Goal: Task Accomplishment & Management: Manage account settings

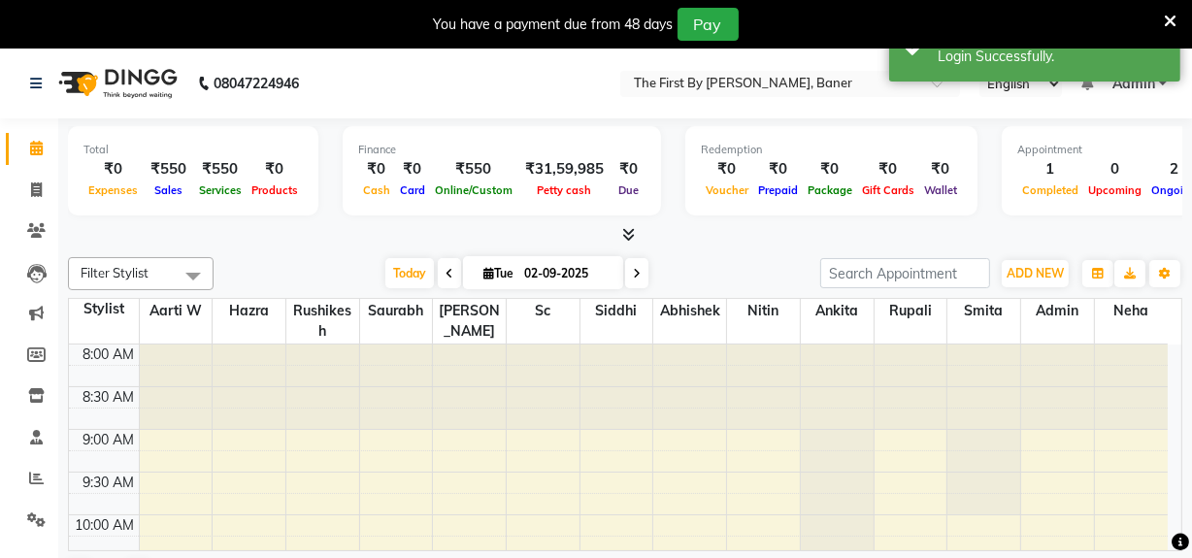
click at [1165, 16] on icon at bounding box center [1169, 21] width 13 height 17
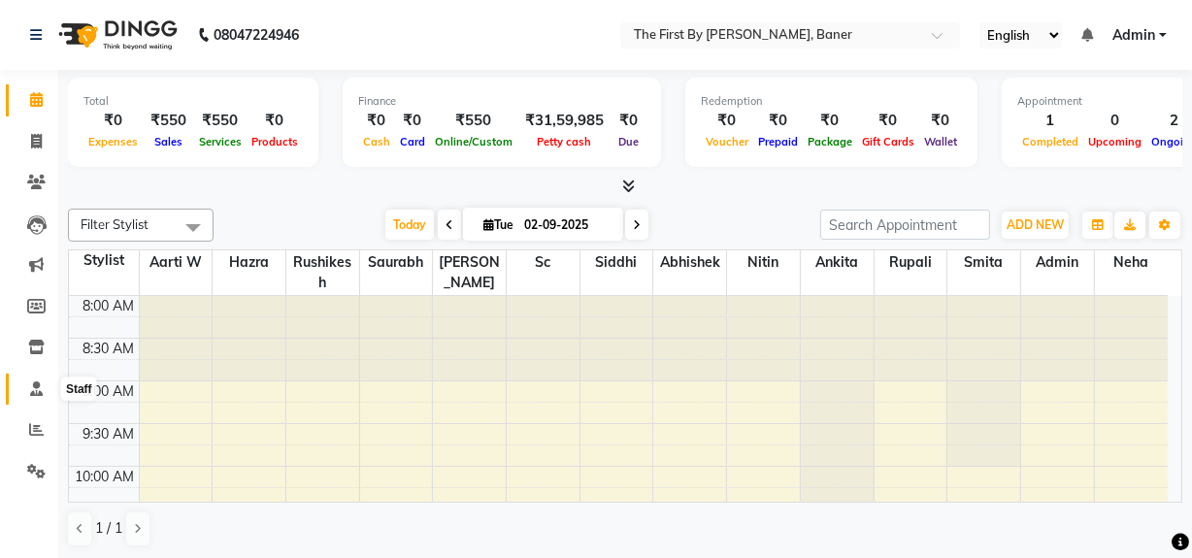
click at [43, 389] on span at bounding box center [36, 389] width 34 height 22
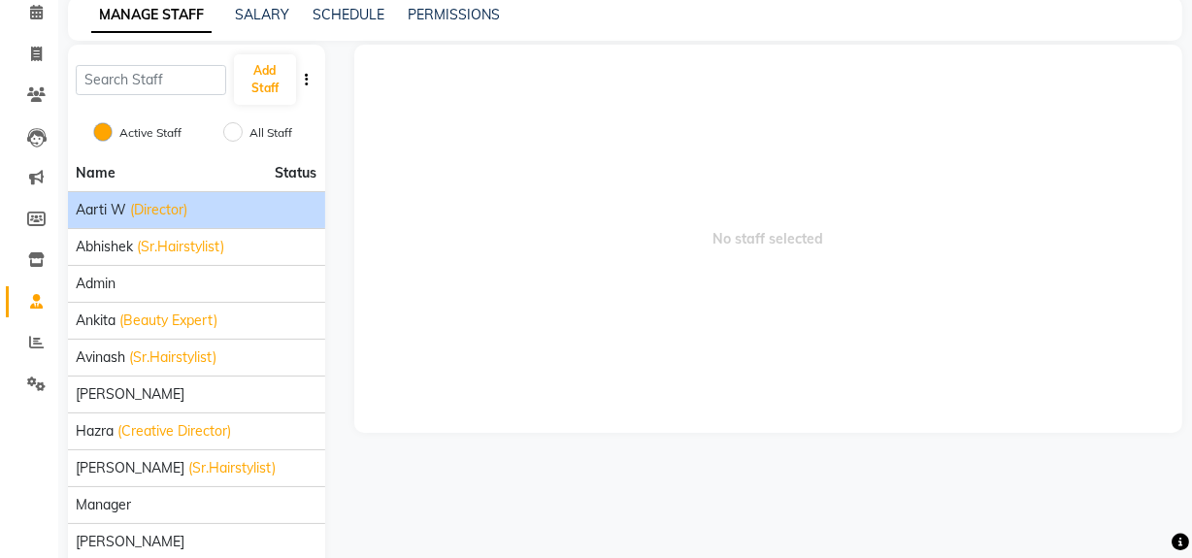
scroll to position [175, 0]
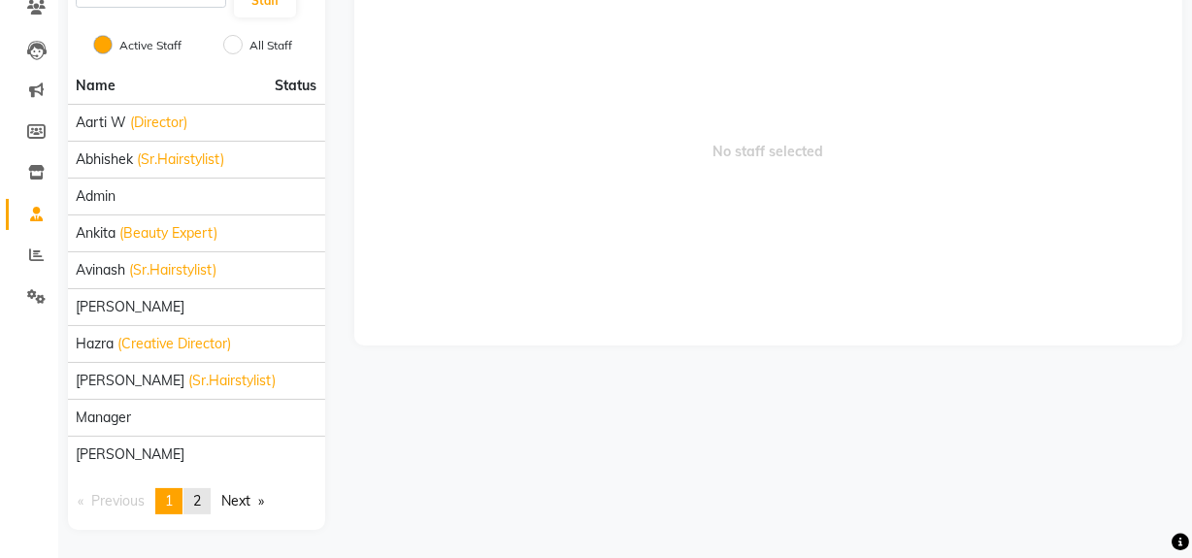
click at [193, 504] on link "page 2" at bounding box center [196, 501] width 27 height 26
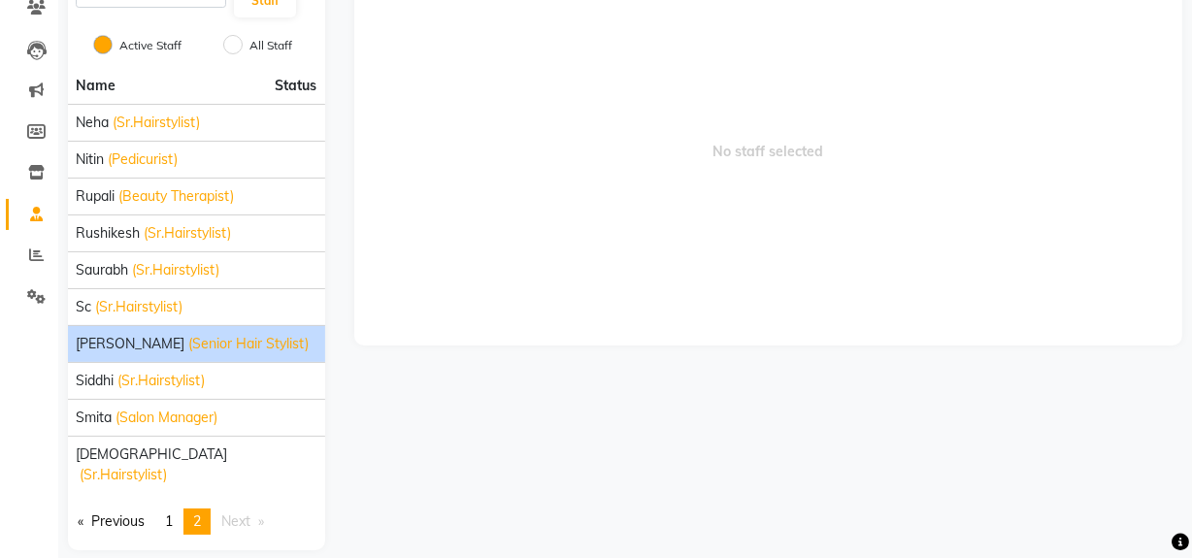
click at [188, 340] on span "(Senior Hair Stylist)" at bounding box center [248, 344] width 120 height 20
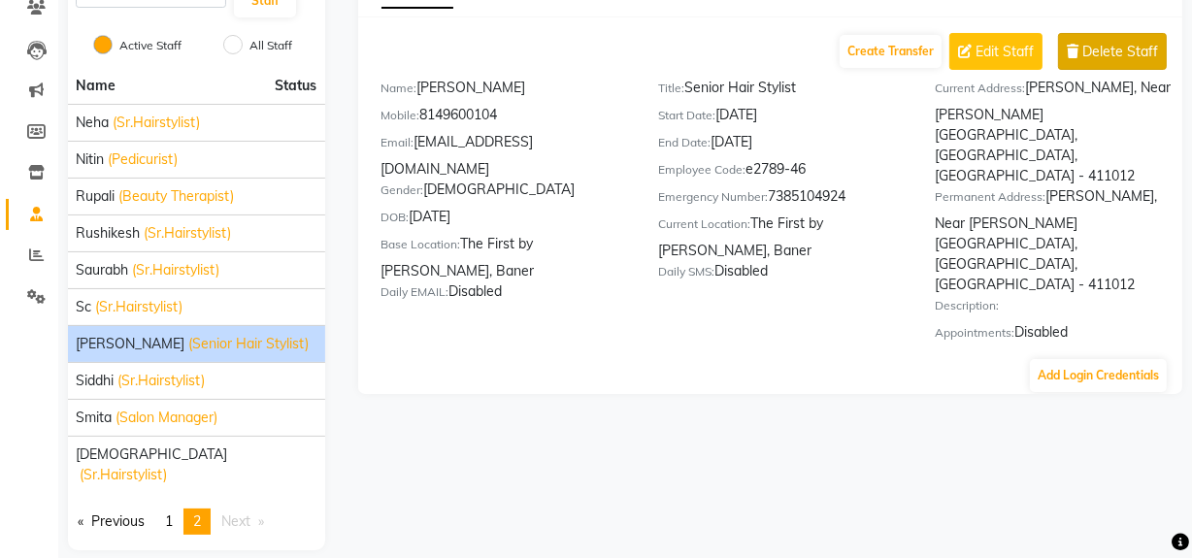
click at [1075, 49] on icon at bounding box center [1072, 52] width 12 height 14
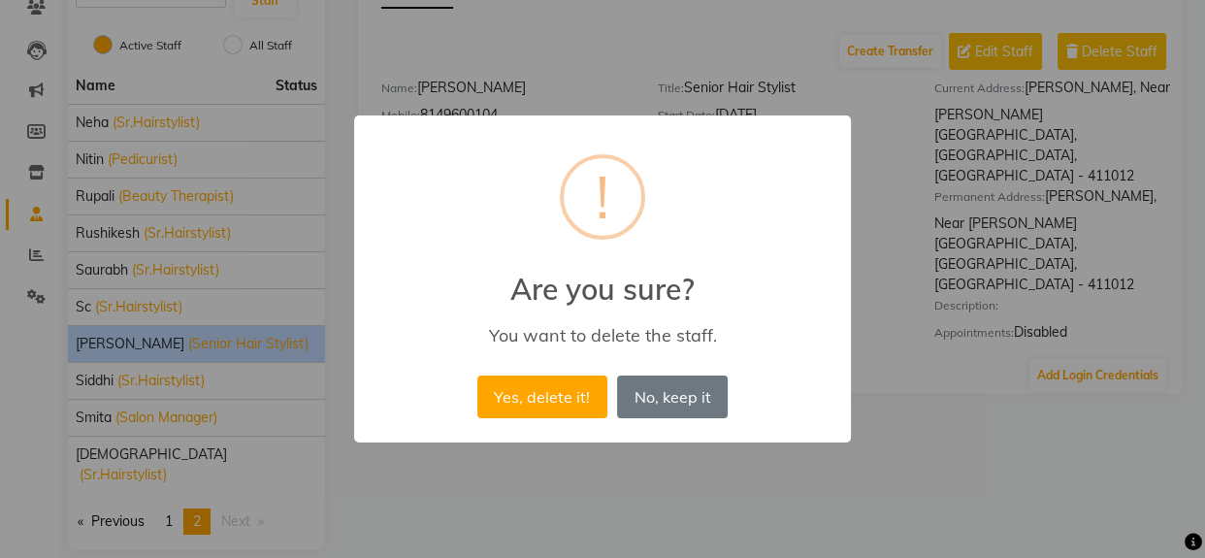
drag, startPoint x: 570, startPoint y: 396, endPoint x: 870, endPoint y: 324, distance: 309.2
click at [870, 324] on div "× ! Are you sure? You want to delete the staff. Yes, delete it! No No, keep it" at bounding box center [602, 279] width 1205 height 558
click at [579, 384] on button "Yes, delete it!" at bounding box center [542, 397] width 130 height 43
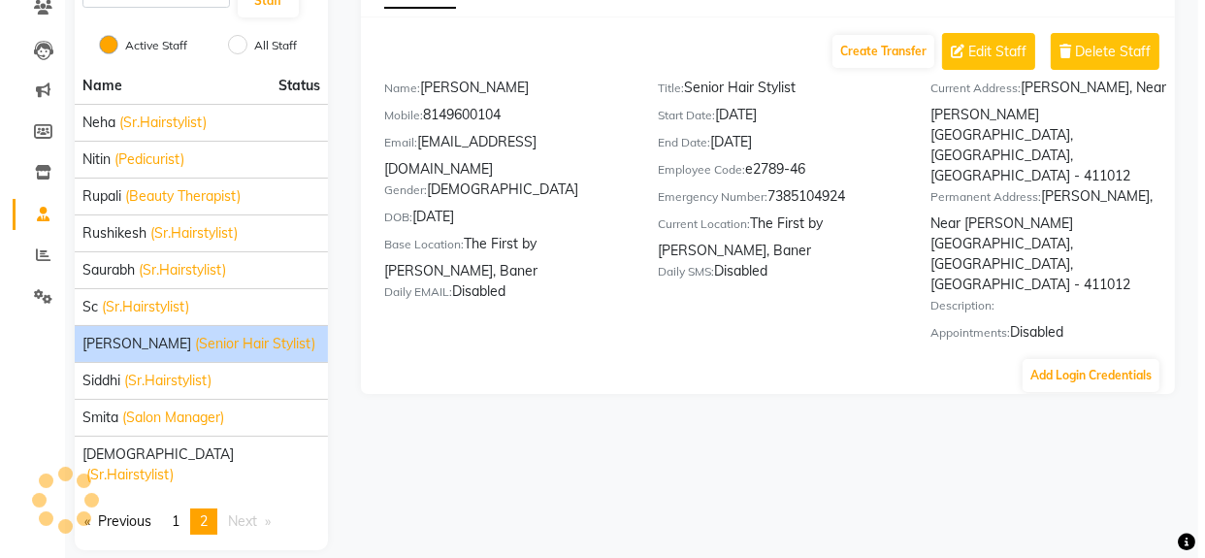
scroll to position [137, 0]
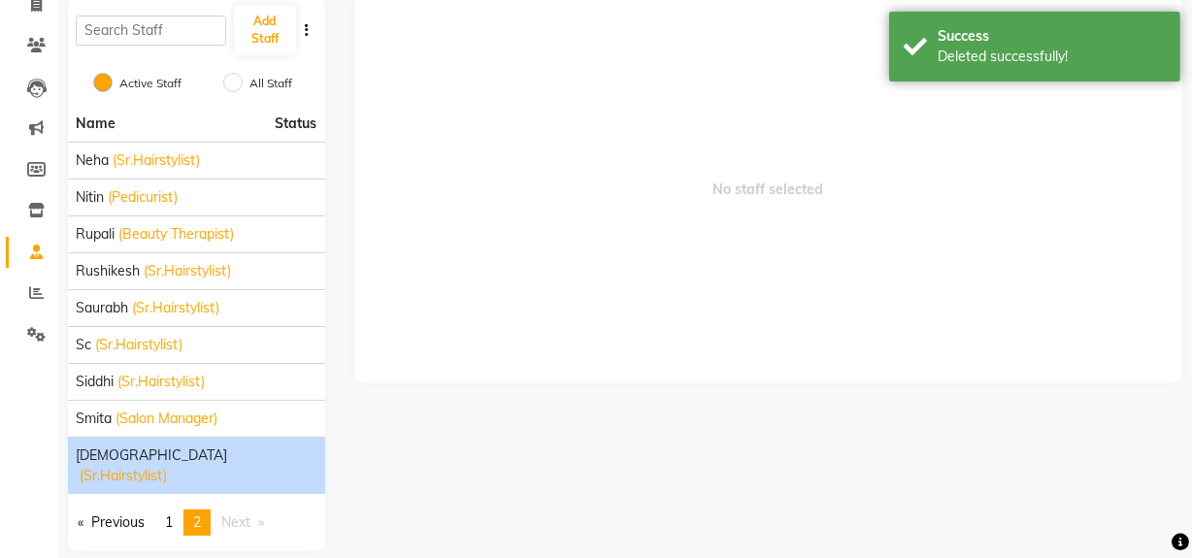
click at [127, 452] on span "Vaishnavi" at bounding box center [151, 455] width 151 height 20
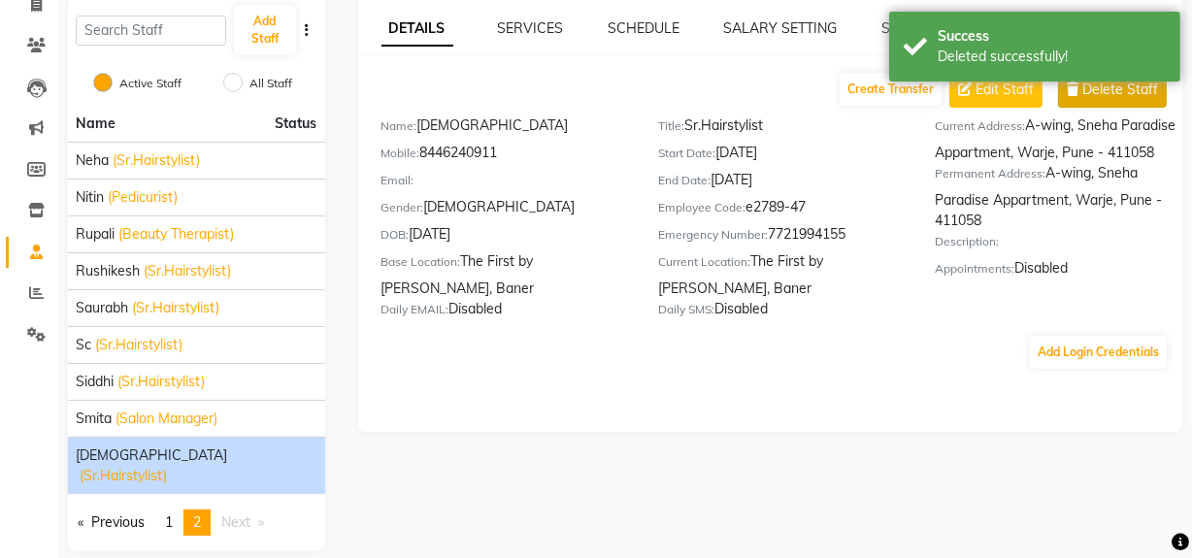
click at [1063, 91] on button "Delete Staff" at bounding box center [1112, 89] width 109 height 37
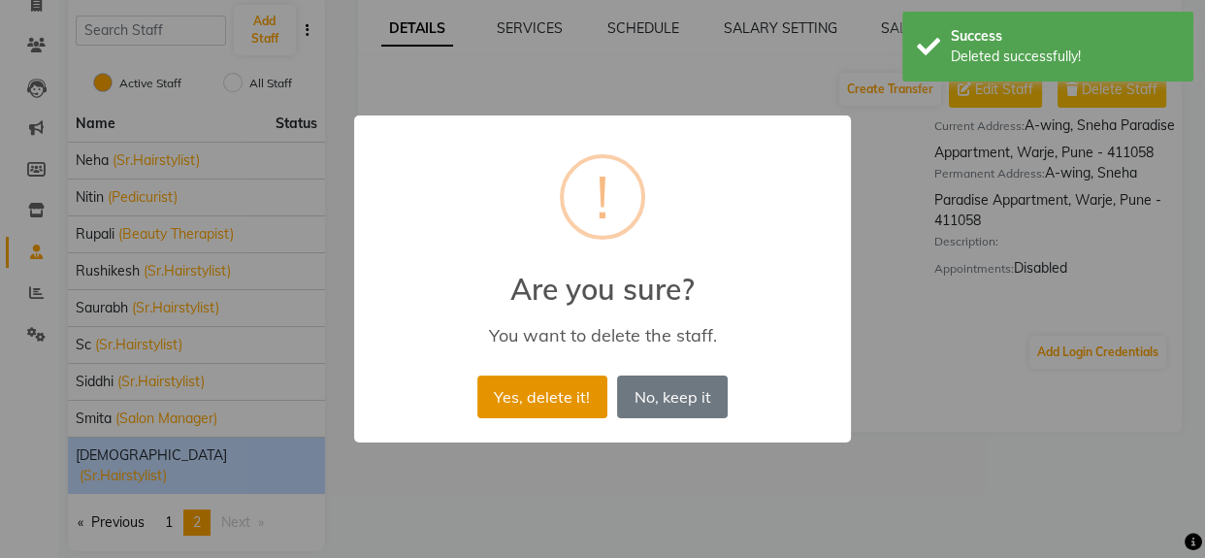
click at [553, 394] on button "Yes, delete it!" at bounding box center [542, 397] width 130 height 43
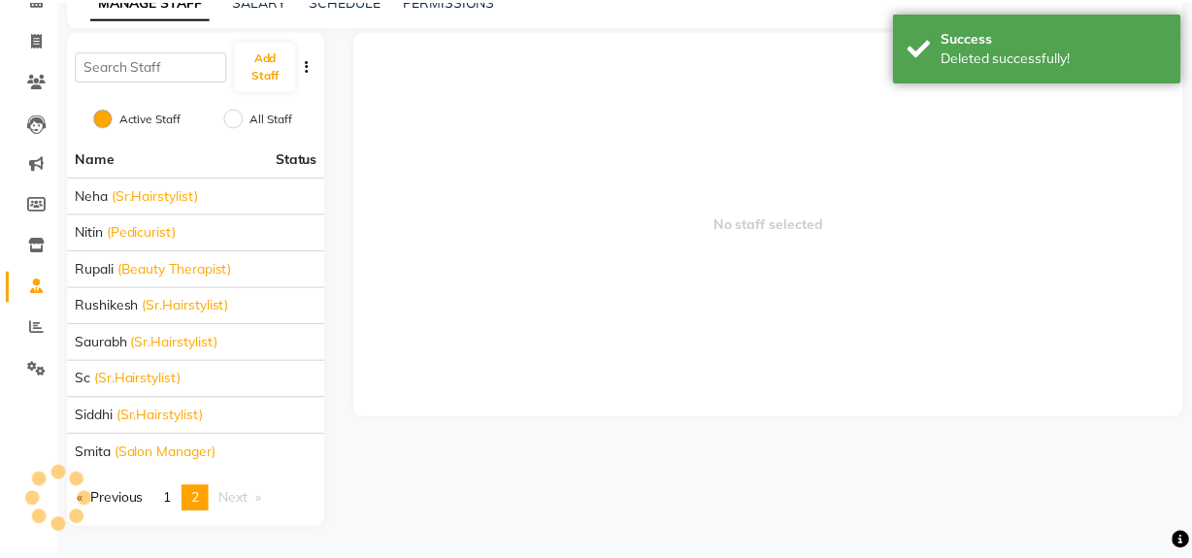
scroll to position [100, 0]
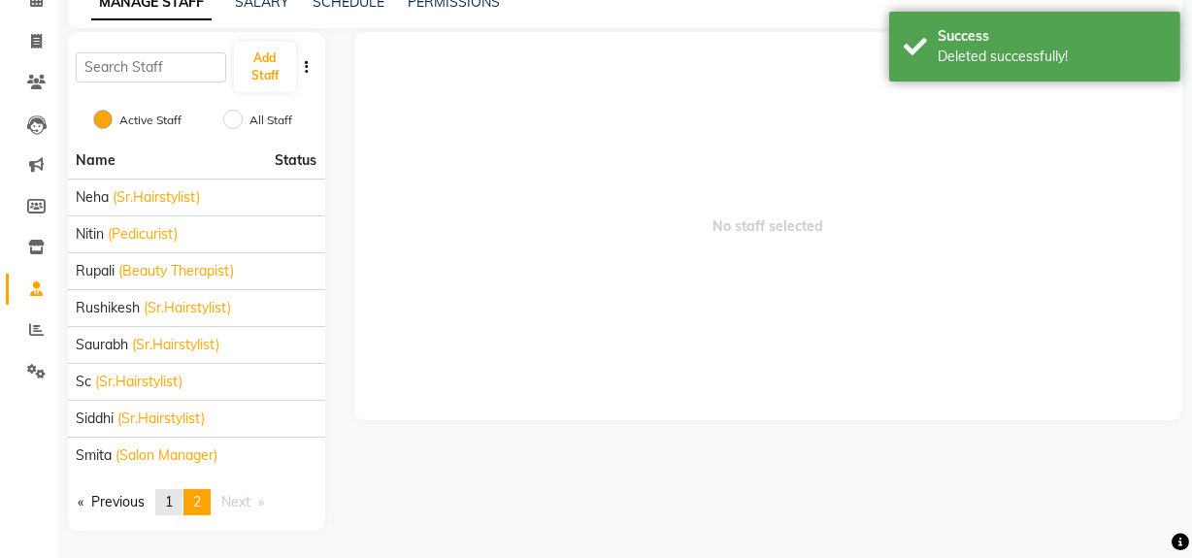
click at [172, 496] on span "1" at bounding box center [169, 501] width 8 height 17
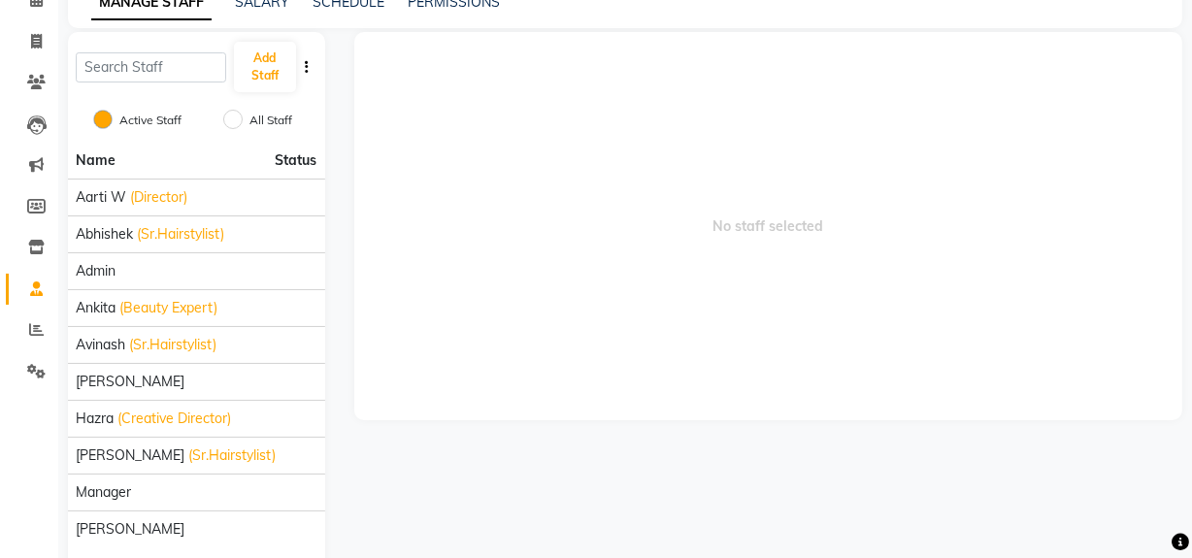
scroll to position [175, 0]
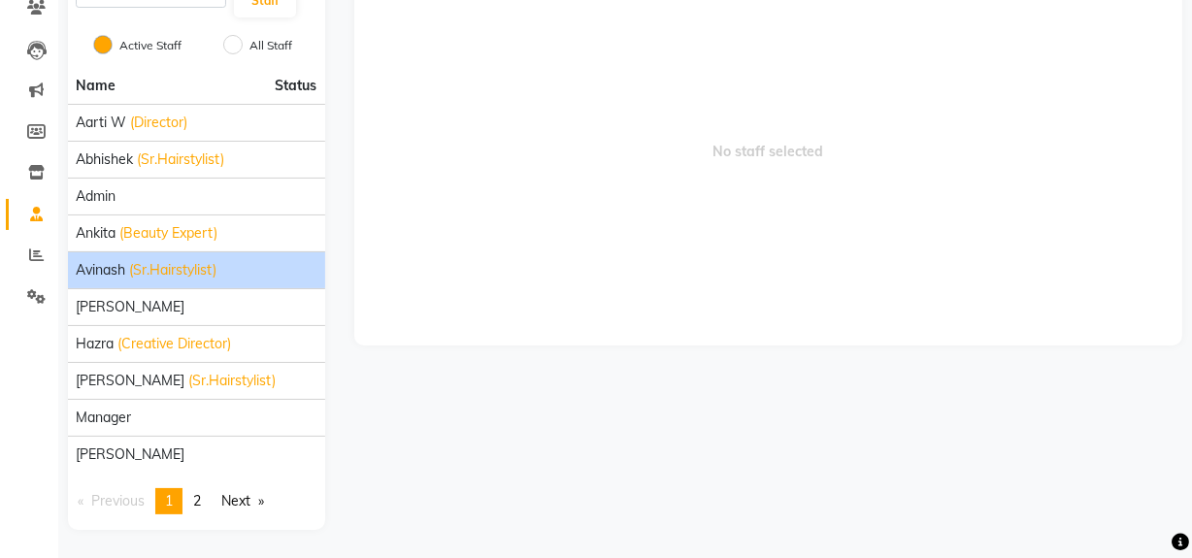
click at [168, 264] on span "(Sr.Hairstylist)" at bounding box center [172, 270] width 87 height 20
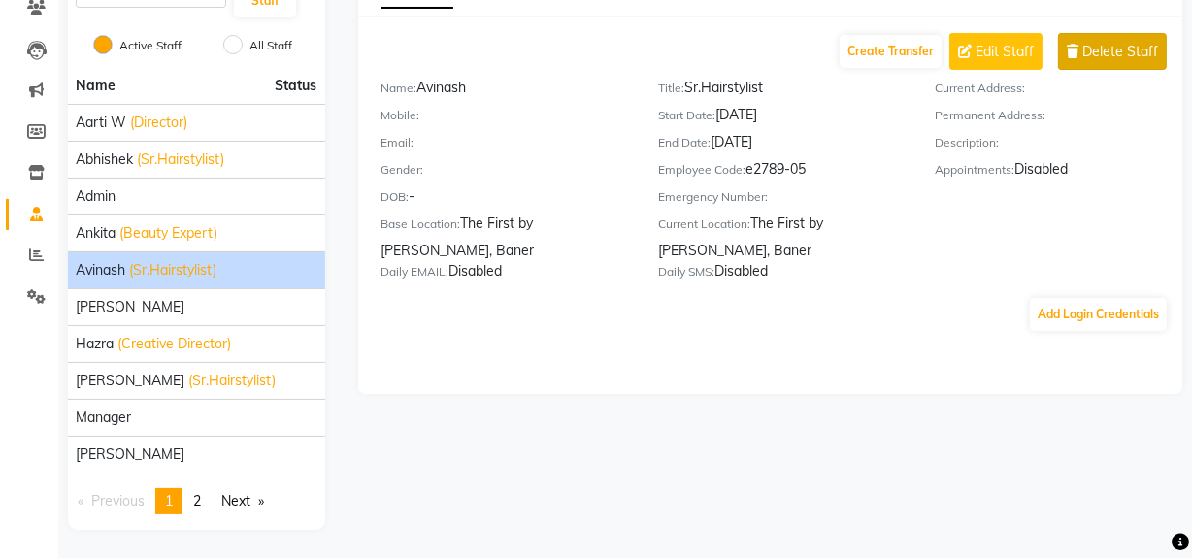
click at [1064, 55] on button "Delete Staff" at bounding box center [1112, 51] width 109 height 37
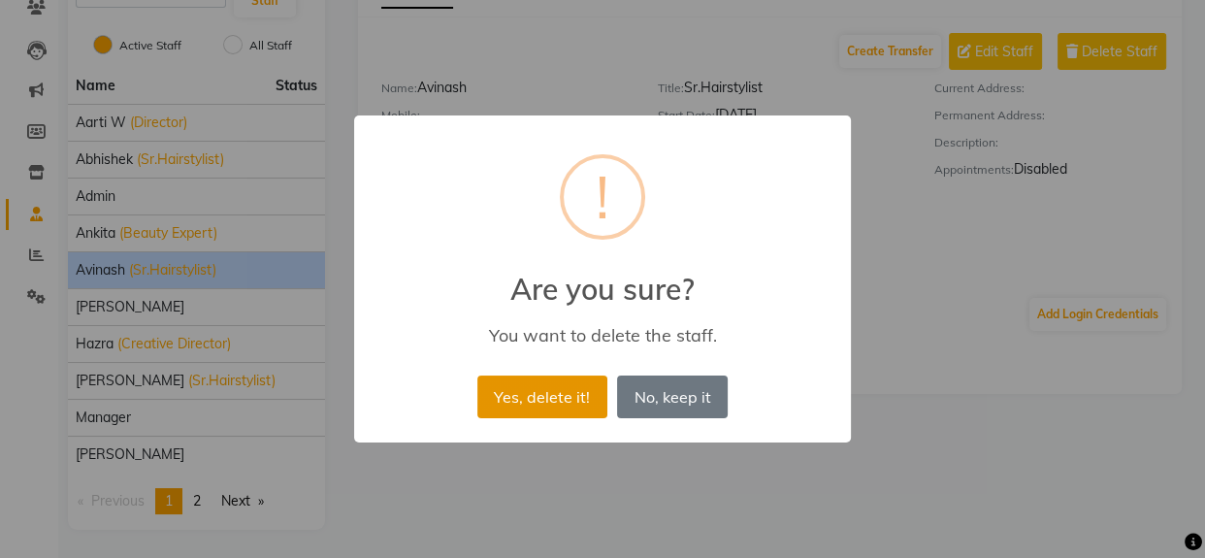
click at [554, 401] on button "Yes, delete it!" at bounding box center [542, 397] width 130 height 43
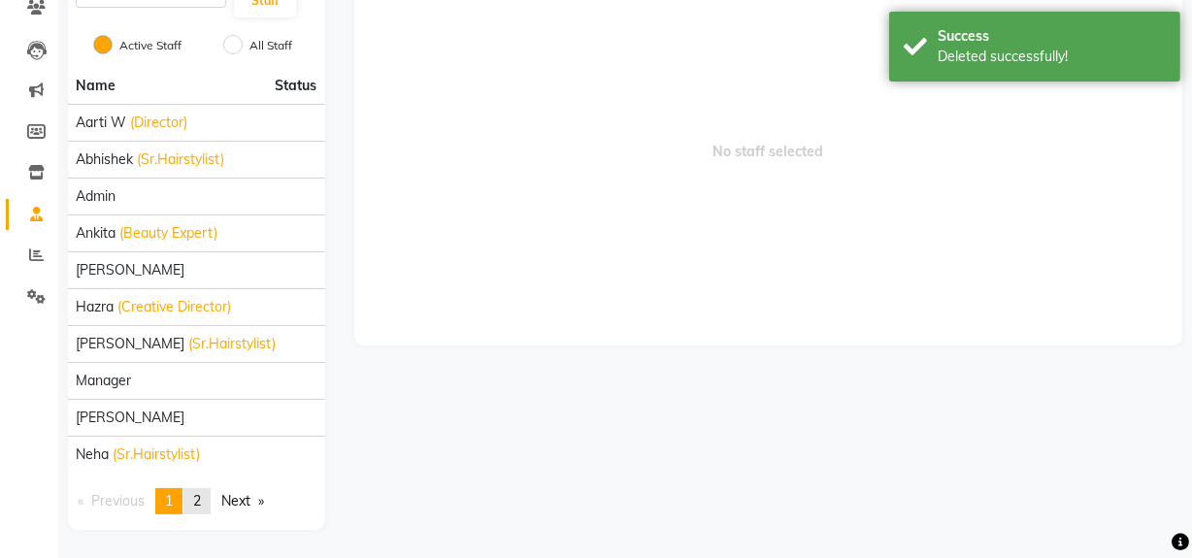
click at [195, 502] on link "page 2" at bounding box center [196, 501] width 27 height 26
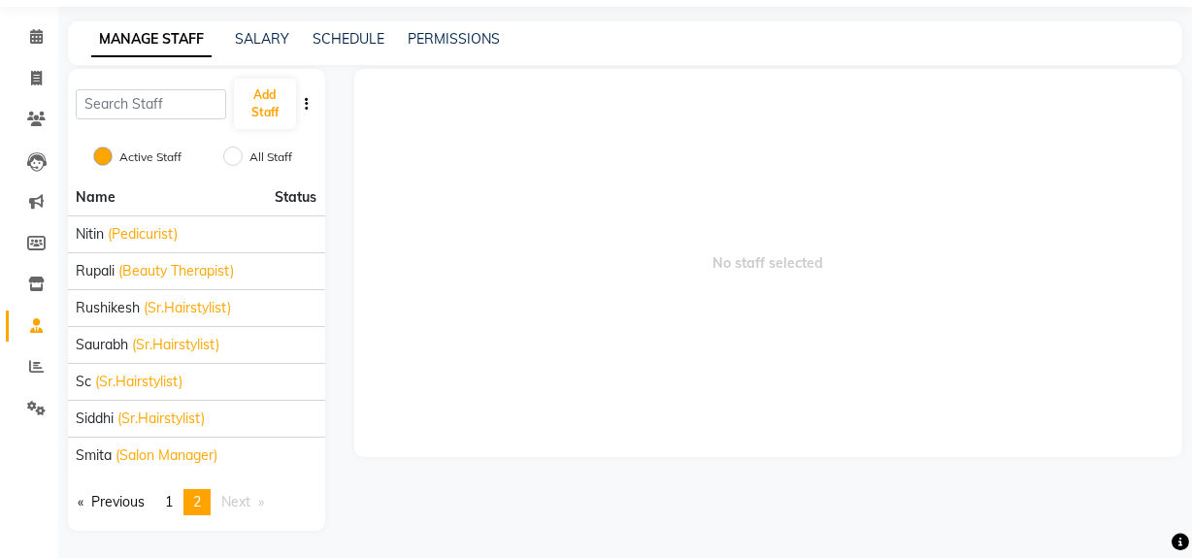
scroll to position [0, 0]
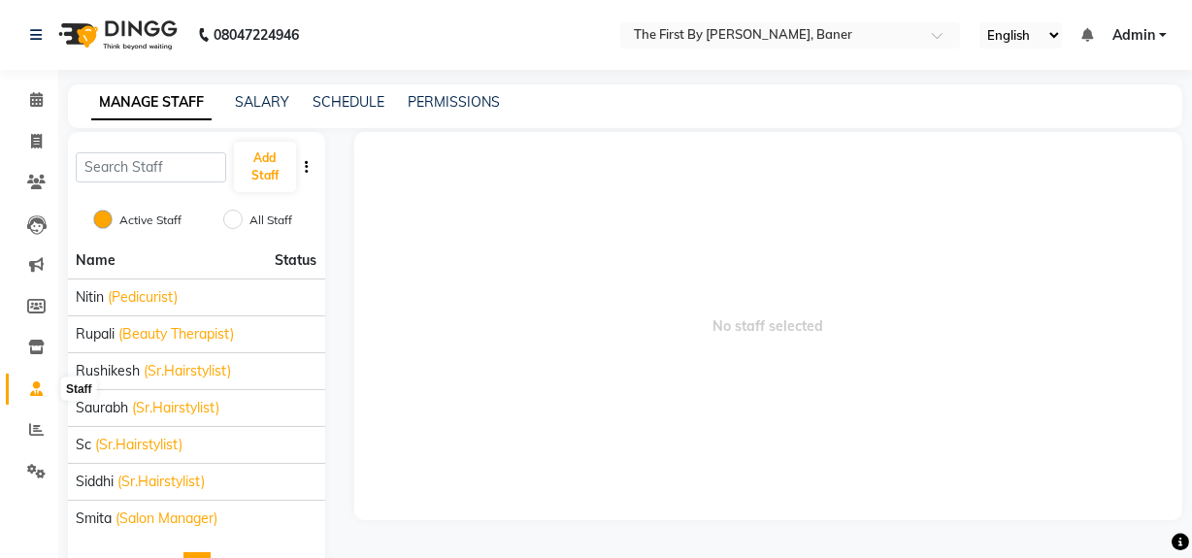
click at [37, 394] on icon at bounding box center [36, 388] width 13 height 15
click at [275, 106] on link "SALARY" at bounding box center [262, 101] width 54 height 17
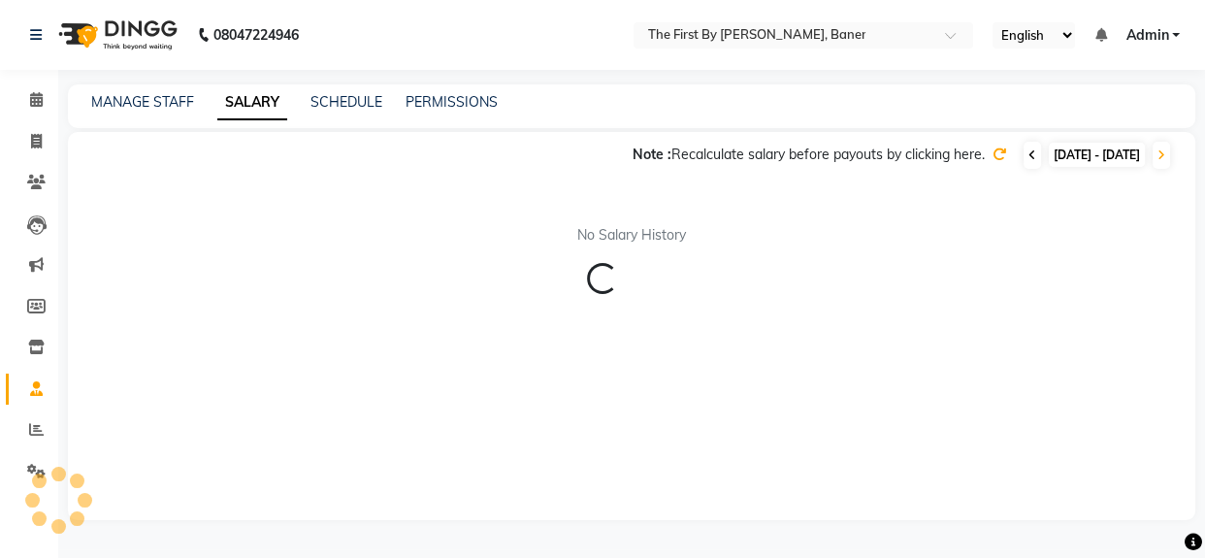
click at [1029, 157] on icon at bounding box center [1033, 155] width 8 height 12
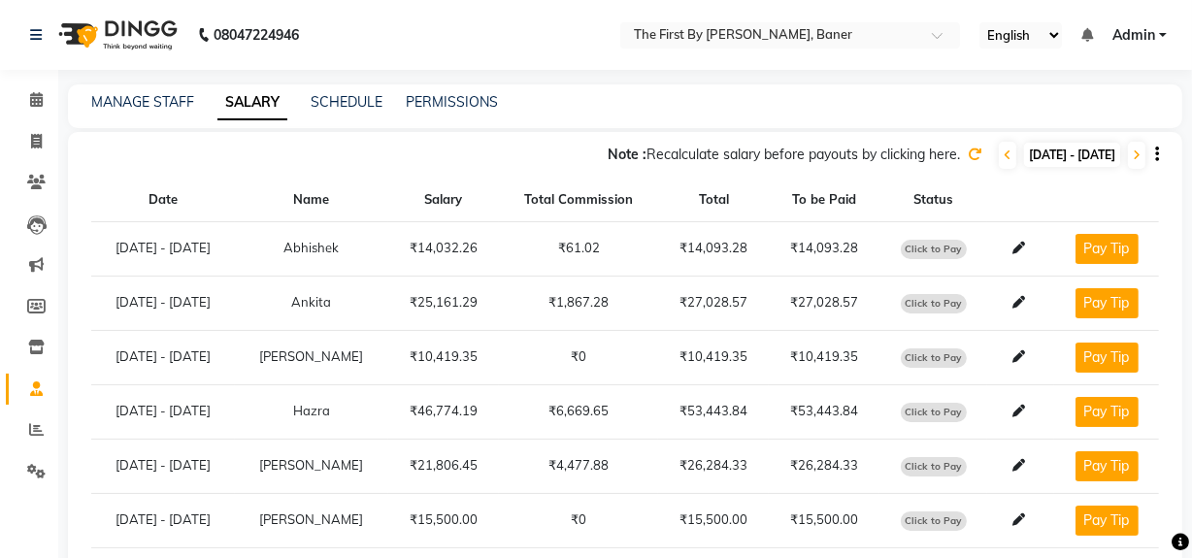
click at [1158, 154] on icon "button" at bounding box center [1157, 154] width 4 height 1
click at [1046, 134] on link "Export as CSV" at bounding box center [1035, 130] width 107 height 16
click at [782, 141] on div "Note : Recalculate salary before payouts by clicking here. 01-08-2025 - 31-08-2…" at bounding box center [613, 155] width 1091 height 31
click at [33, 143] on icon at bounding box center [36, 141] width 11 height 15
select select "6411"
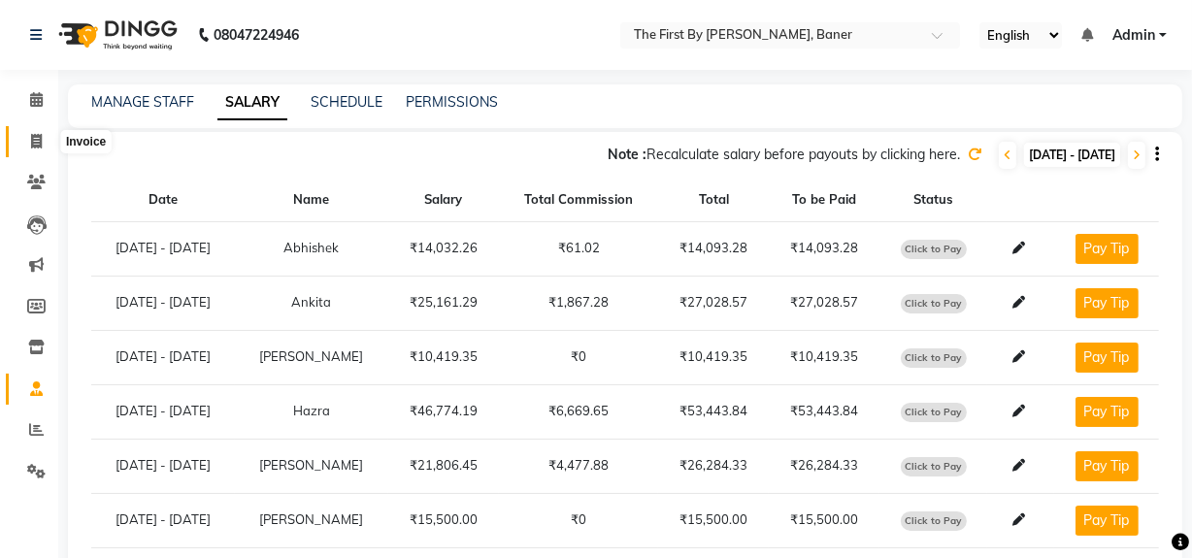
select select "service"
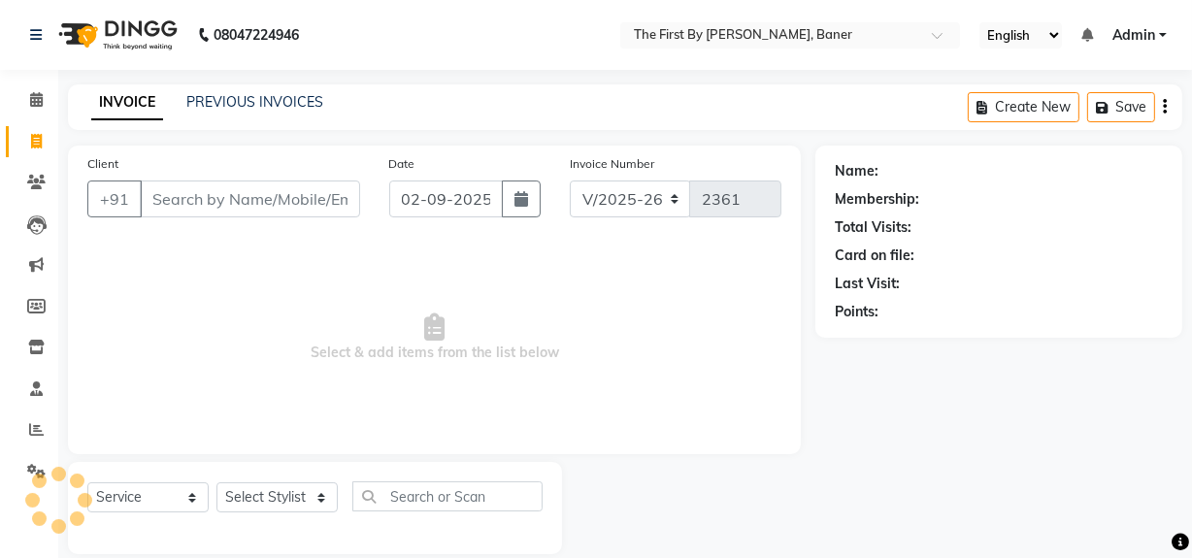
scroll to position [25, 0]
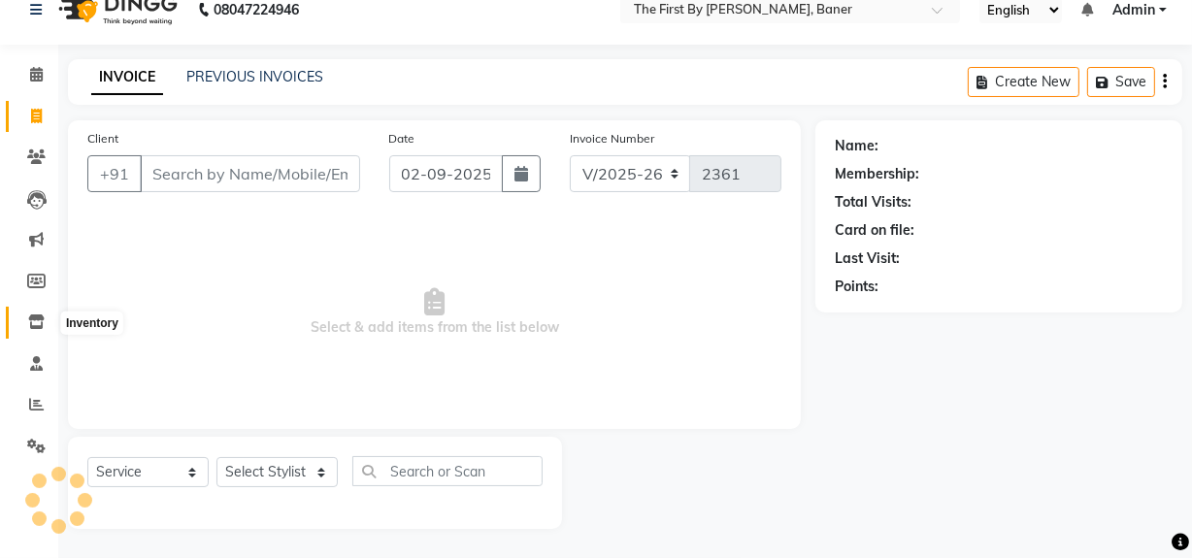
click at [34, 323] on icon at bounding box center [36, 321] width 16 height 15
select select
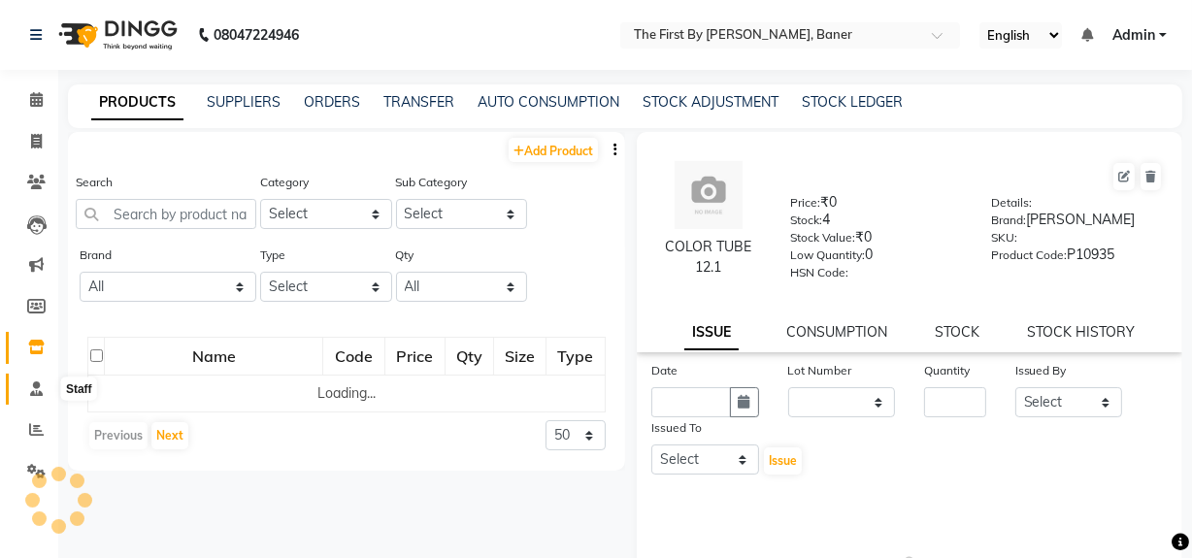
click at [37, 381] on icon at bounding box center [36, 388] width 13 height 15
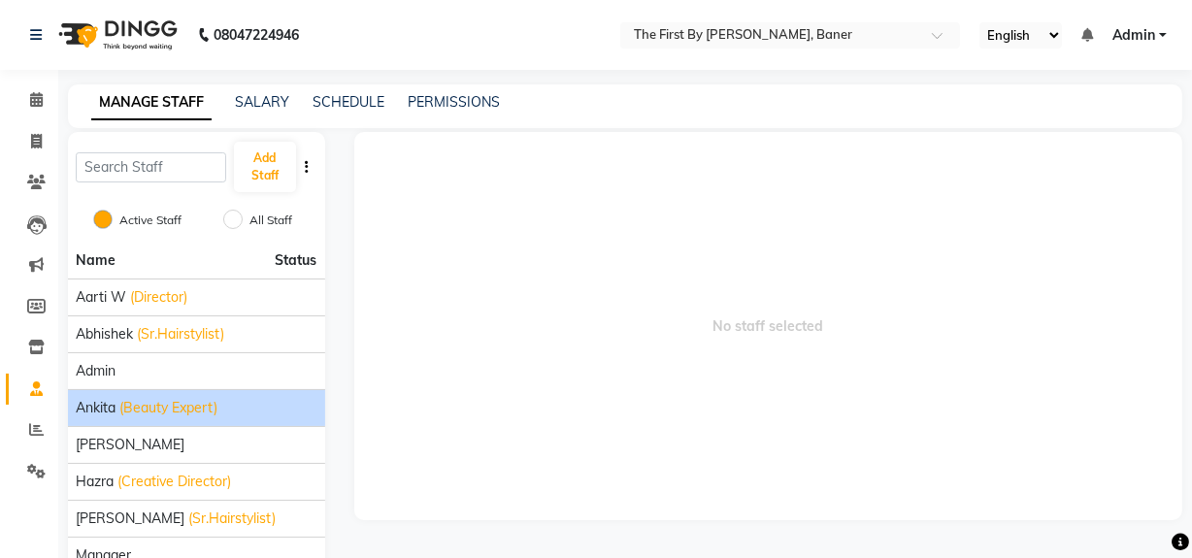
click at [119, 409] on span "(Beauty Expert)" at bounding box center [168, 408] width 98 height 20
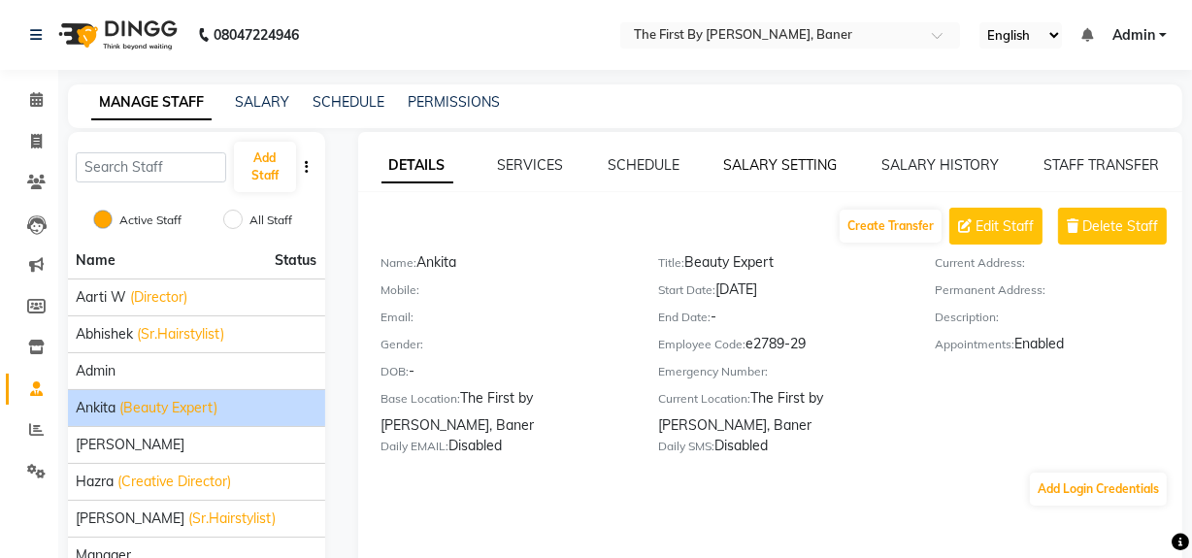
click at [814, 166] on link "SALARY SETTING" at bounding box center [781, 164] width 114 height 17
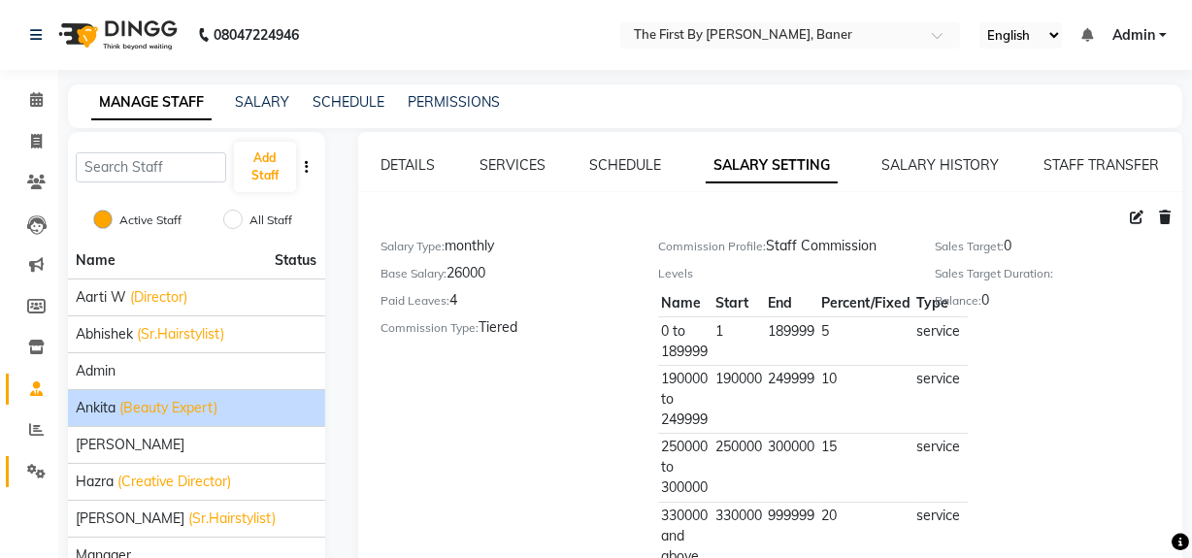
scroll to position [87, 0]
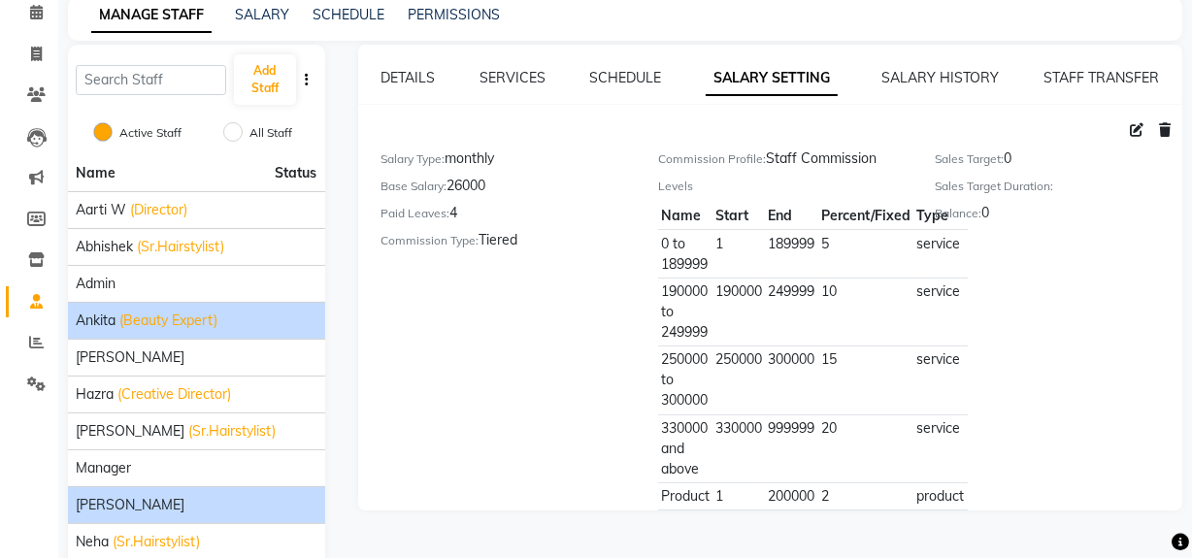
click at [123, 499] on span "Narhari Talpate" at bounding box center [130, 505] width 109 height 20
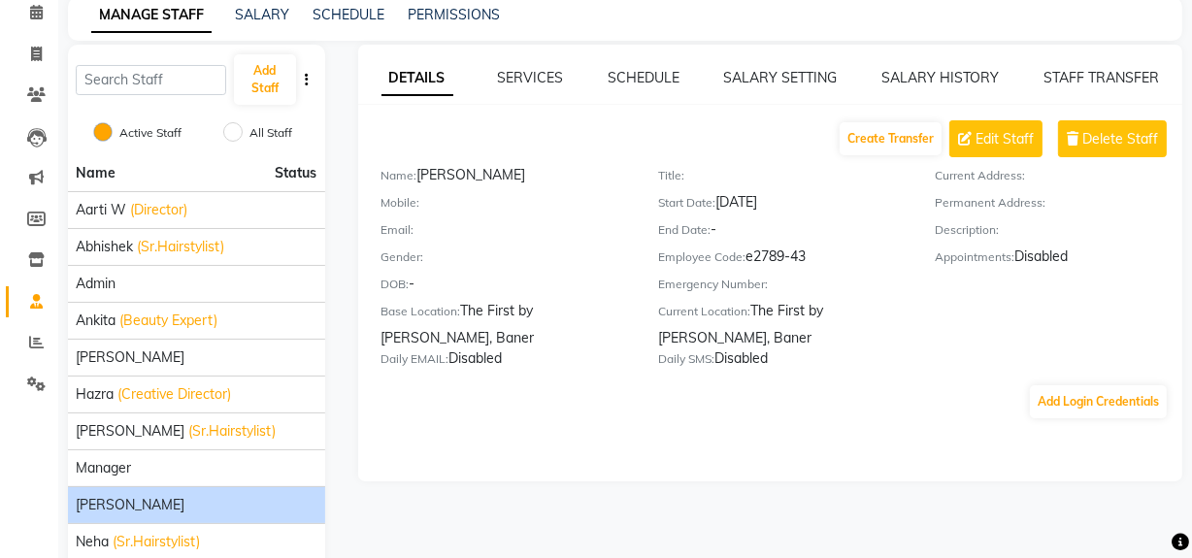
click at [751, 68] on div "SALARY SETTING" at bounding box center [781, 78] width 114 height 20
click at [751, 76] on link "SALARY SETTING" at bounding box center [781, 77] width 114 height 17
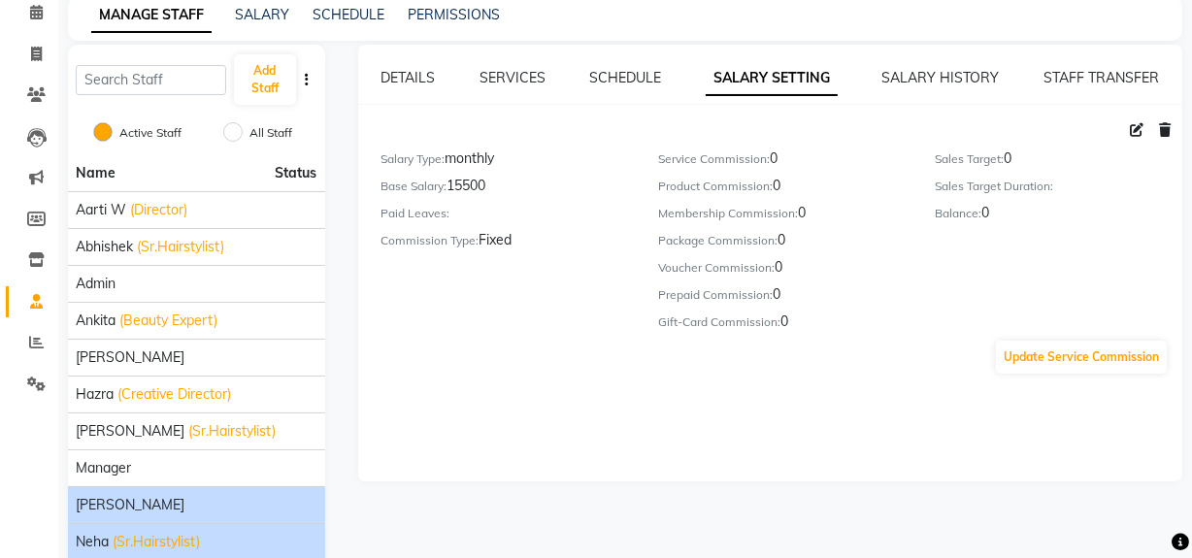
click at [97, 539] on span "Neha" at bounding box center [92, 542] width 33 height 20
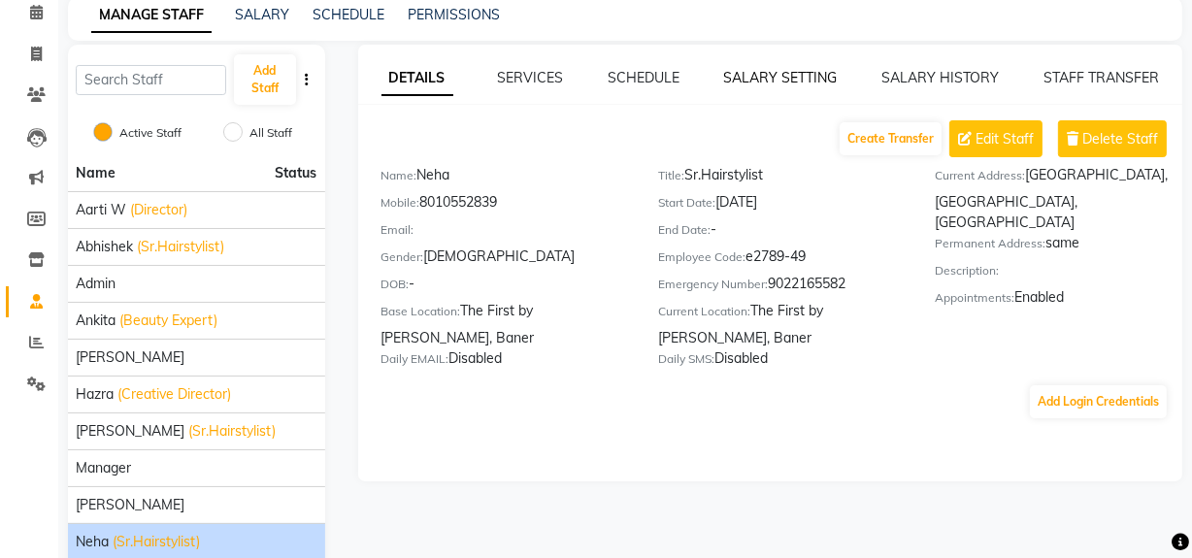
click at [804, 78] on link "SALARY SETTING" at bounding box center [781, 77] width 114 height 17
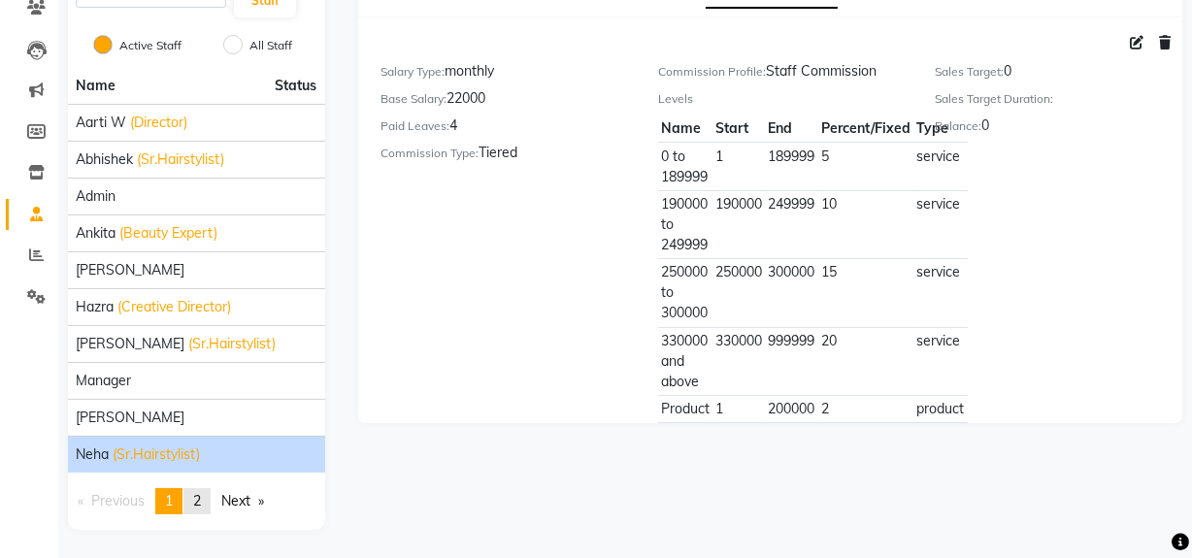
click at [201, 503] on span "2" at bounding box center [197, 500] width 8 height 17
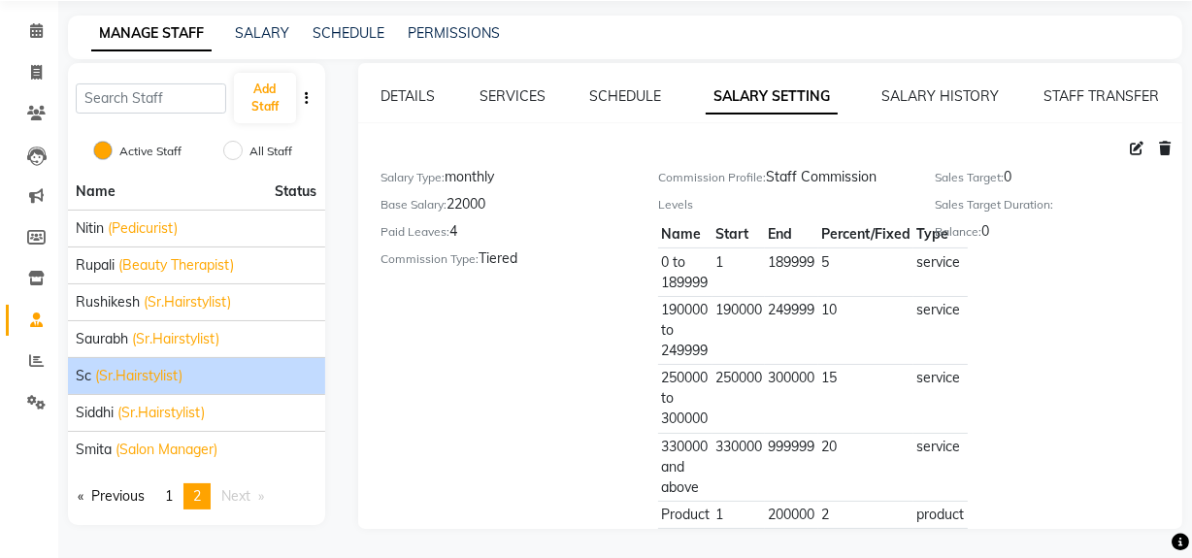
click at [116, 380] on span "(Sr.Hairstylist)" at bounding box center [138, 376] width 87 height 20
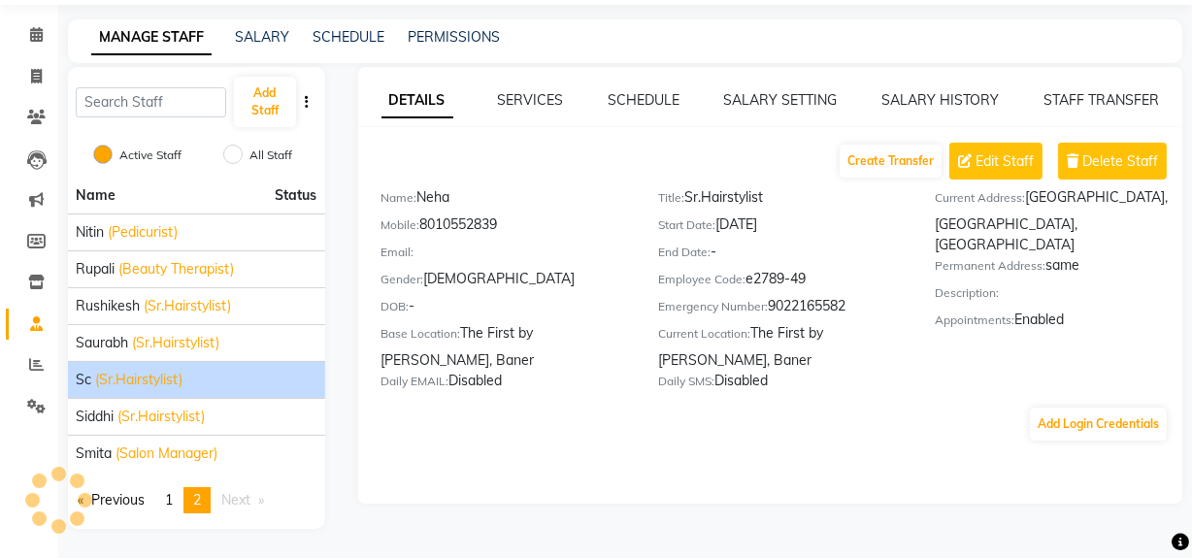
scroll to position [63, 0]
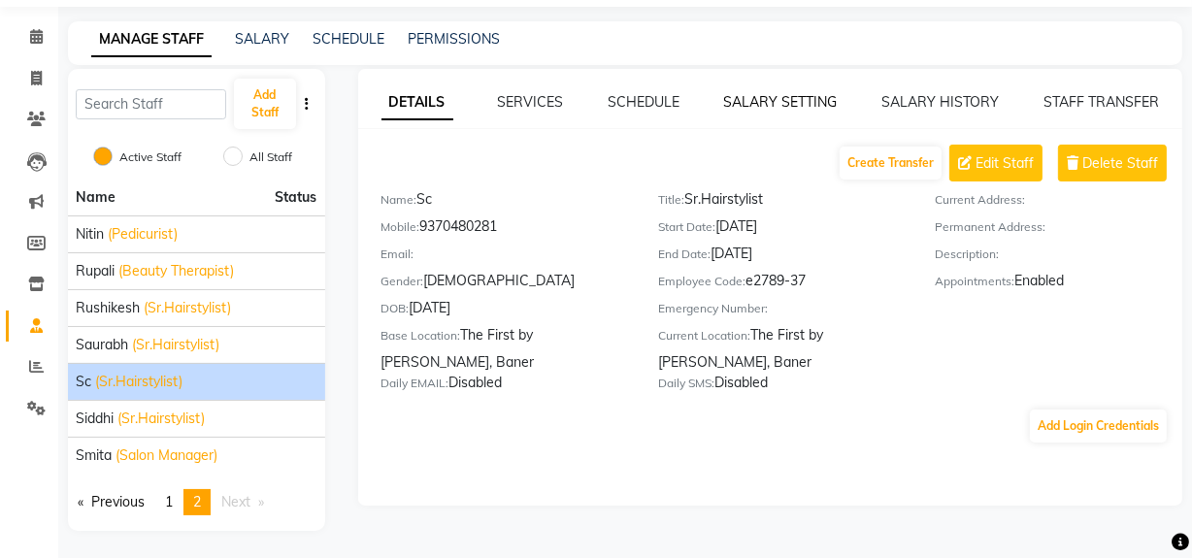
click at [729, 106] on link "SALARY SETTING" at bounding box center [781, 101] width 114 height 17
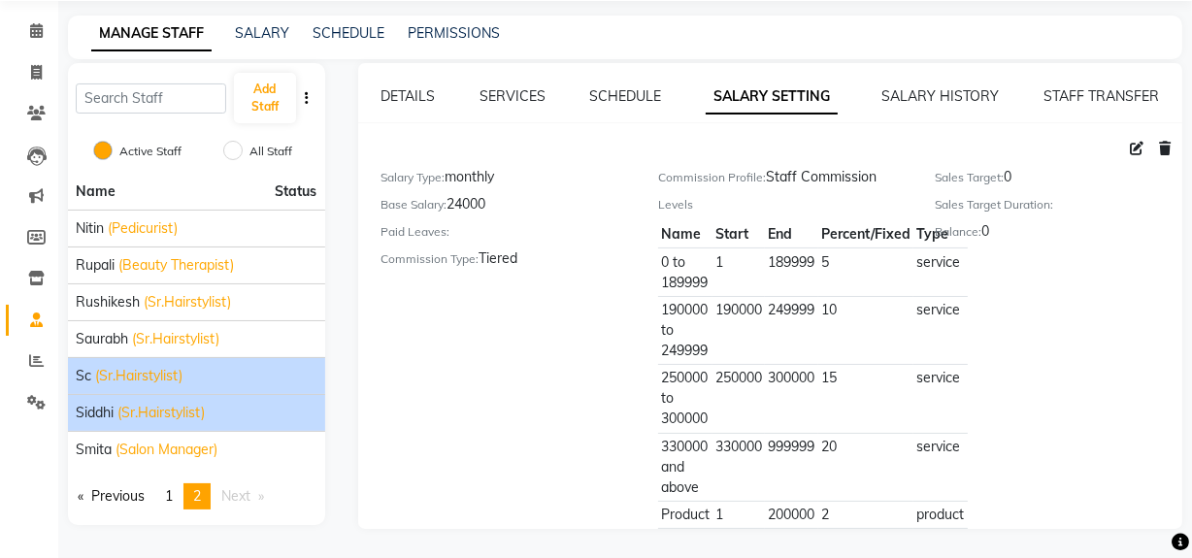
click at [104, 416] on span "Siddhi" at bounding box center [95, 413] width 38 height 20
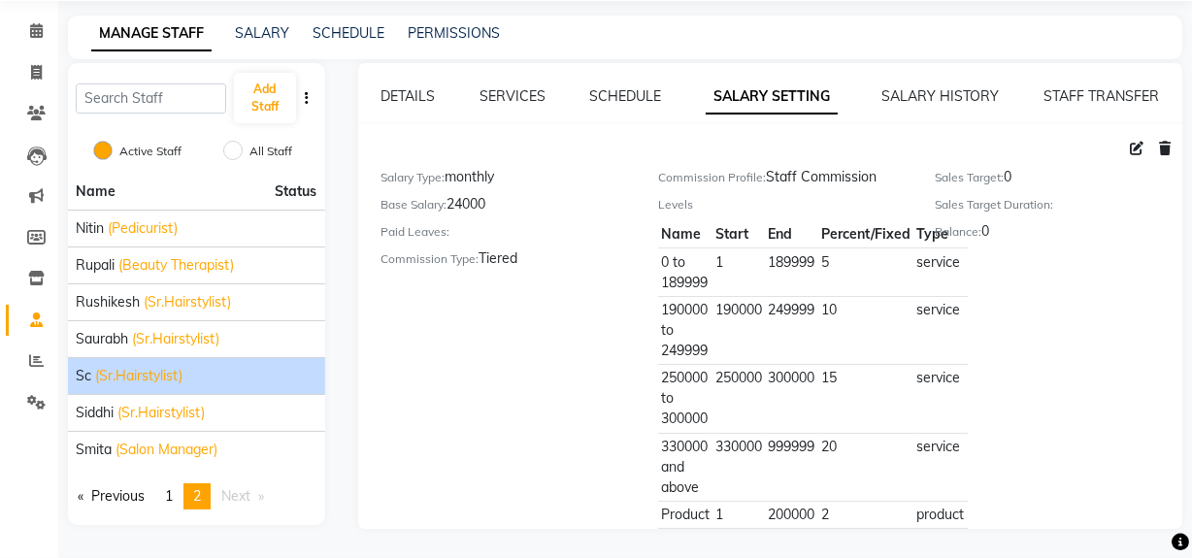
scroll to position [63, 0]
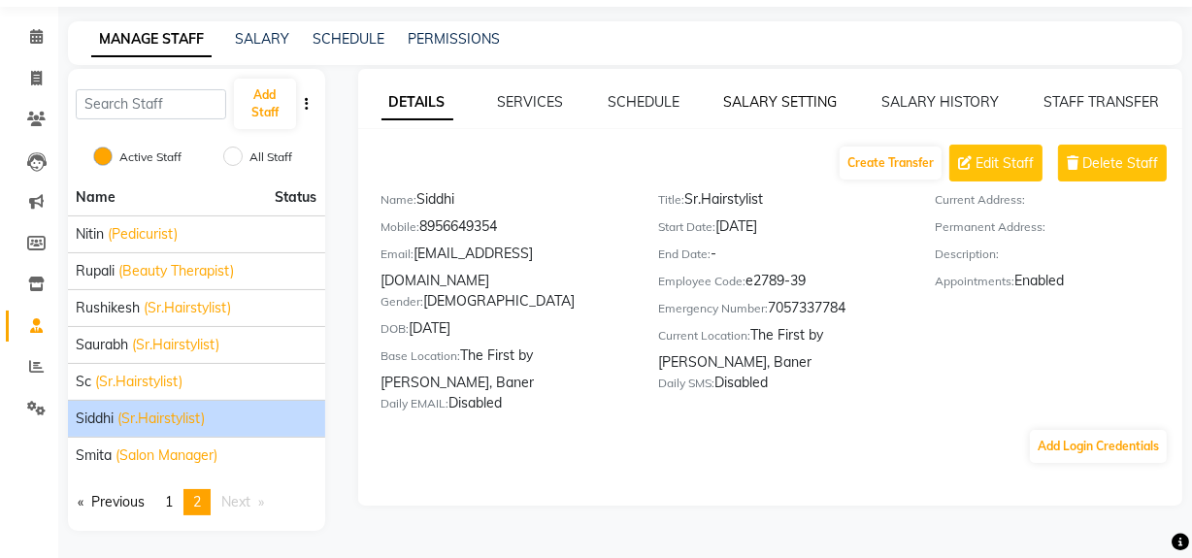
click at [786, 108] on link "SALARY SETTING" at bounding box center [781, 101] width 114 height 17
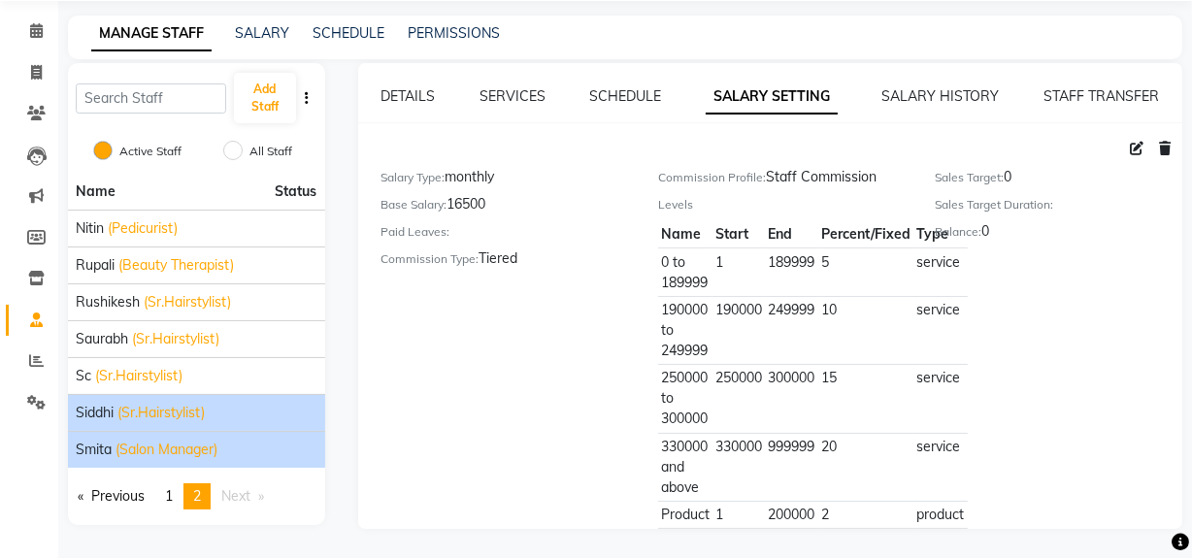
click at [84, 455] on span "Smita" at bounding box center [94, 450] width 36 height 20
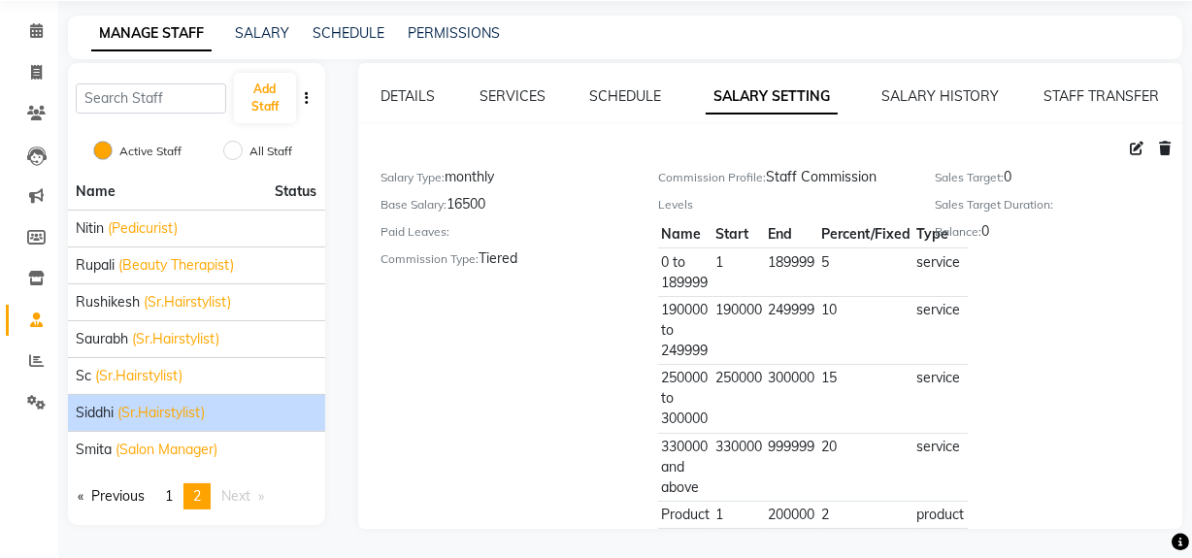
scroll to position [63, 0]
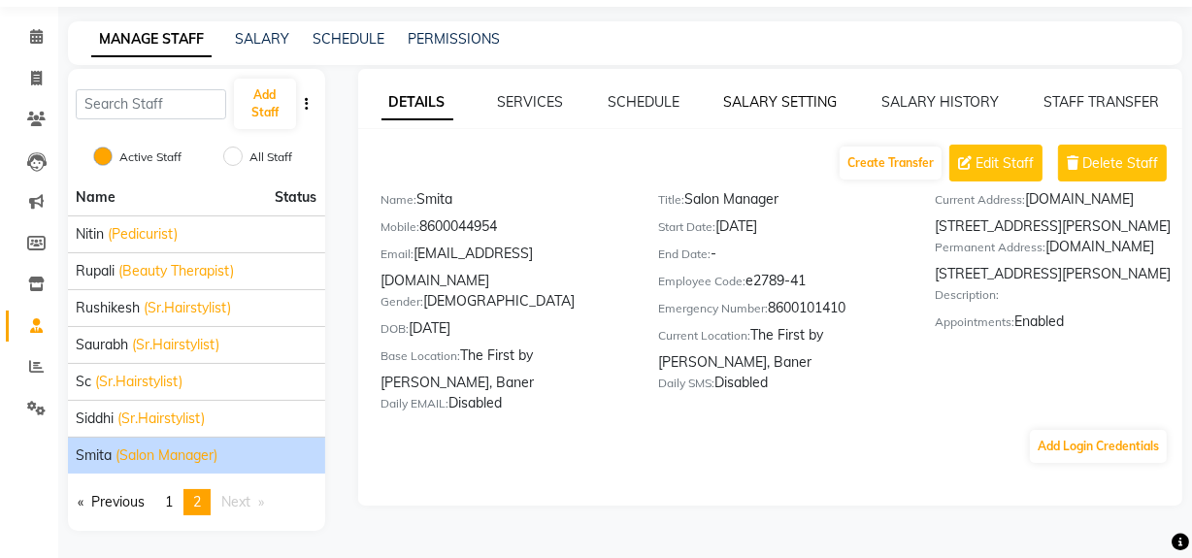
click at [800, 103] on link "SALARY SETTING" at bounding box center [781, 101] width 114 height 17
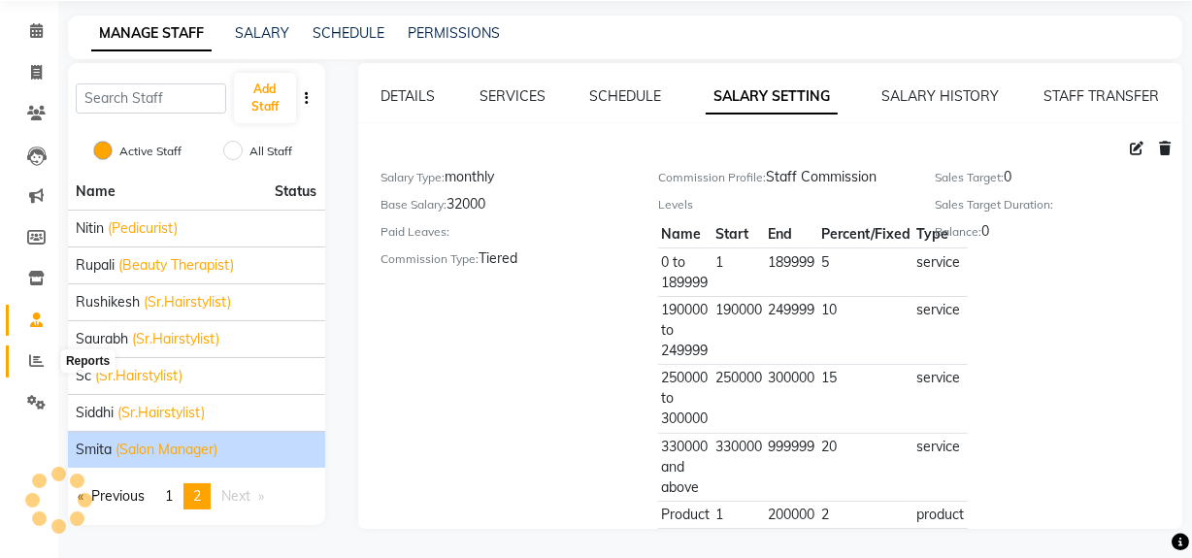
click at [20, 350] on span at bounding box center [36, 361] width 34 height 22
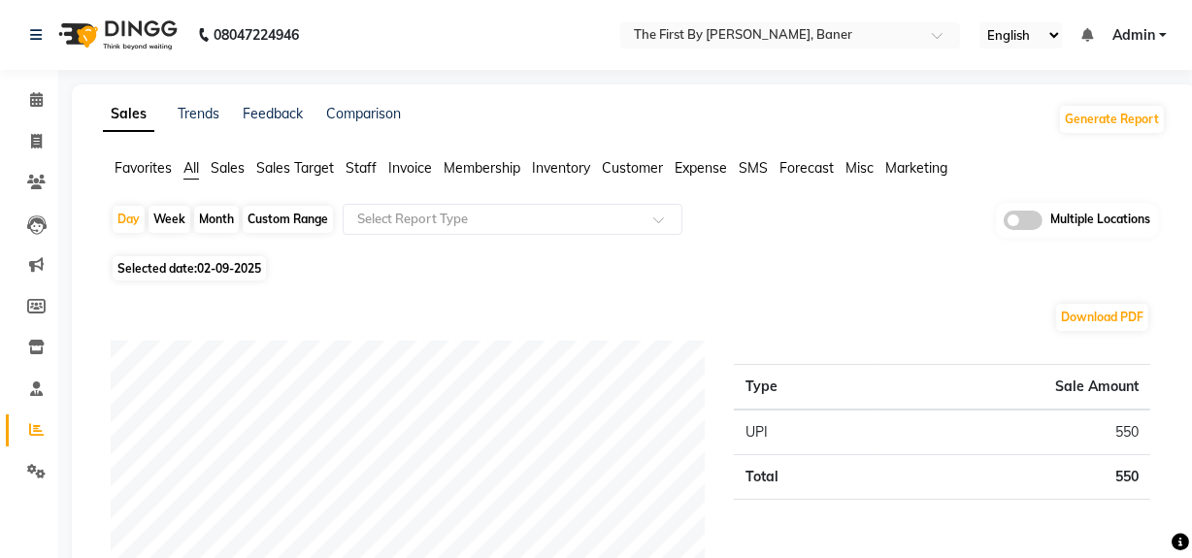
click at [204, 212] on div "Month" at bounding box center [216, 219] width 45 height 27
select select "9"
select select "2025"
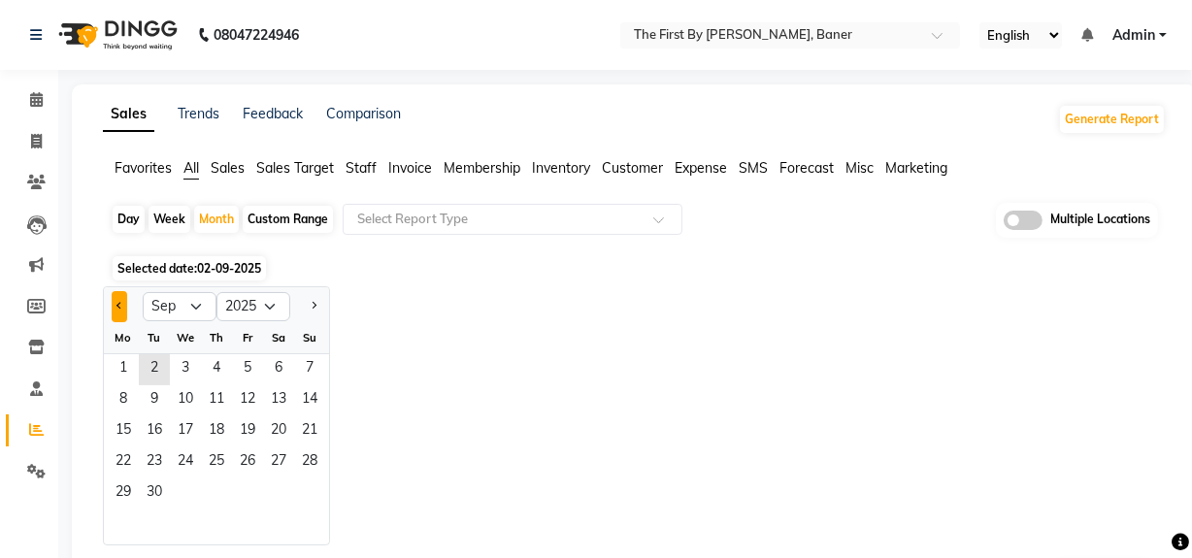
click at [124, 303] on button "Previous month" at bounding box center [120, 306] width 16 height 31
select select "8"
click at [242, 369] on span "1" at bounding box center [247, 369] width 31 height 31
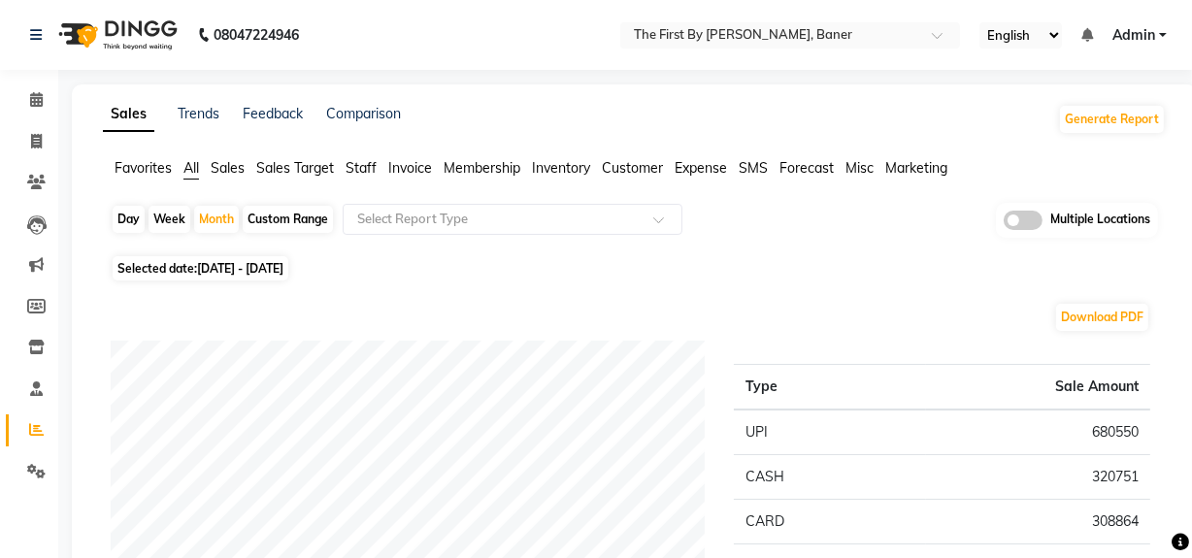
scroll to position [87, 0]
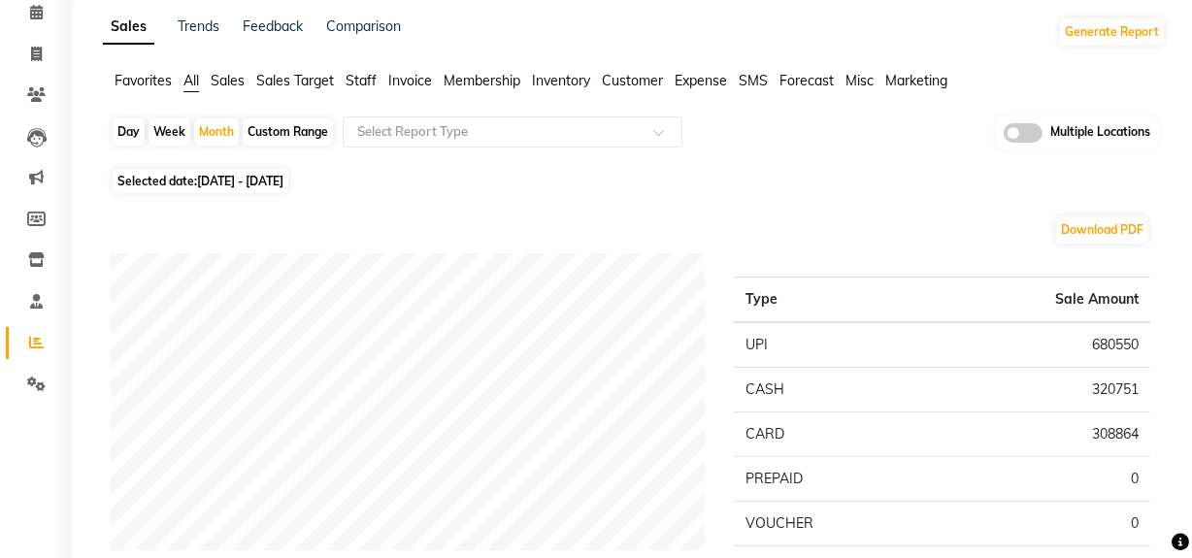
click at [356, 80] on span "Staff" at bounding box center [360, 80] width 31 height 17
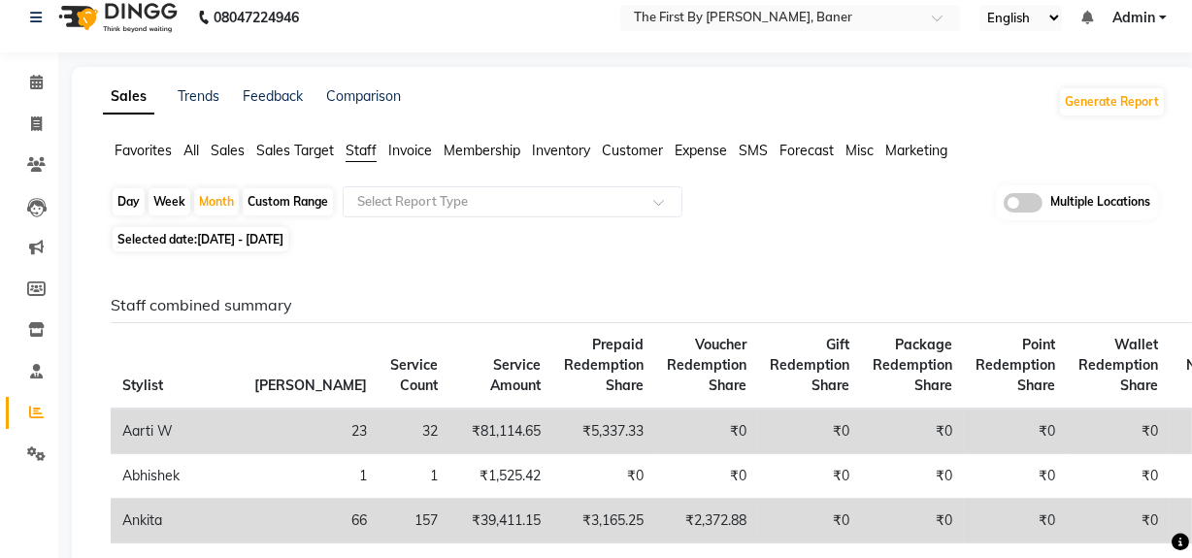
scroll to position [0, 0]
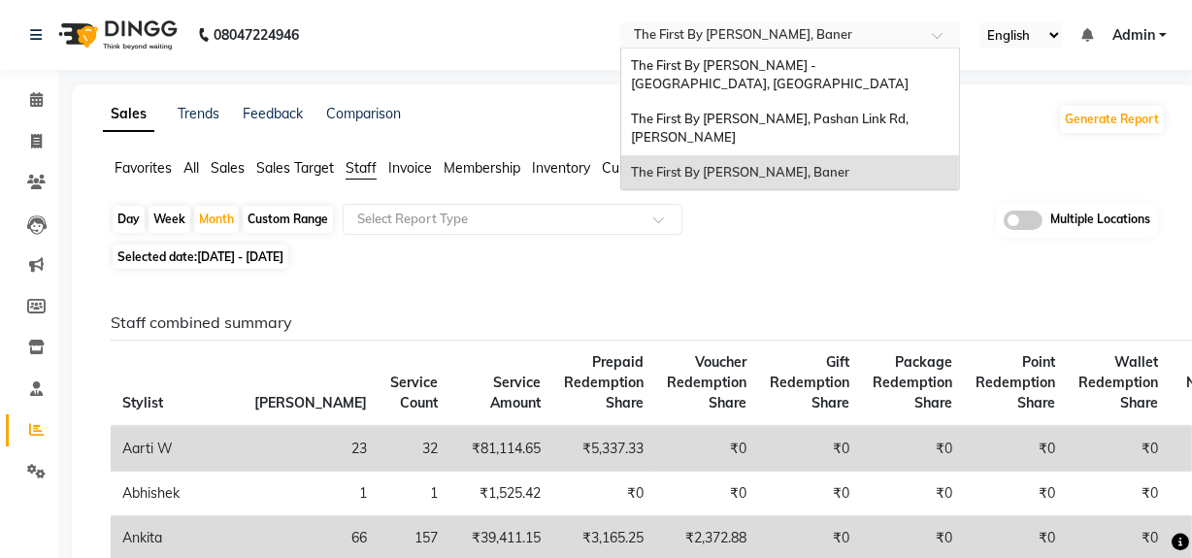
click at [933, 22] on div "Select Location × The First By Aarti Walia - Baner, Baner" at bounding box center [790, 35] width 340 height 26
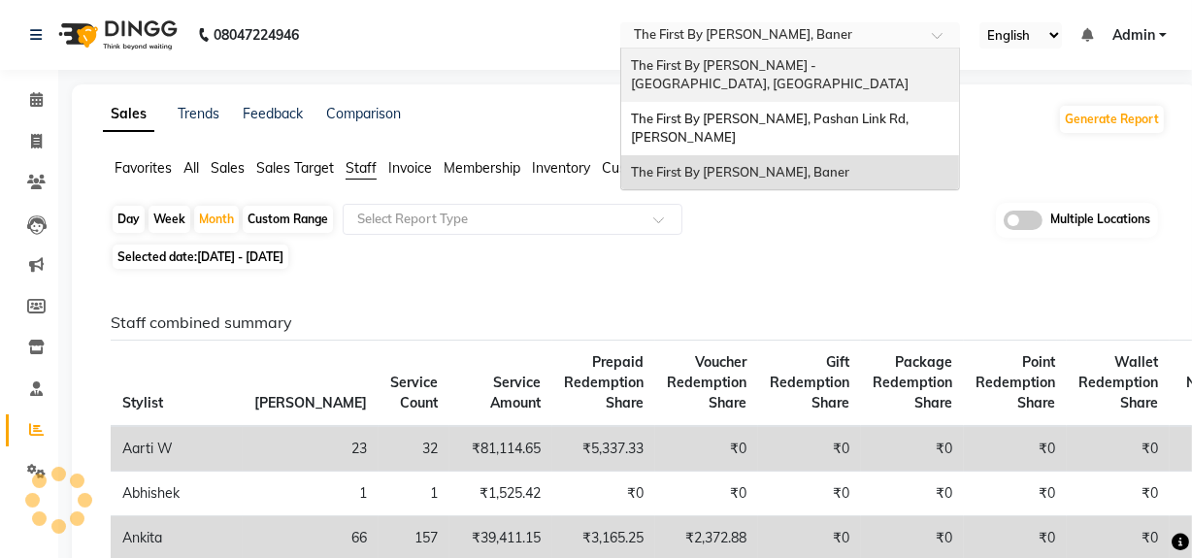
click at [898, 74] on div "The First By [PERSON_NAME] - [GEOGRAPHIC_DATA], [GEOGRAPHIC_DATA]" at bounding box center [790, 75] width 338 height 53
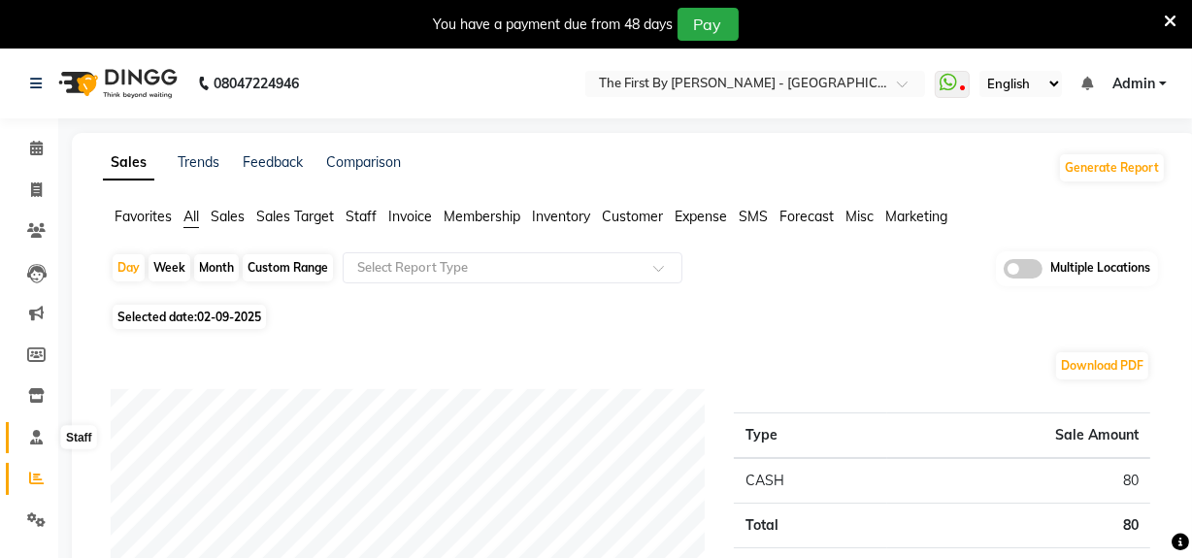
click at [38, 432] on icon at bounding box center [36, 437] width 13 height 15
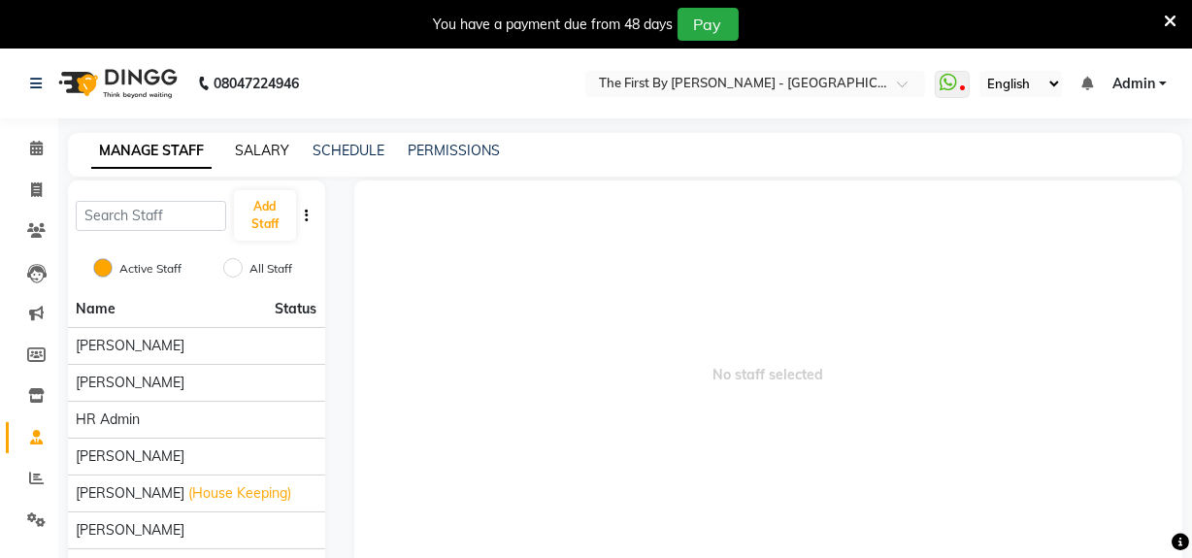
click at [244, 149] on link "SALARY" at bounding box center [262, 150] width 54 height 17
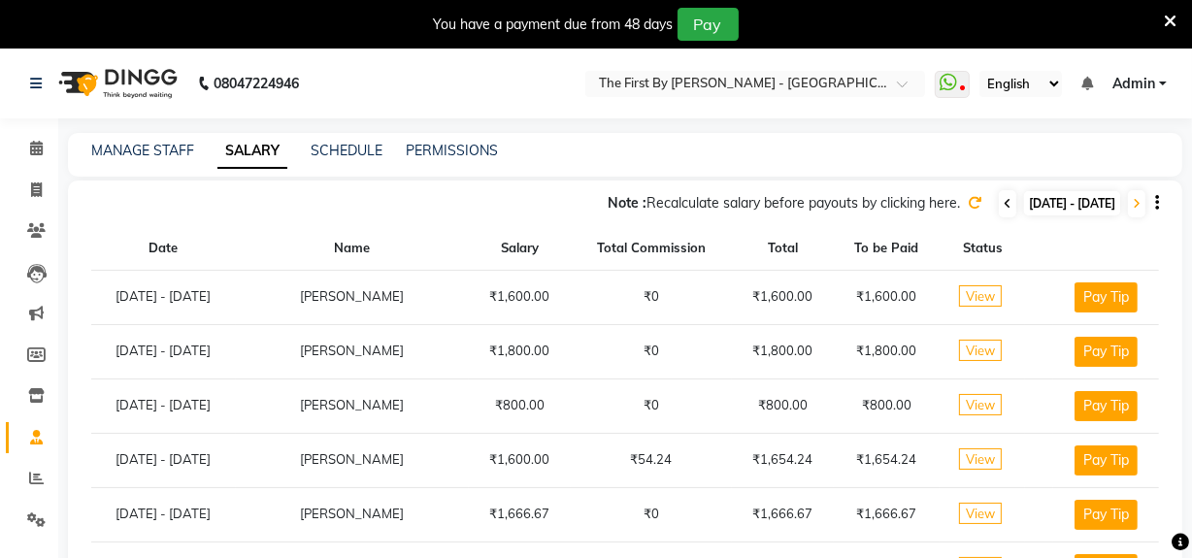
click at [998, 208] on span at bounding box center [1006, 203] width 17 height 27
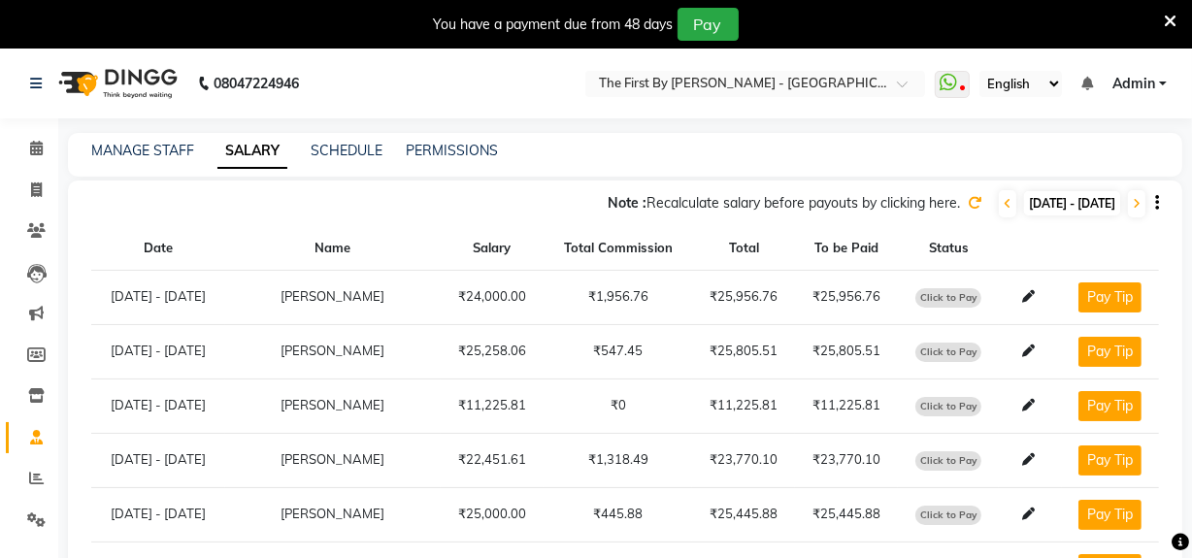
click at [1155, 204] on icon "button" at bounding box center [1157, 203] width 4 height 1
click at [1063, 184] on link "Export as CSV" at bounding box center [1035, 179] width 107 height 16
click at [42, 436] on icon at bounding box center [36, 437] width 13 height 15
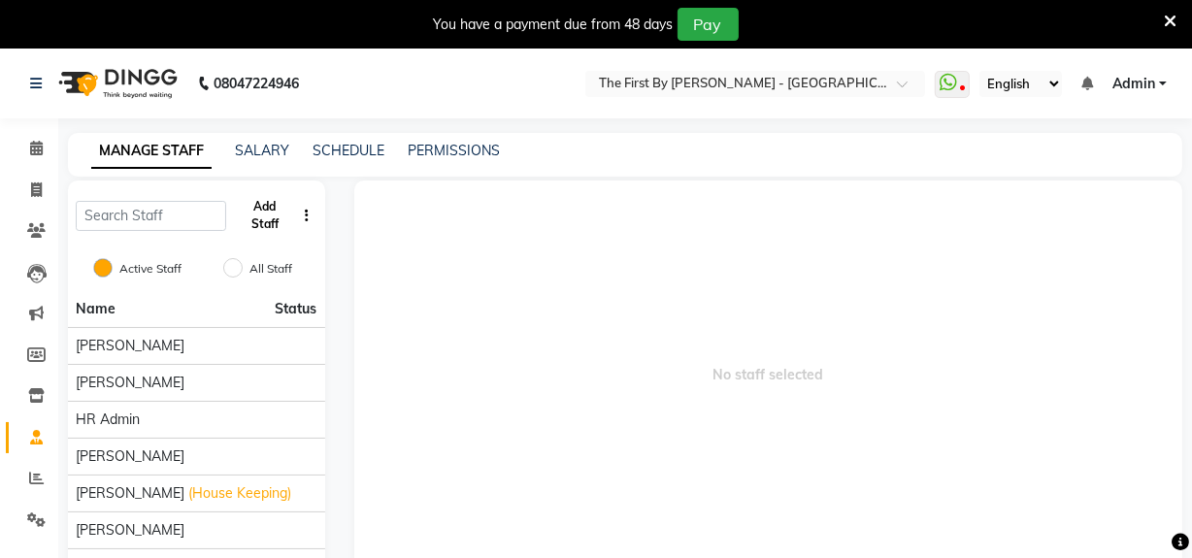
click at [270, 221] on button "Add Staff" at bounding box center [264, 215] width 61 height 50
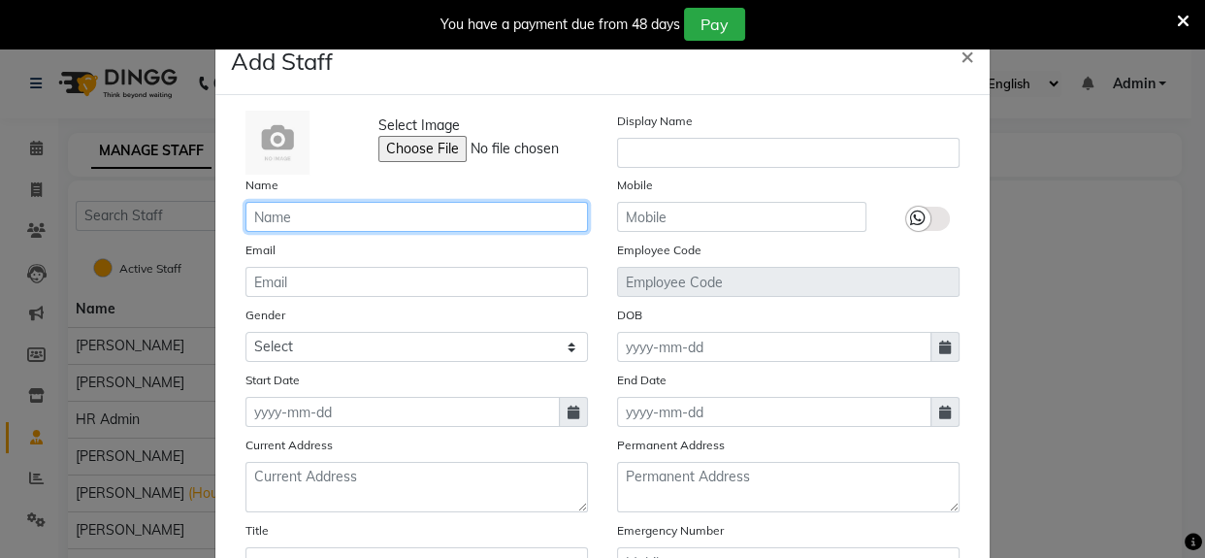
click at [461, 215] on input "text" at bounding box center [416, 217] width 343 height 30
type input "[PERSON_NAME]"
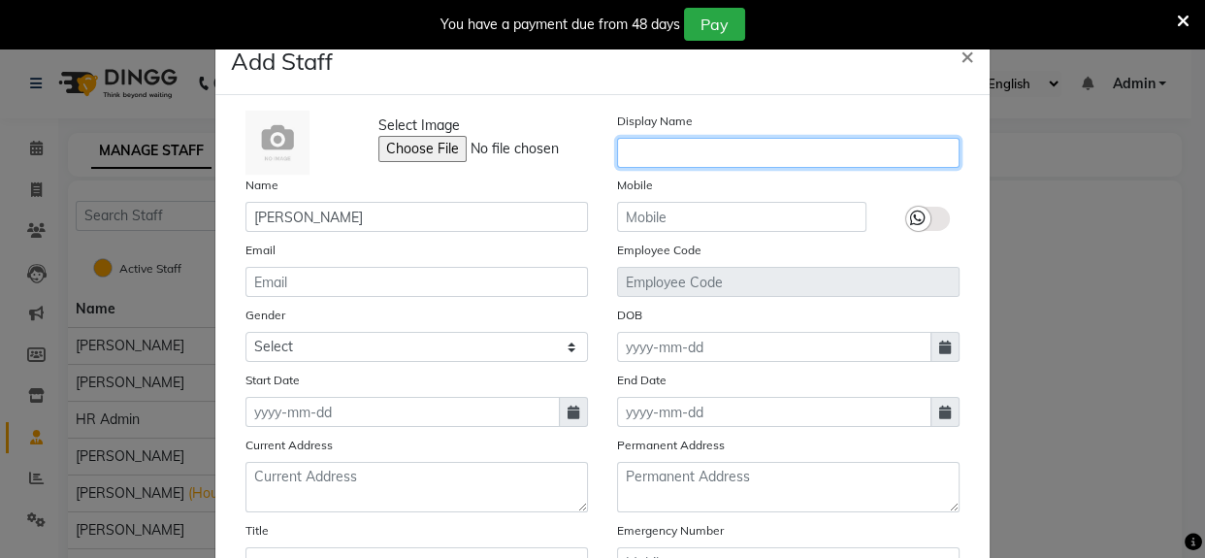
click at [684, 153] on input "text" at bounding box center [788, 153] width 343 height 30
type input "[PERSON_NAME]"
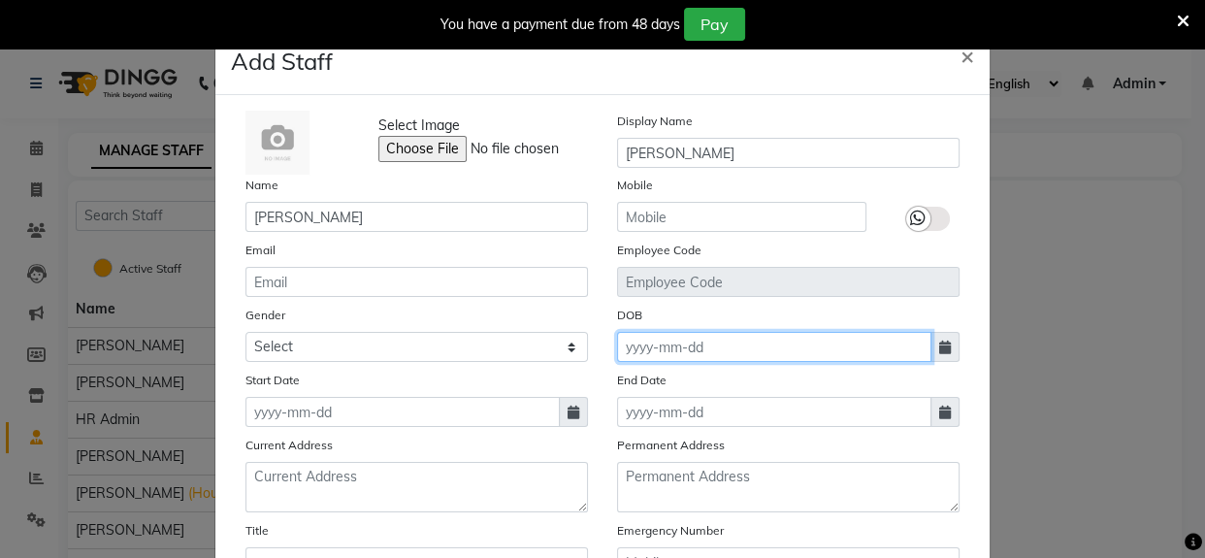
click at [733, 340] on input at bounding box center [774, 347] width 314 height 30
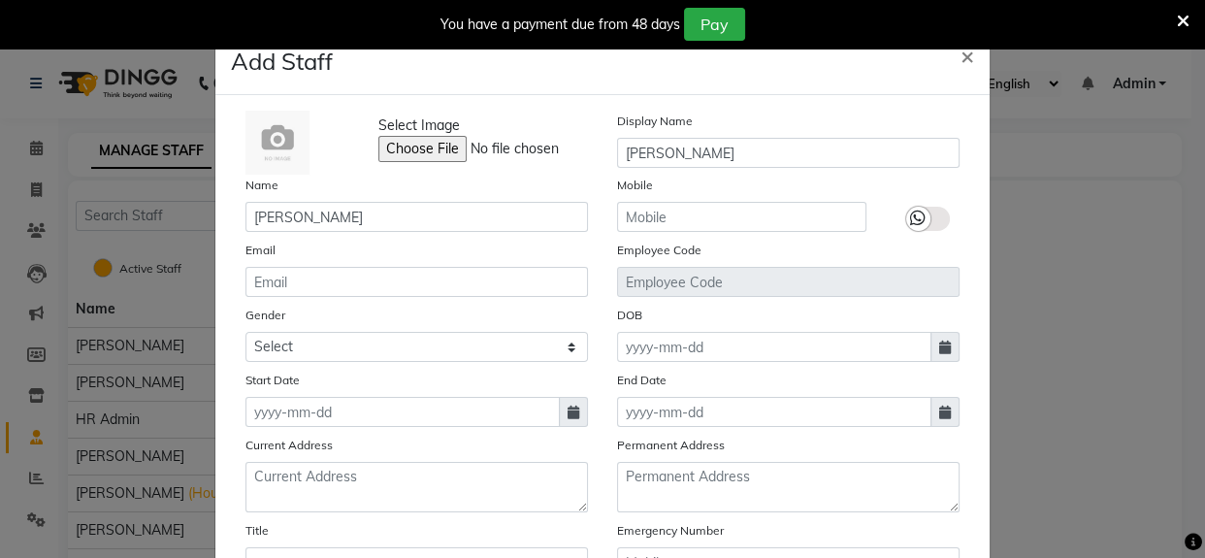
select select "9"
select select "2025"
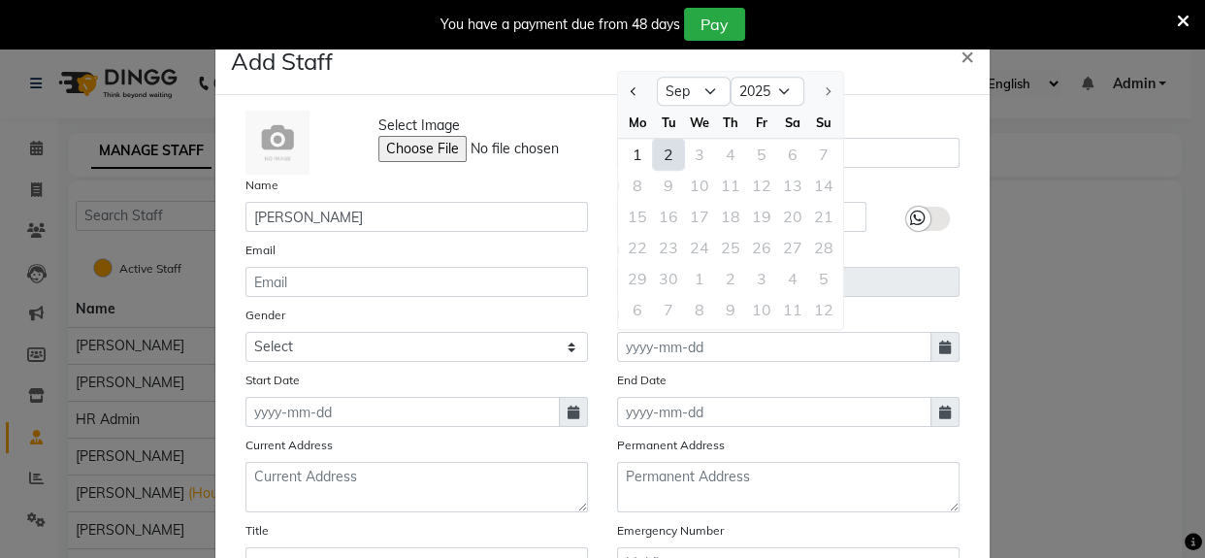
click at [750, 387] on div "End Date" at bounding box center [789, 398] width 372 height 57
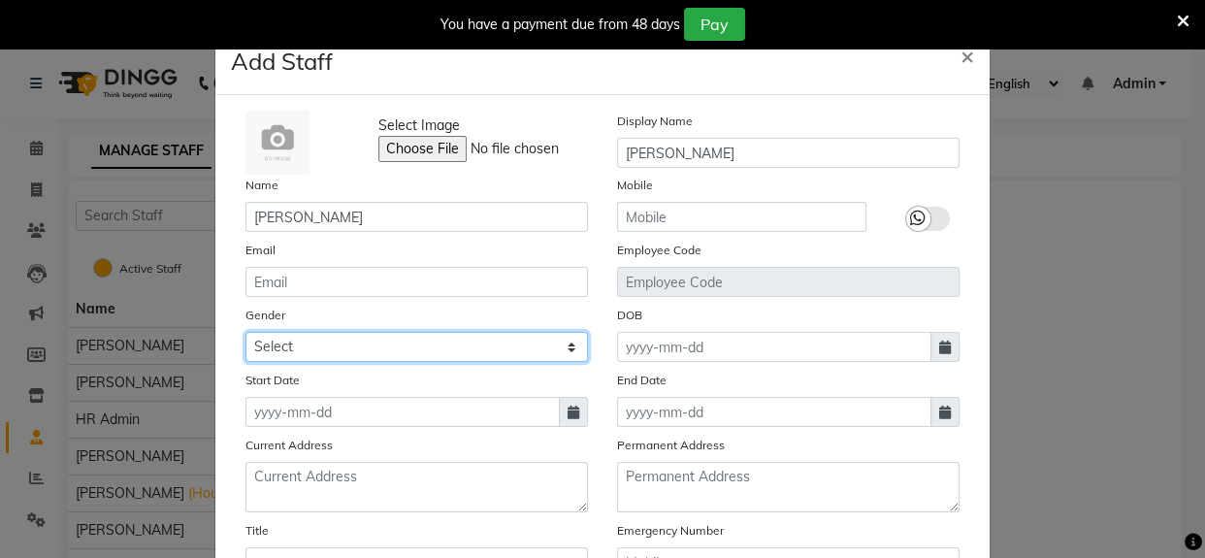
click at [441, 340] on select "Select [DEMOGRAPHIC_DATA] [DEMOGRAPHIC_DATA] Other Prefer Not To Say" at bounding box center [416, 347] width 343 height 30
select select "[DEMOGRAPHIC_DATA]"
click at [245, 333] on select "Select [DEMOGRAPHIC_DATA] [DEMOGRAPHIC_DATA] Other Prefer Not To Say" at bounding box center [416, 347] width 343 height 30
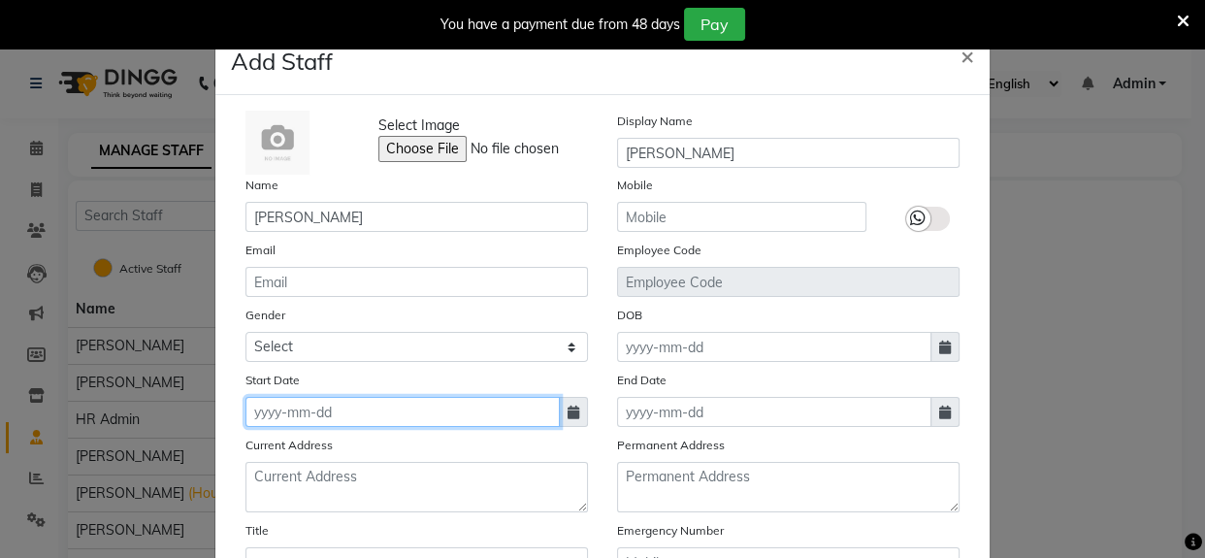
click at [391, 416] on input at bounding box center [402, 412] width 314 height 30
select select "9"
select select "2025"
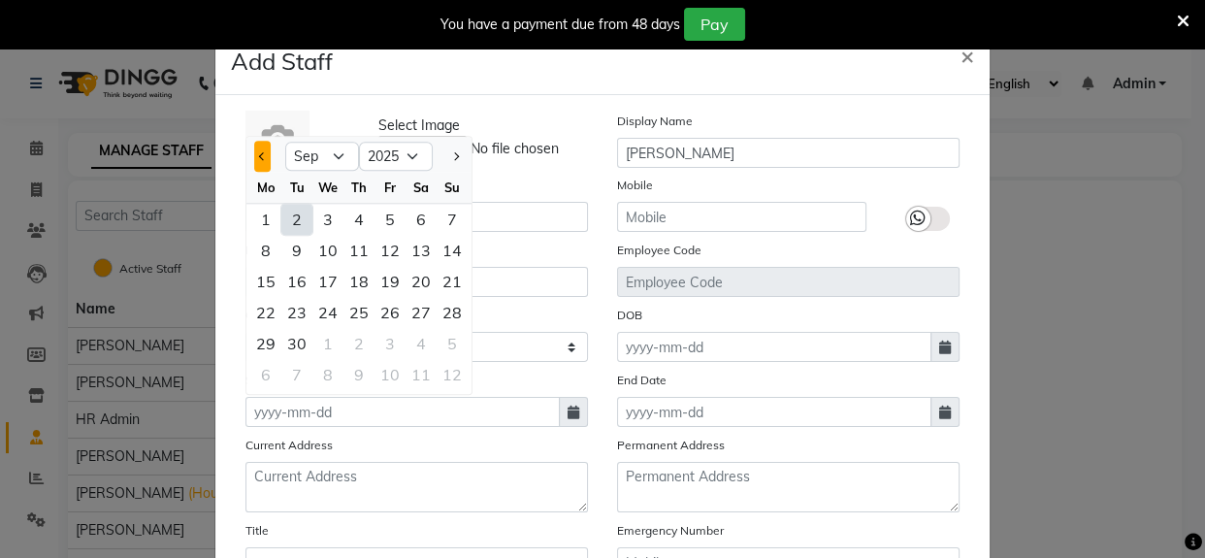
click at [259, 165] on button "Previous month" at bounding box center [262, 156] width 16 height 31
select select "8"
click at [408, 281] on div "16" at bounding box center [421, 281] width 31 height 31
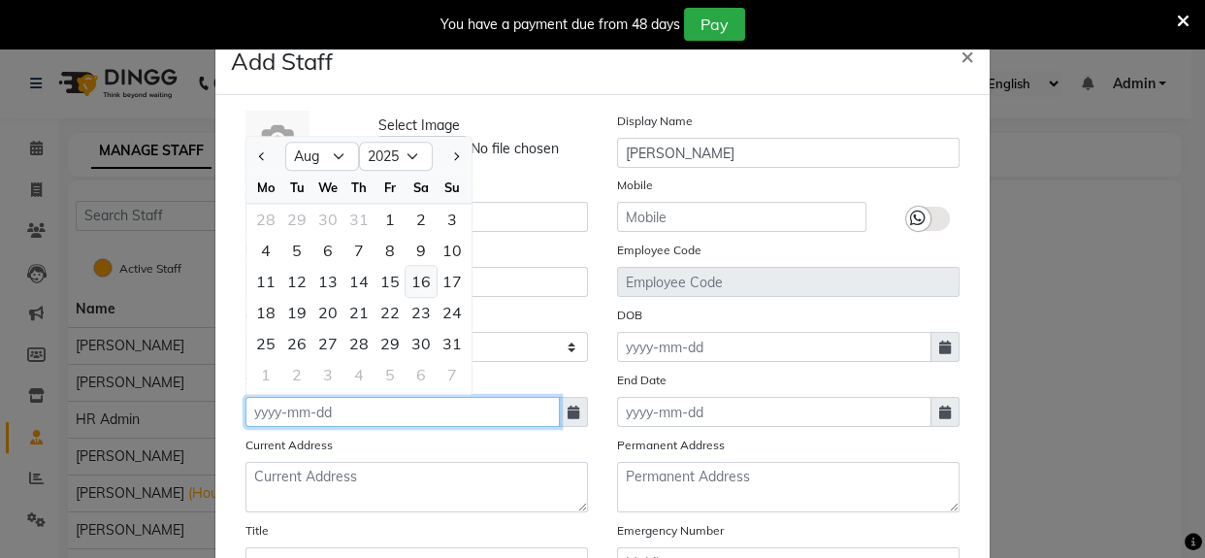
type input "16-08-2025"
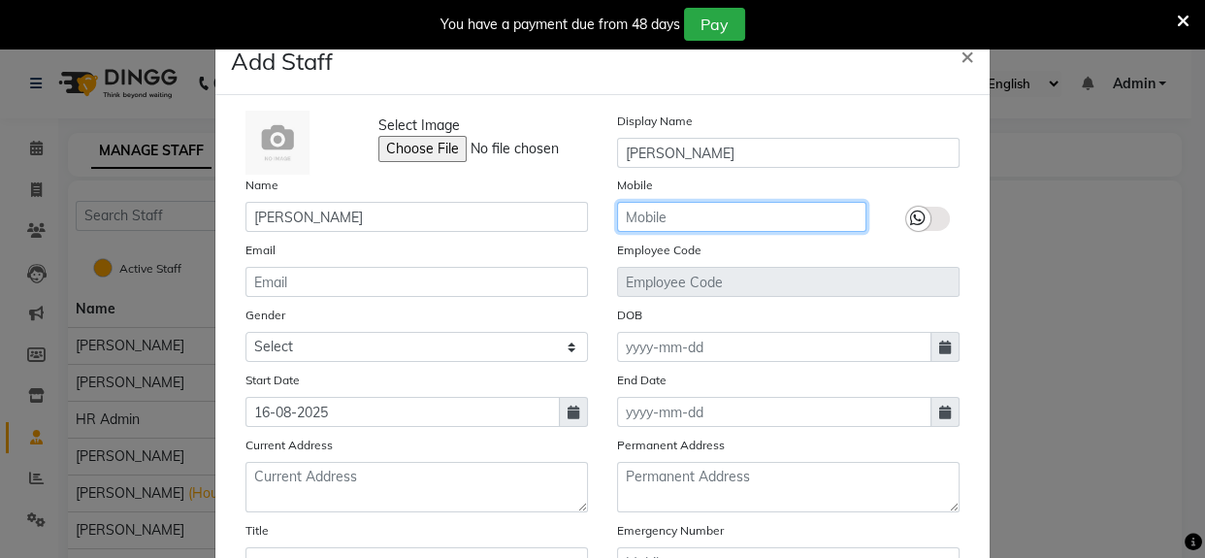
click at [664, 210] on input "text" at bounding box center [741, 217] width 249 height 30
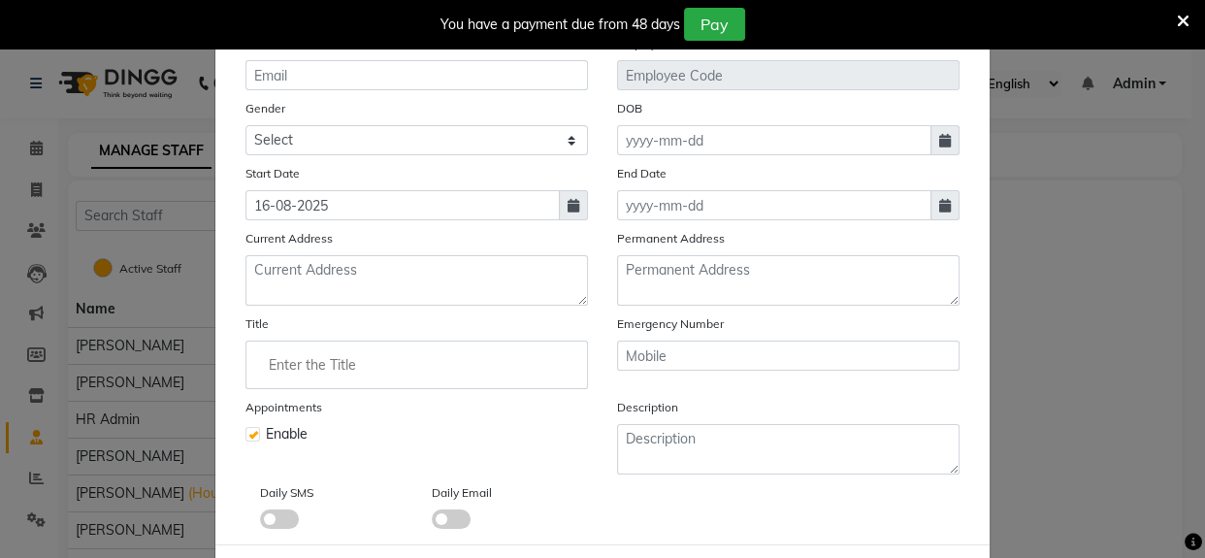
scroll to position [176, 0]
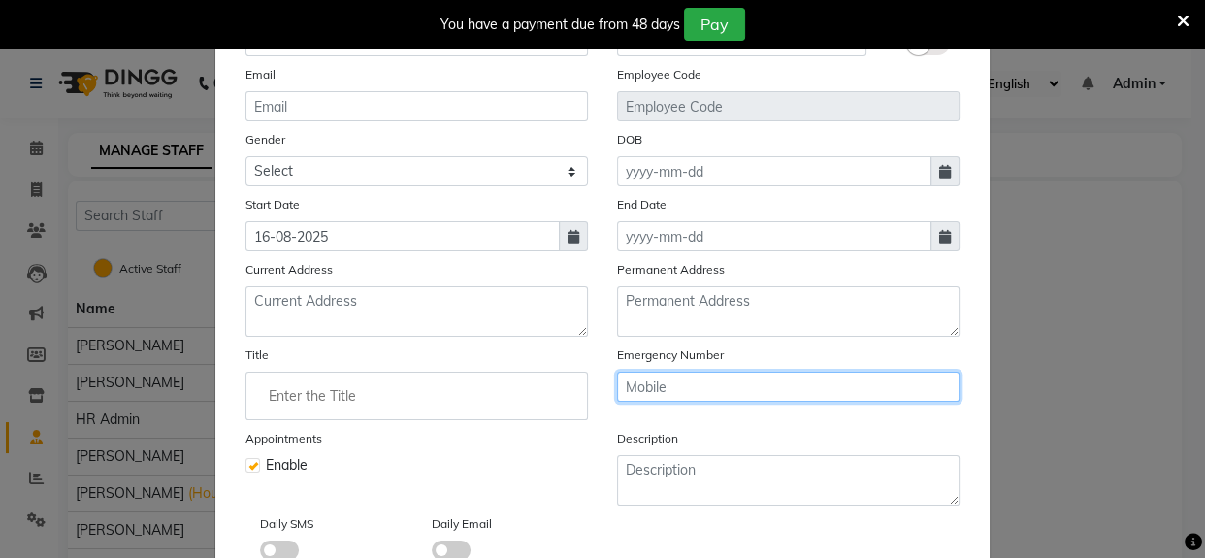
click at [695, 399] on input "text" at bounding box center [788, 387] width 343 height 30
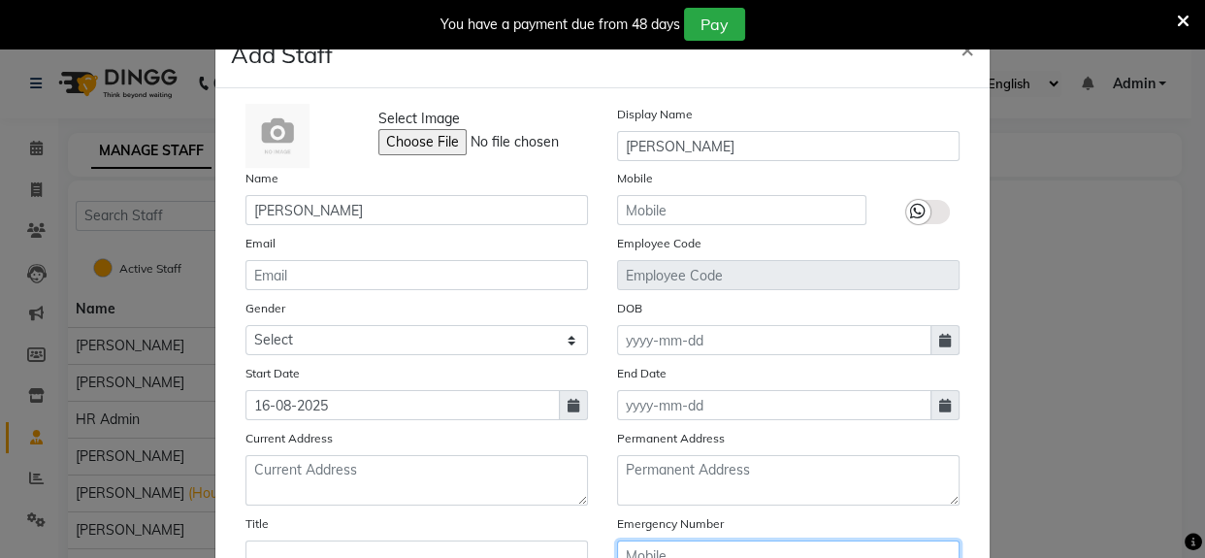
scroll to position [0, 0]
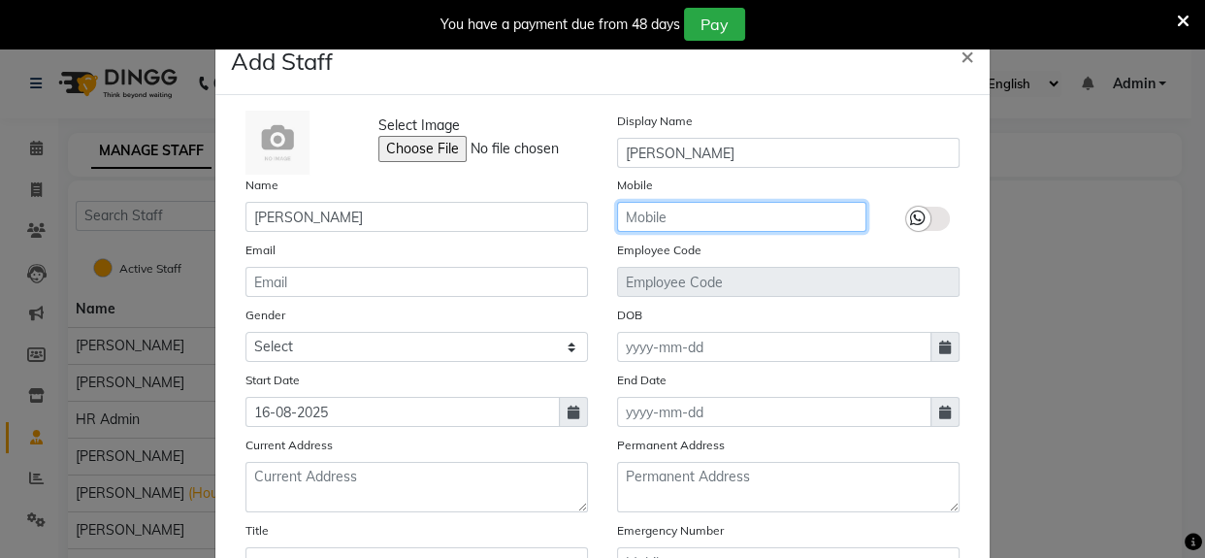
click at [669, 219] on input "text" at bounding box center [741, 217] width 249 height 30
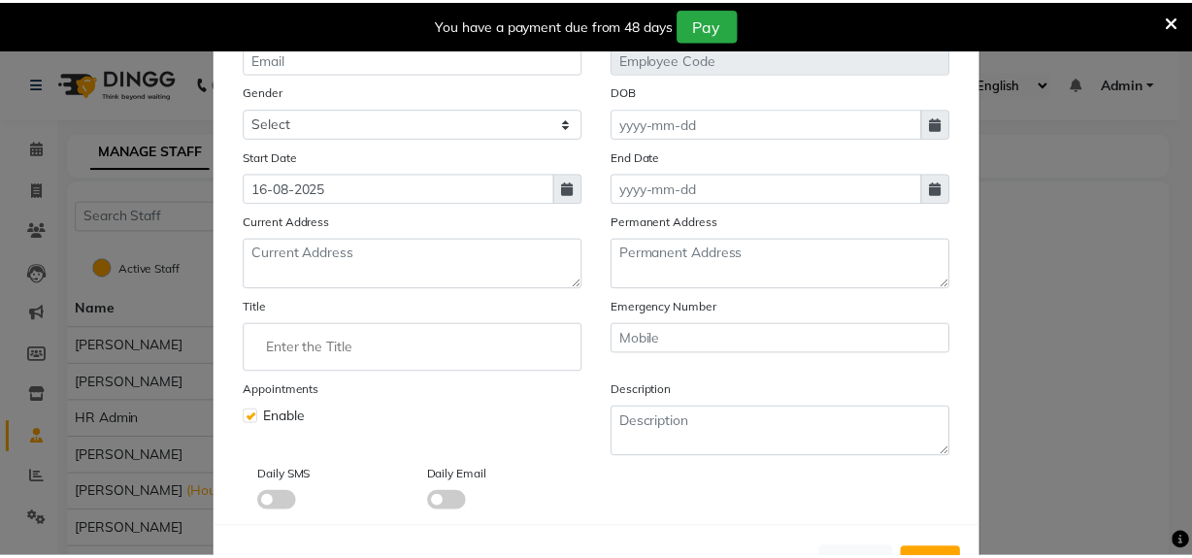
scroll to position [301, 0]
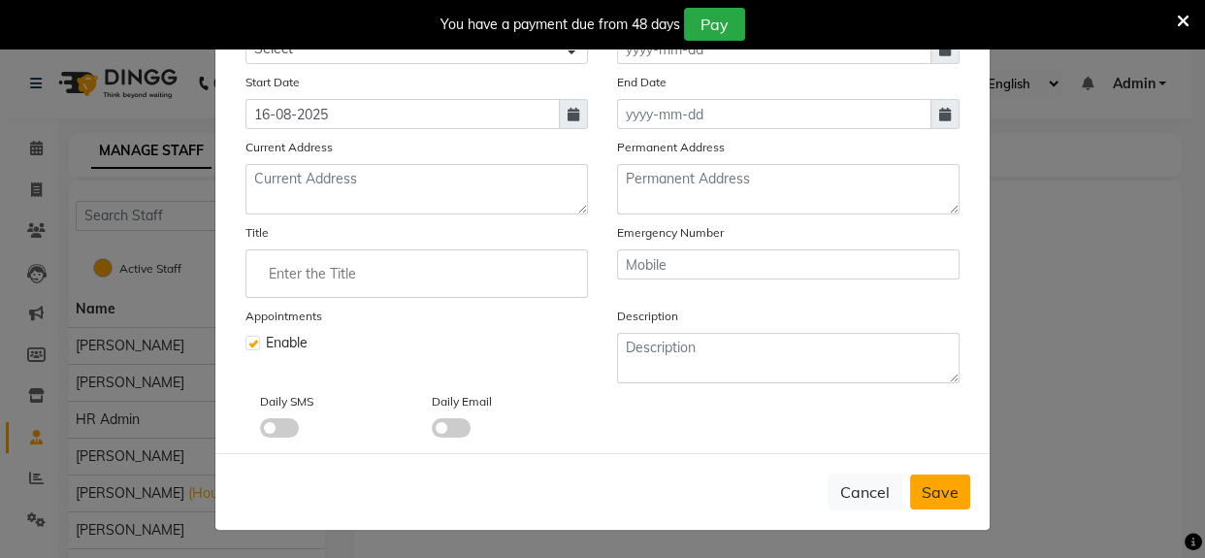
click at [923, 499] on span "Save" at bounding box center [940, 491] width 37 height 19
select select
checkbox input "false"
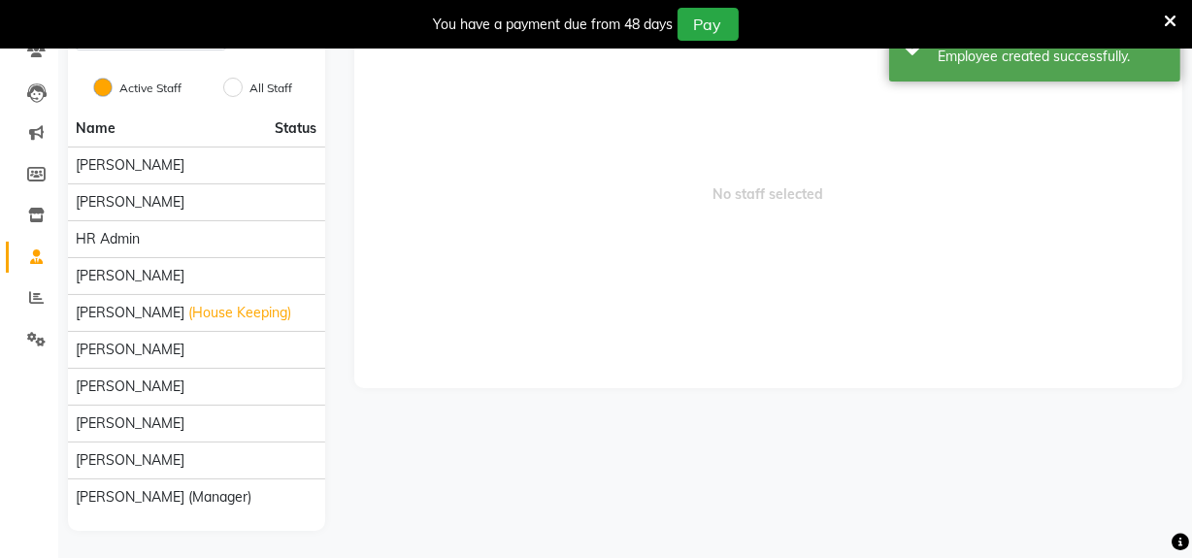
scroll to position [0, 0]
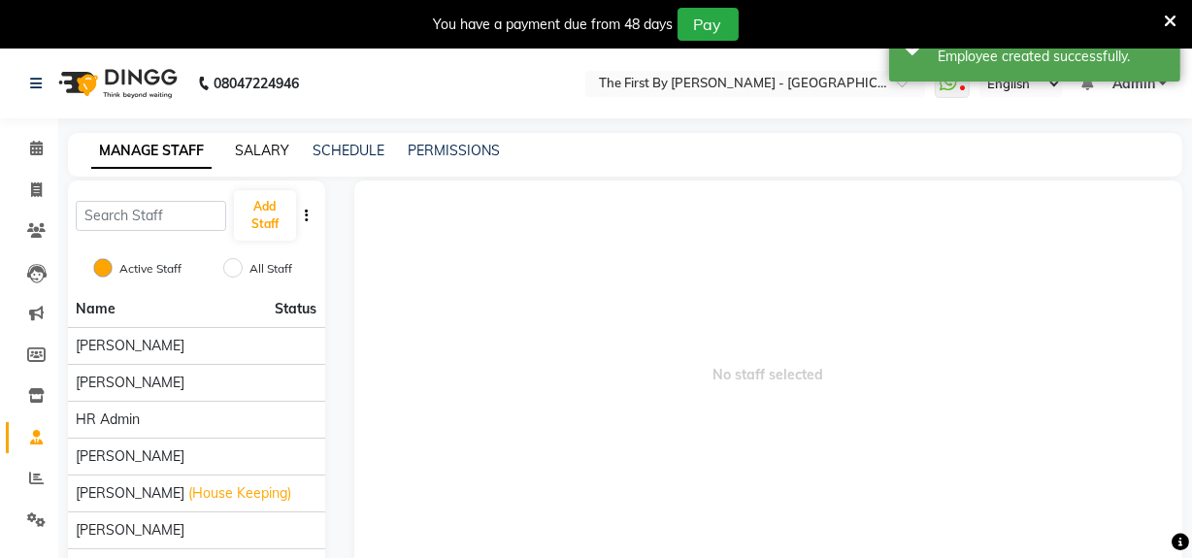
click at [267, 155] on link "SALARY" at bounding box center [262, 150] width 54 height 17
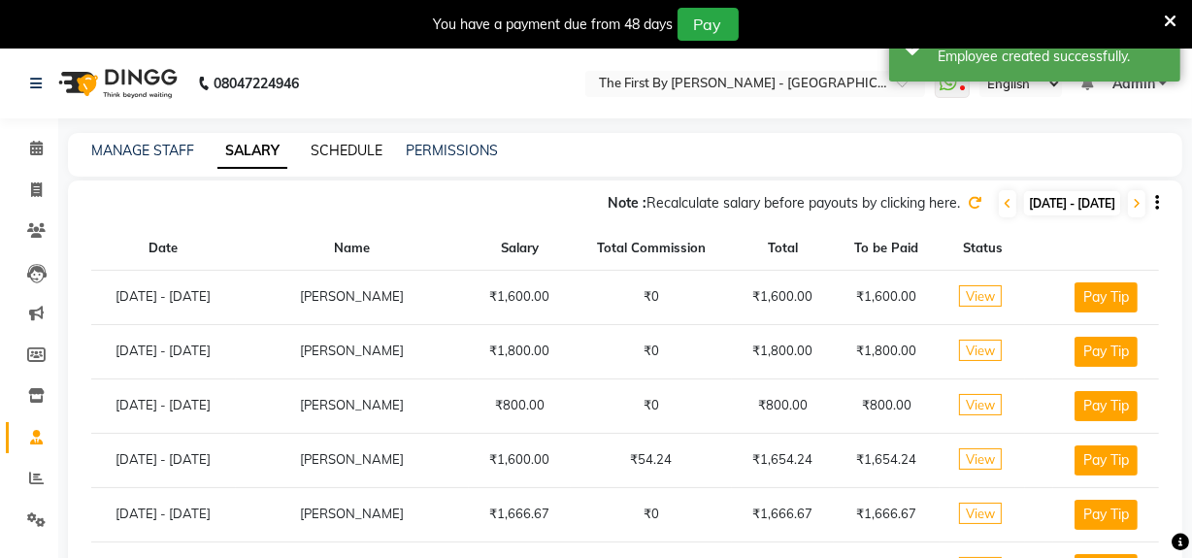
click at [343, 146] on link "SCHEDULE" at bounding box center [346, 150] width 72 height 17
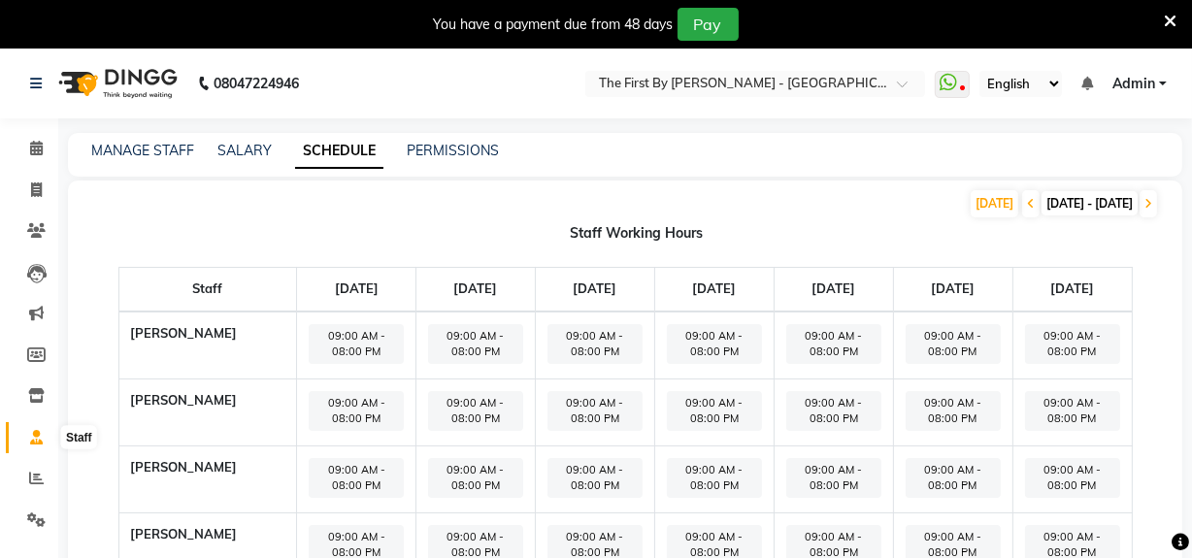
click at [32, 435] on icon at bounding box center [36, 437] width 13 height 15
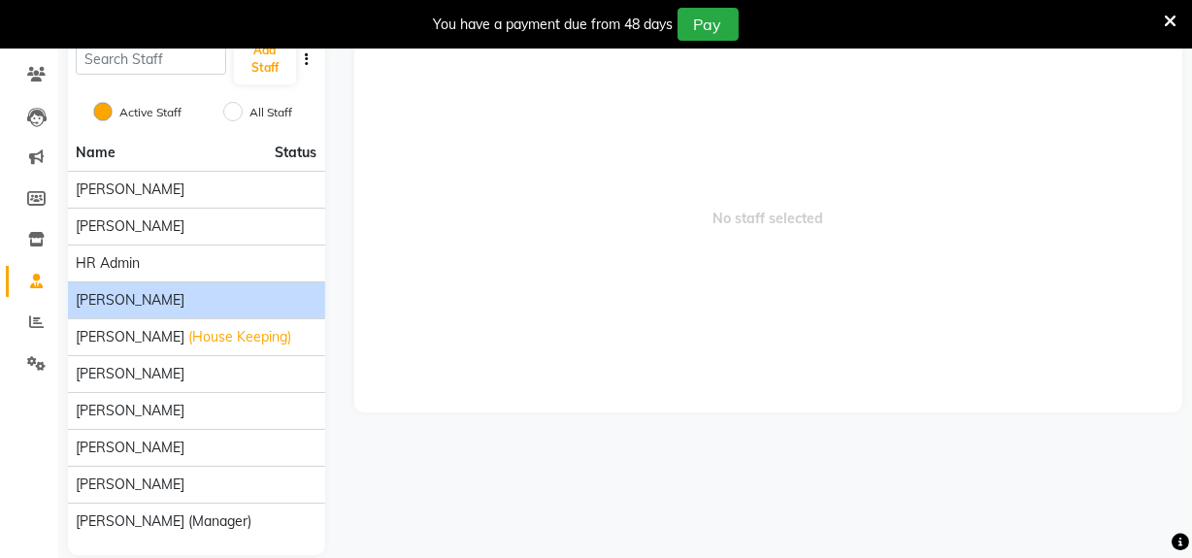
scroll to position [176, 0]
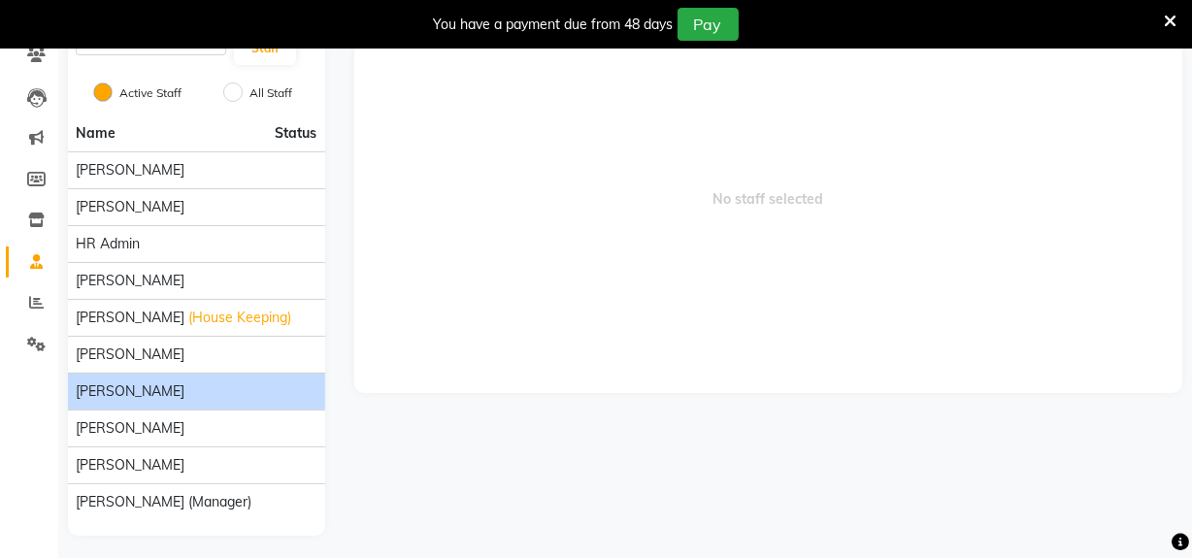
click at [184, 381] on div "[PERSON_NAME]" at bounding box center [197, 391] width 242 height 20
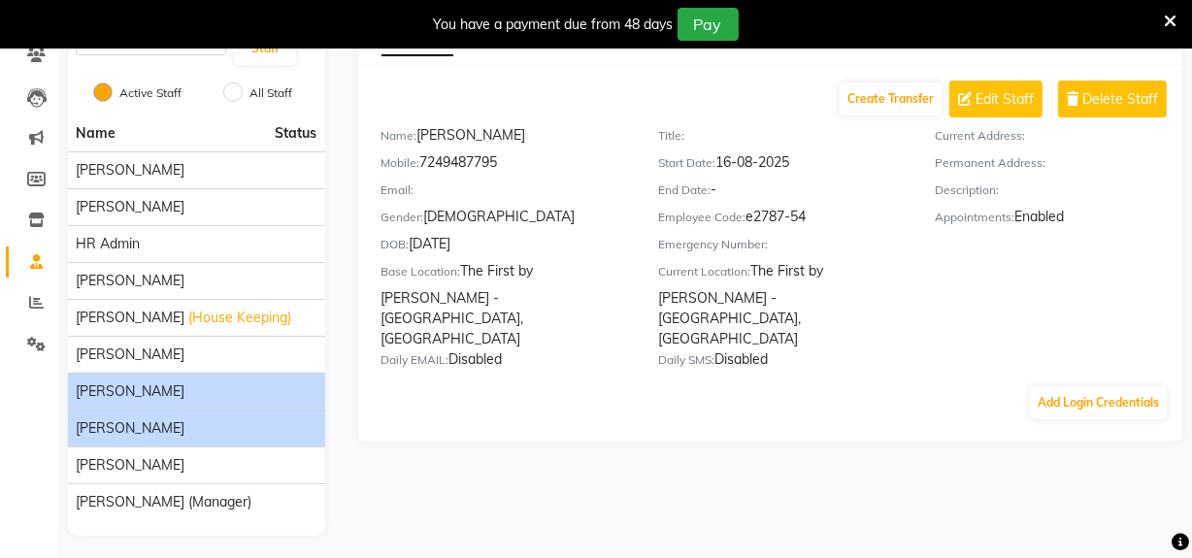
click at [175, 420] on div "[PERSON_NAME]" at bounding box center [197, 428] width 242 height 20
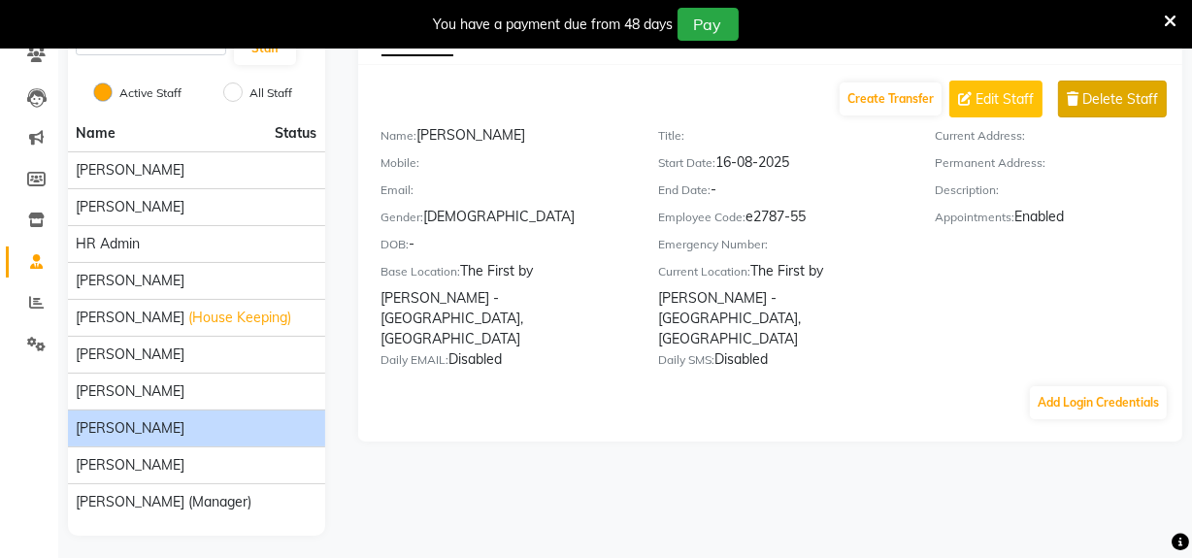
click at [1155, 94] on span "Delete Staff" at bounding box center [1120, 99] width 76 height 20
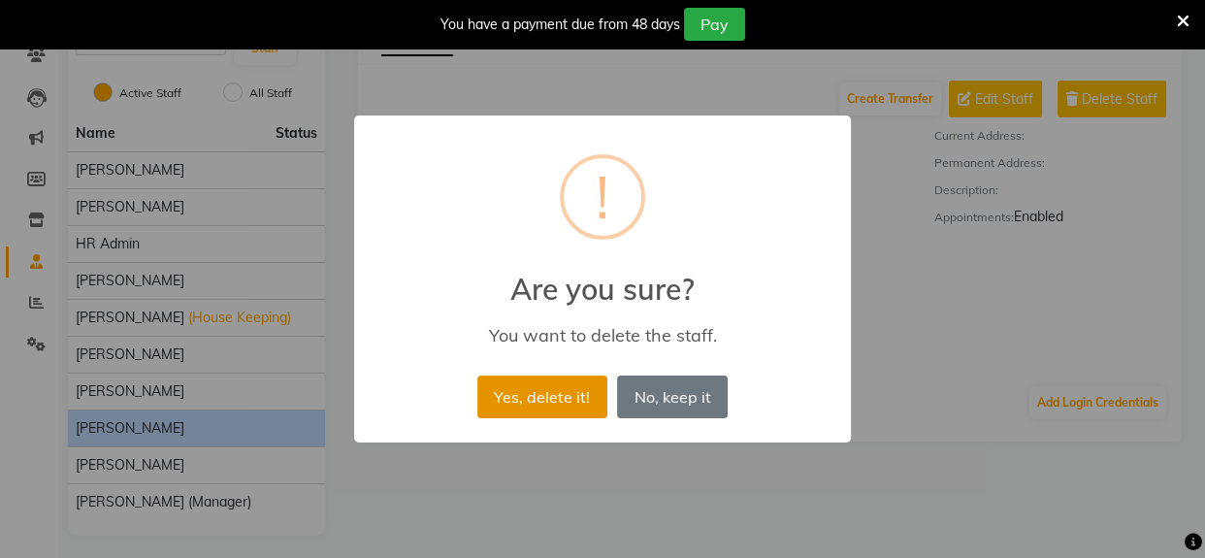
click at [529, 416] on button "Yes, delete it!" at bounding box center [542, 397] width 130 height 43
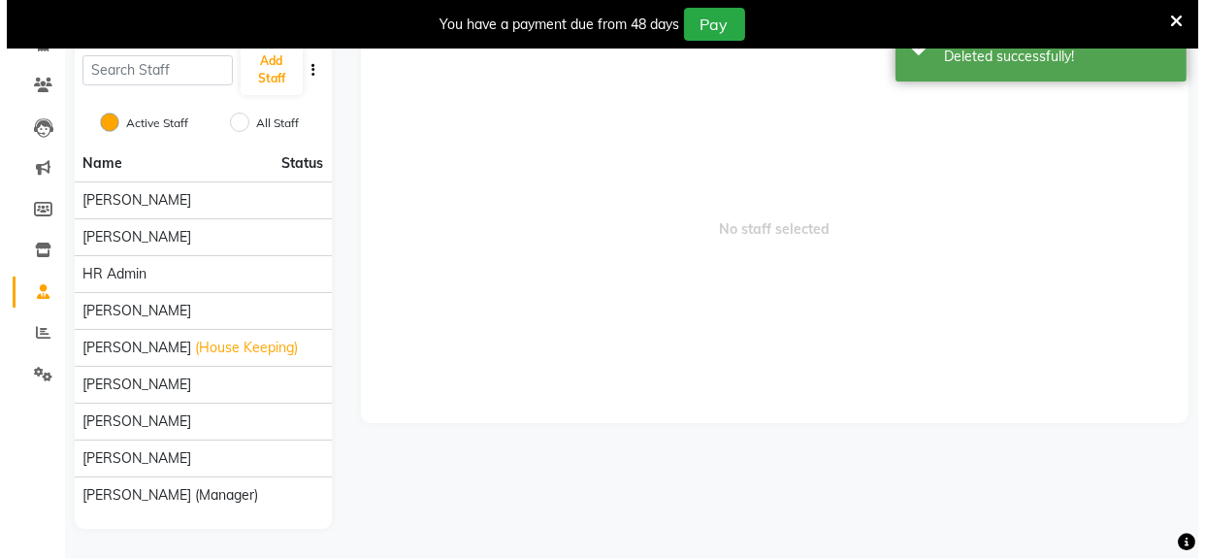
scroll to position [145, 0]
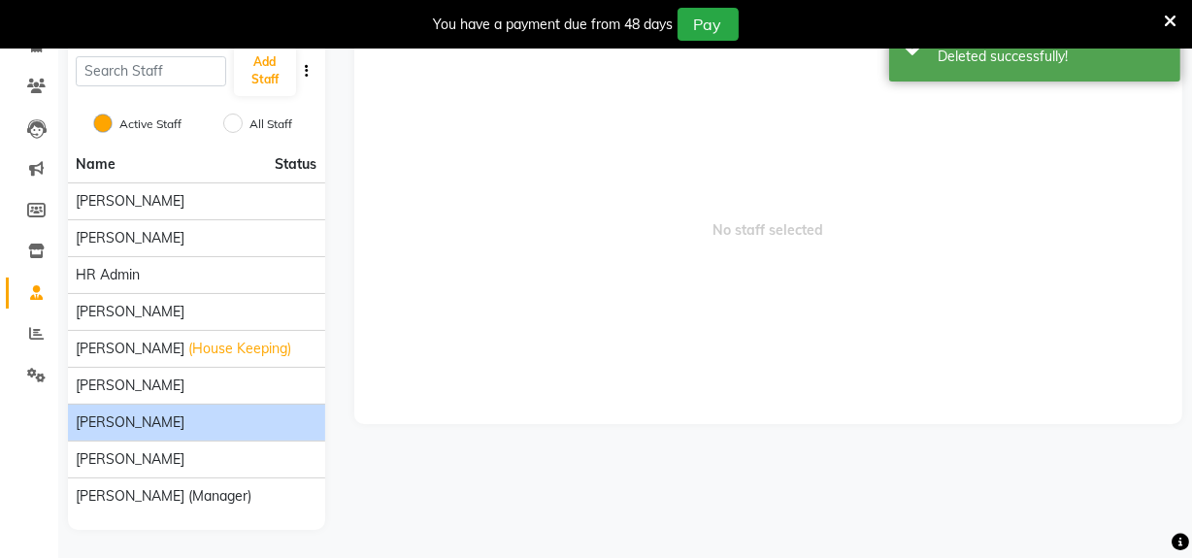
click at [163, 434] on li "[PERSON_NAME]" at bounding box center [196, 422] width 257 height 37
click at [210, 421] on div "[PERSON_NAME]" at bounding box center [197, 422] width 242 height 20
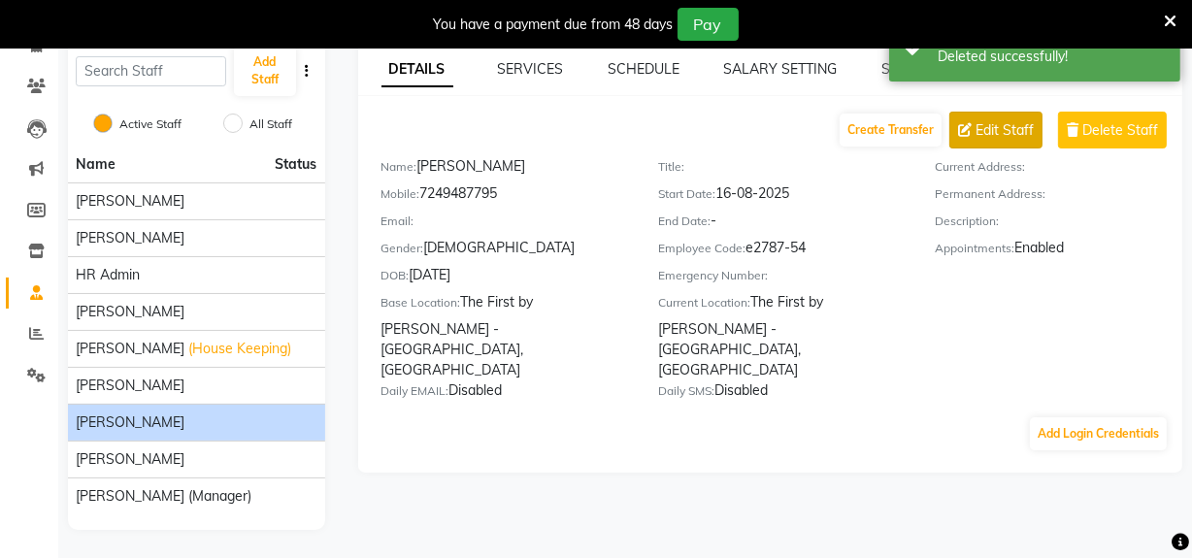
click at [987, 113] on button "Edit Staff" at bounding box center [995, 130] width 93 height 37
select select "[DEMOGRAPHIC_DATA]"
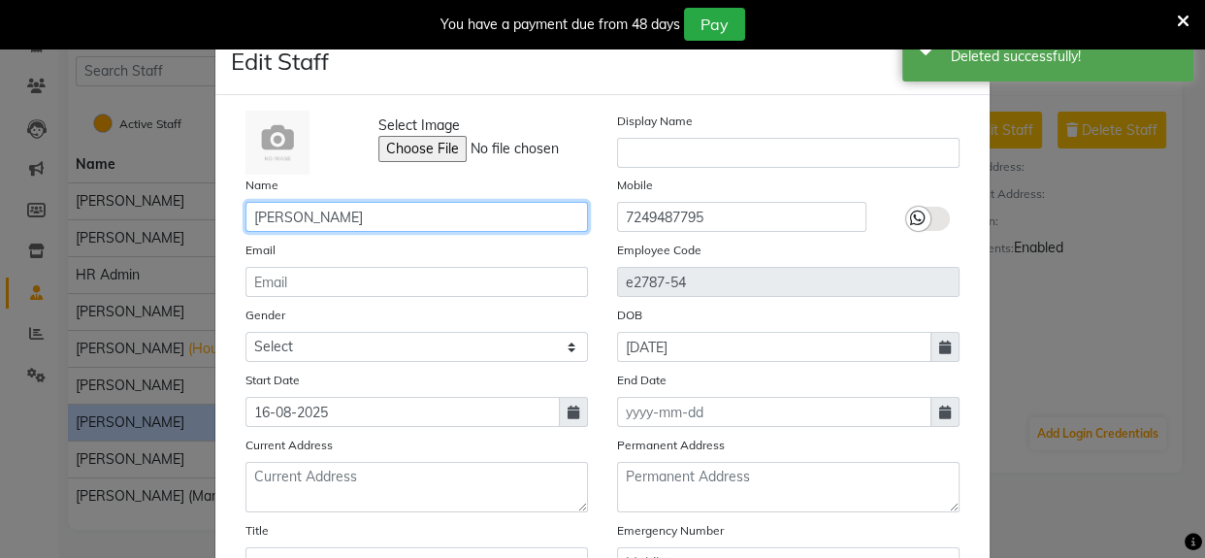
drag, startPoint x: 284, startPoint y: 212, endPoint x: 1203, endPoint y: 260, distance: 920.1
click at [284, 213] on input "[PERSON_NAME]" at bounding box center [416, 217] width 343 height 30
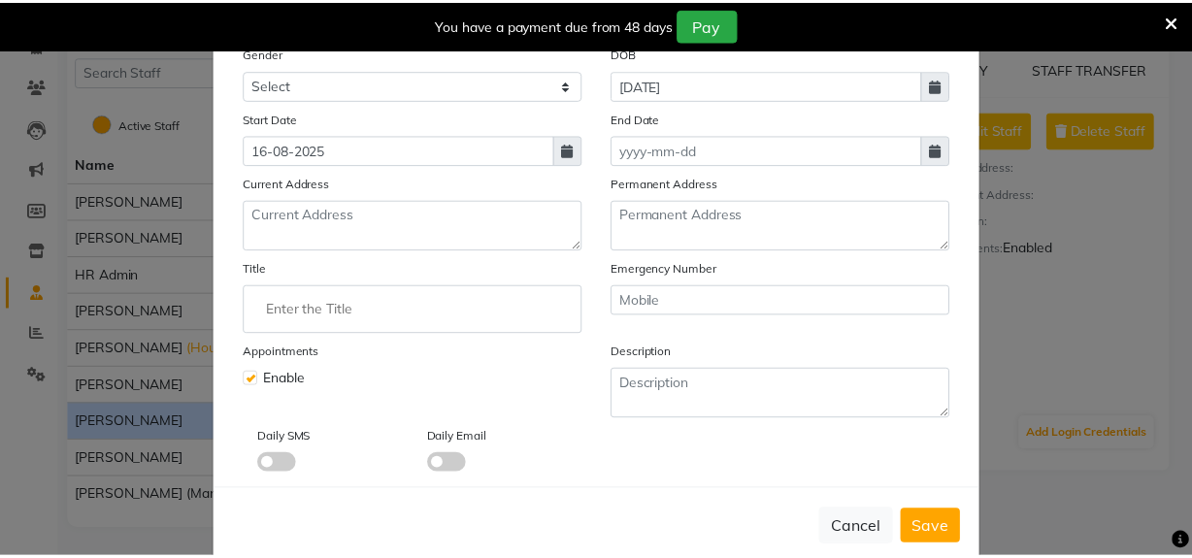
scroll to position [264, 0]
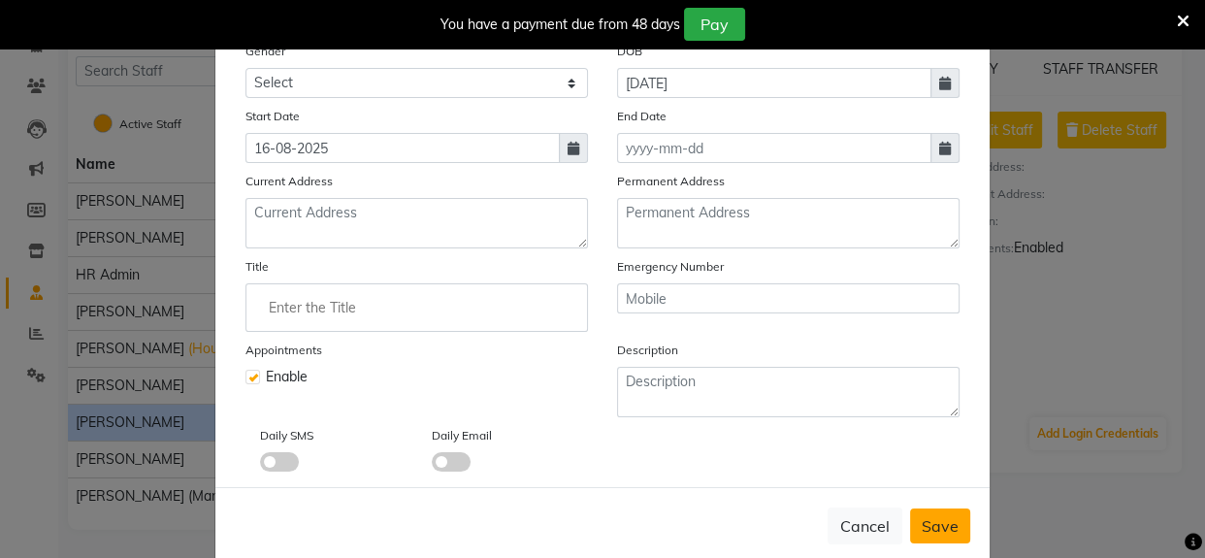
type input "[PERSON_NAME]"
click at [922, 524] on span "Save" at bounding box center [940, 525] width 37 height 19
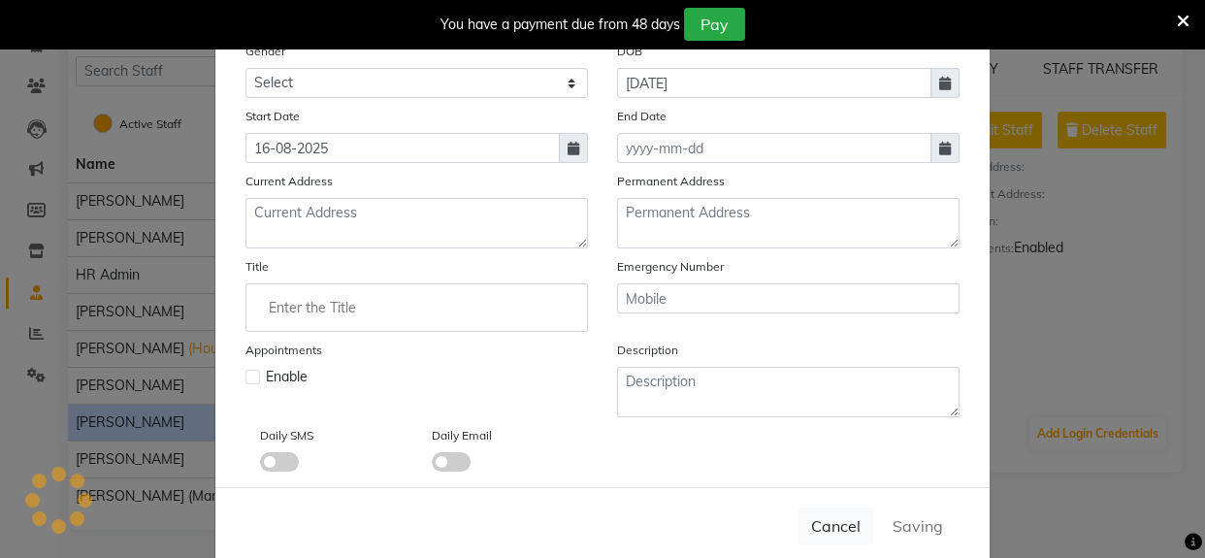
select select
checkbox input "false"
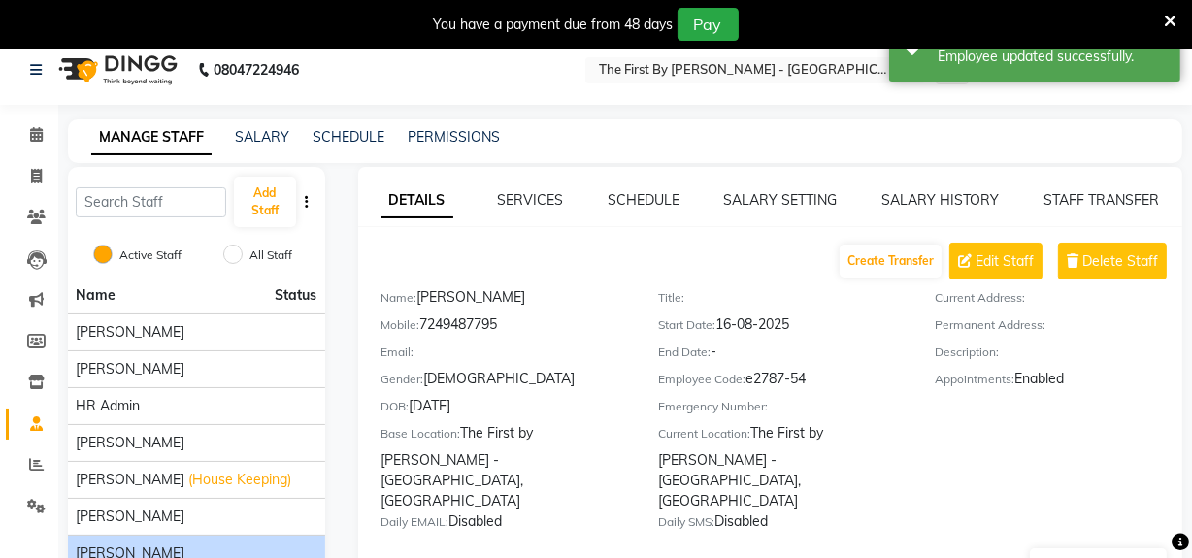
scroll to position [0, 0]
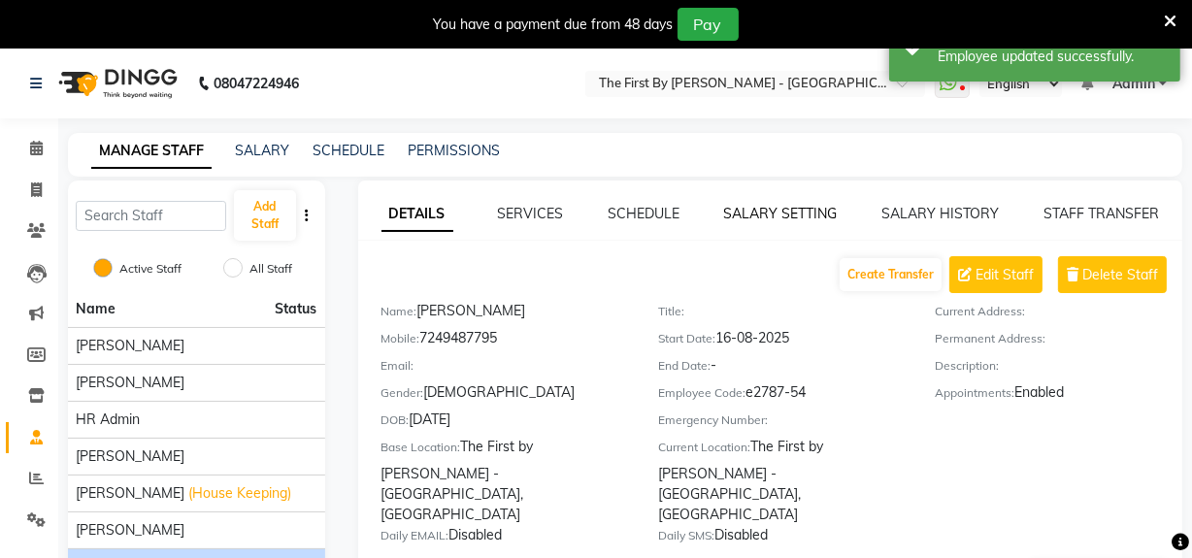
click at [811, 219] on link "SALARY SETTING" at bounding box center [781, 213] width 114 height 17
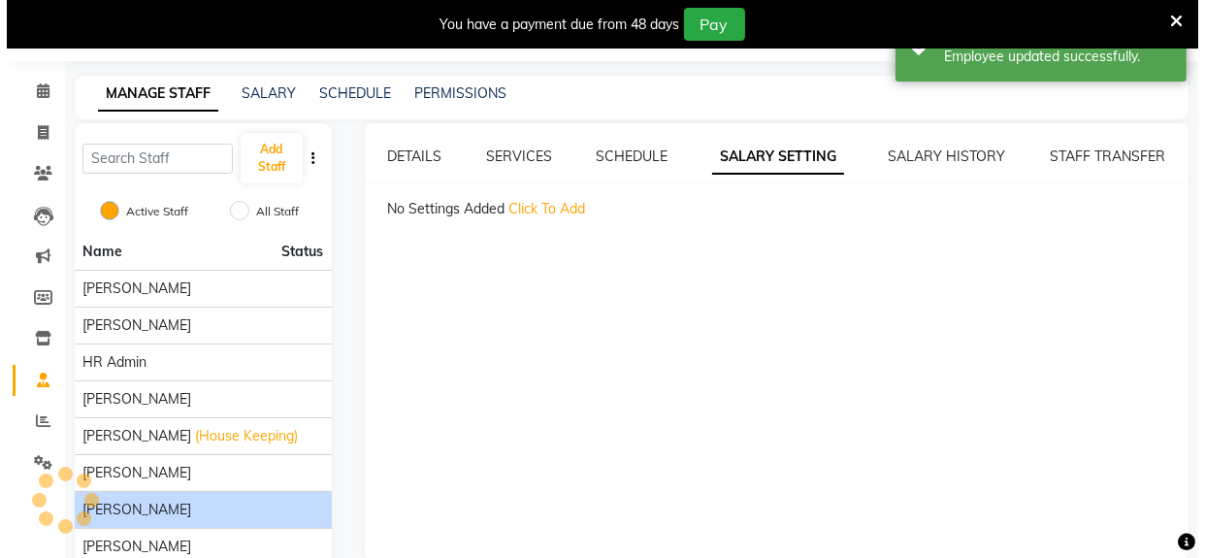
scroll to position [87, 0]
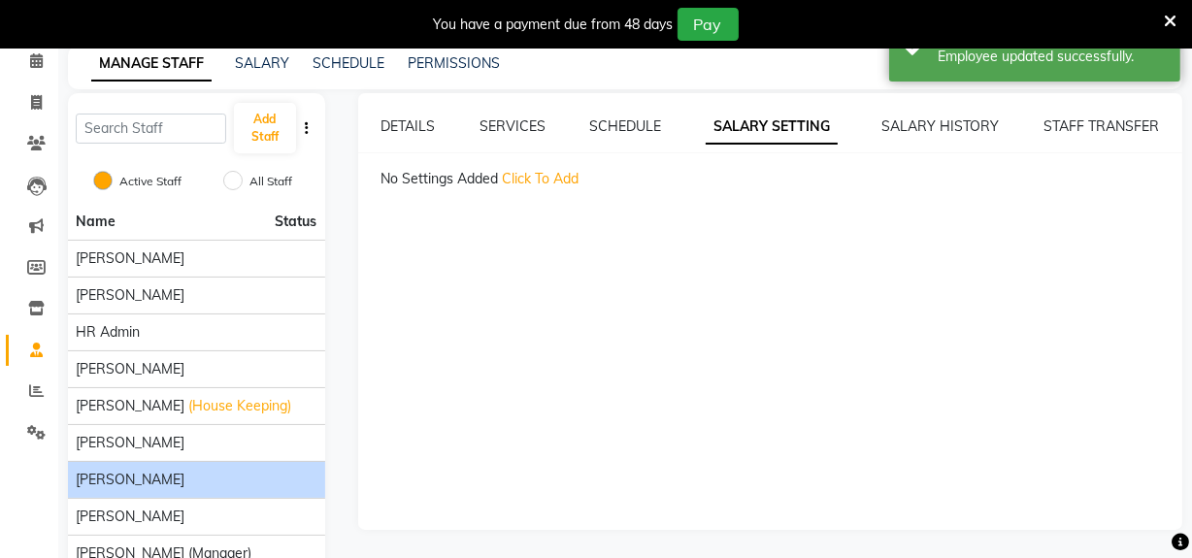
click at [514, 184] on span "Click To Add" at bounding box center [541, 178] width 77 height 17
select select "flat"
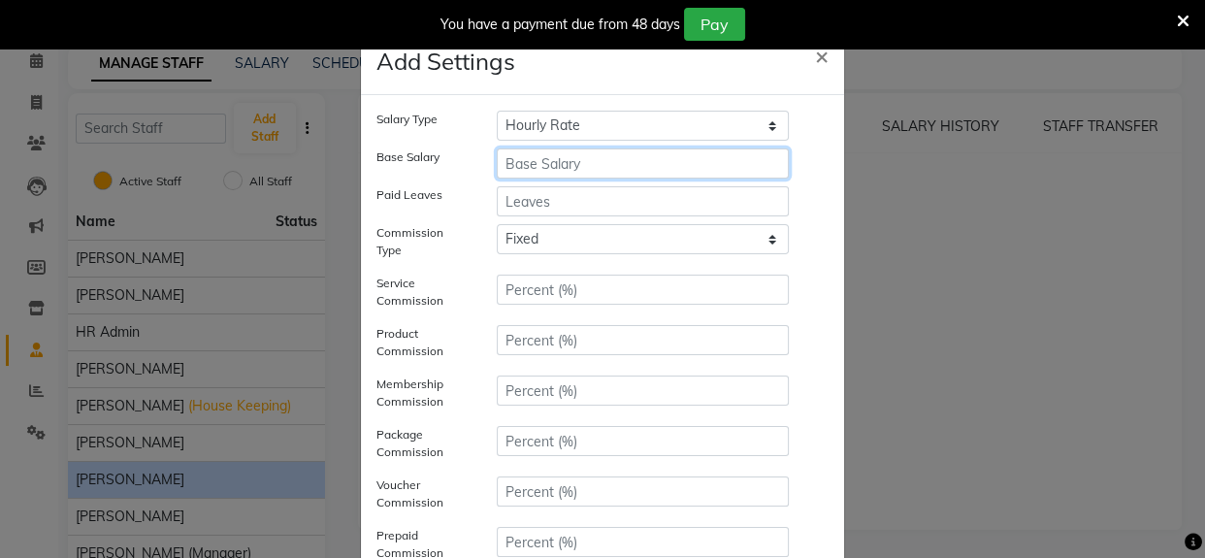
click at [530, 166] on input "number" at bounding box center [643, 163] width 292 height 30
type input "12000"
click at [633, 120] on select "Hourly Rate Bi-Weekly Twice Monthly Monthly Yearly" at bounding box center [643, 126] width 292 height 30
select select "monthly"
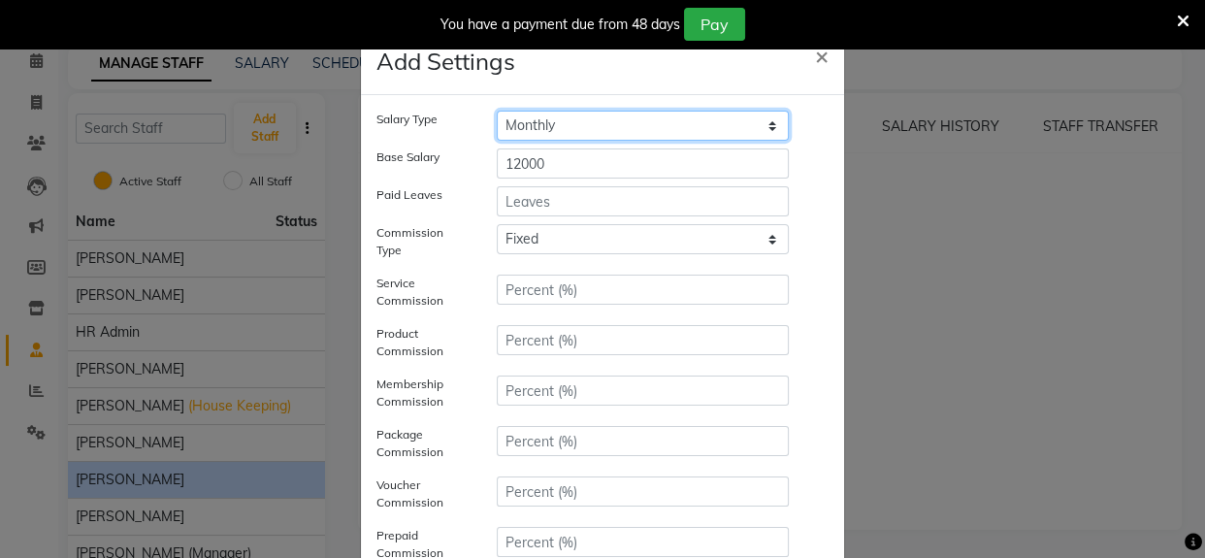
click at [497, 111] on select "Hourly Rate Bi-Weekly Twice Monthly Monthly Yearly" at bounding box center [643, 126] width 292 height 30
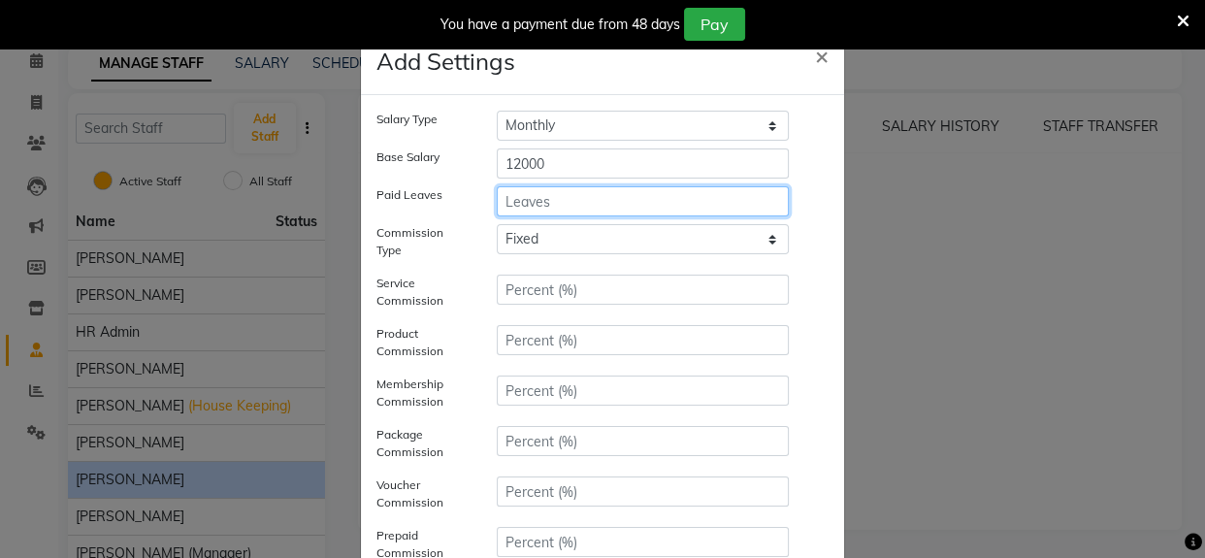
click at [534, 206] on input "number" at bounding box center [643, 201] width 292 height 30
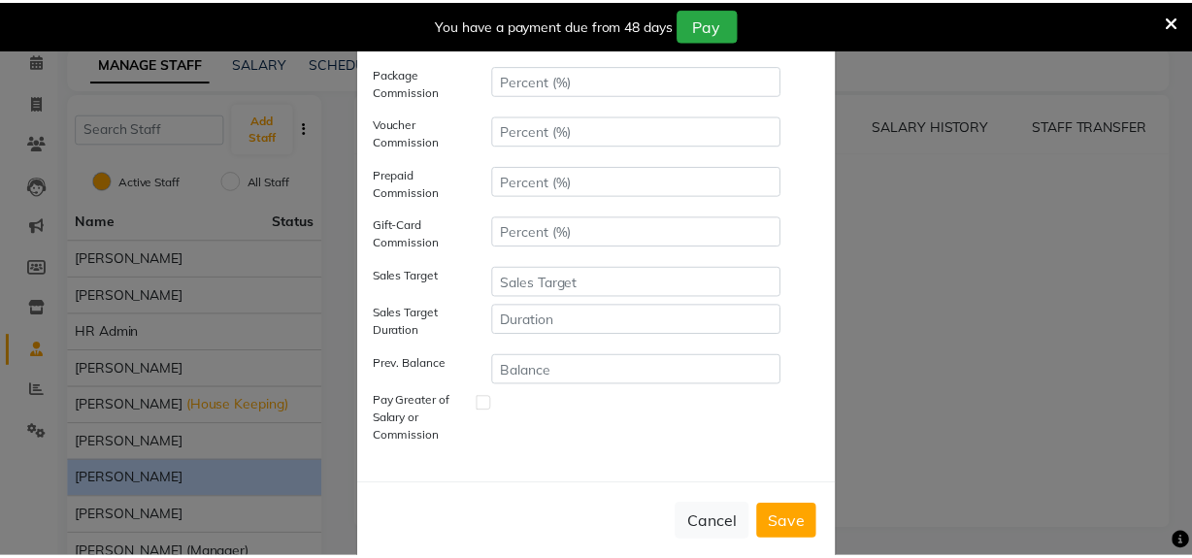
scroll to position [390, 0]
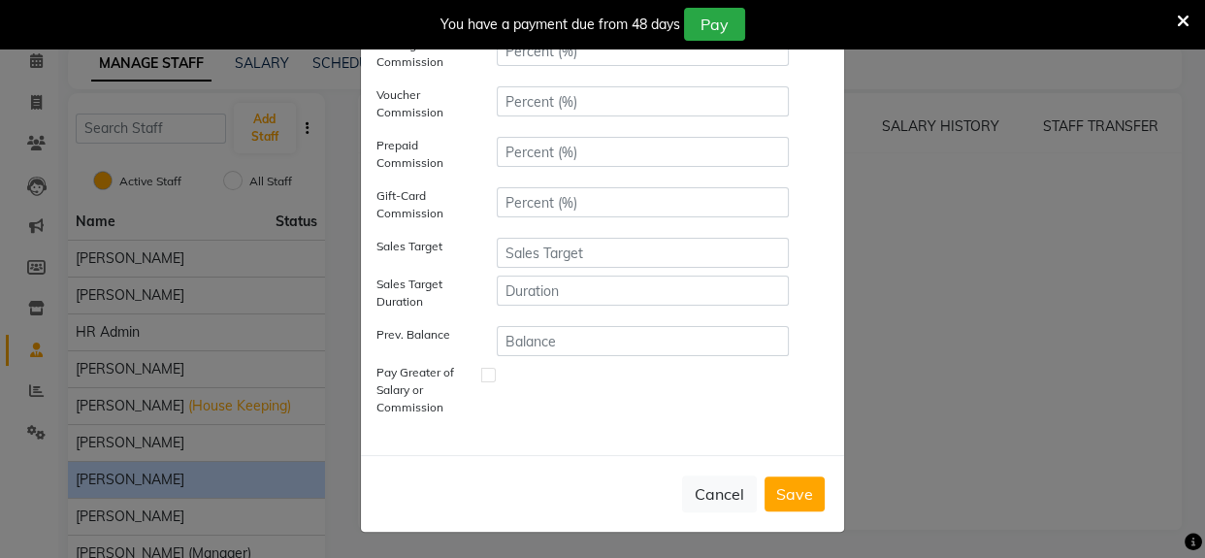
type input "4"
click at [769, 491] on button "Save" at bounding box center [795, 493] width 60 height 35
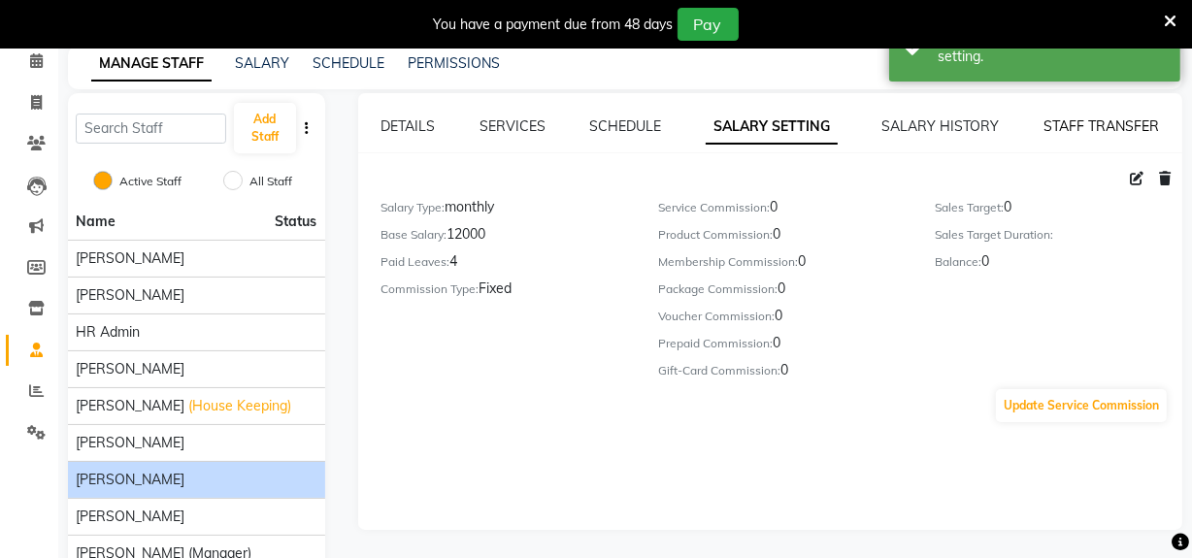
click at [1083, 131] on link "STAFF TRANSFER" at bounding box center [1100, 125] width 115 height 17
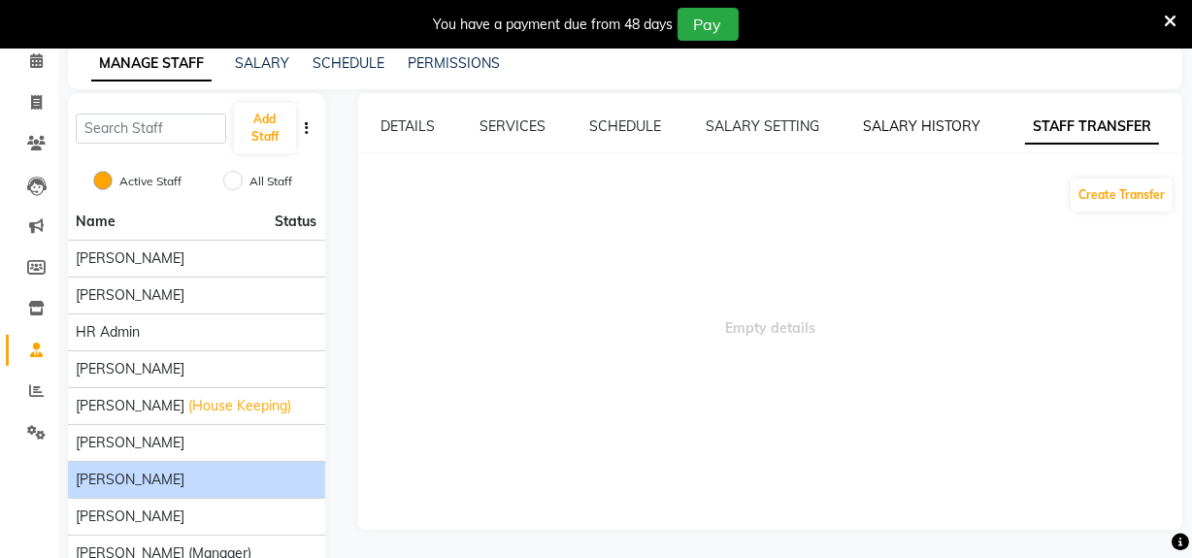
click at [892, 118] on link "SALARY HISTORY" at bounding box center [922, 125] width 117 height 17
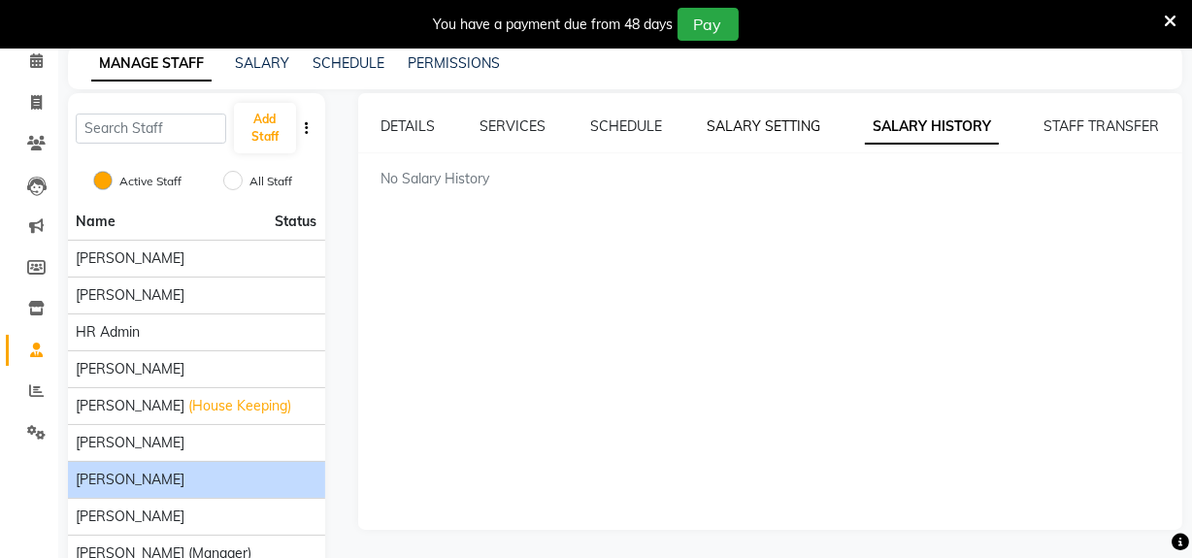
click at [722, 126] on link "SALARY SETTING" at bounding box center [763, 125] width 114 height 17
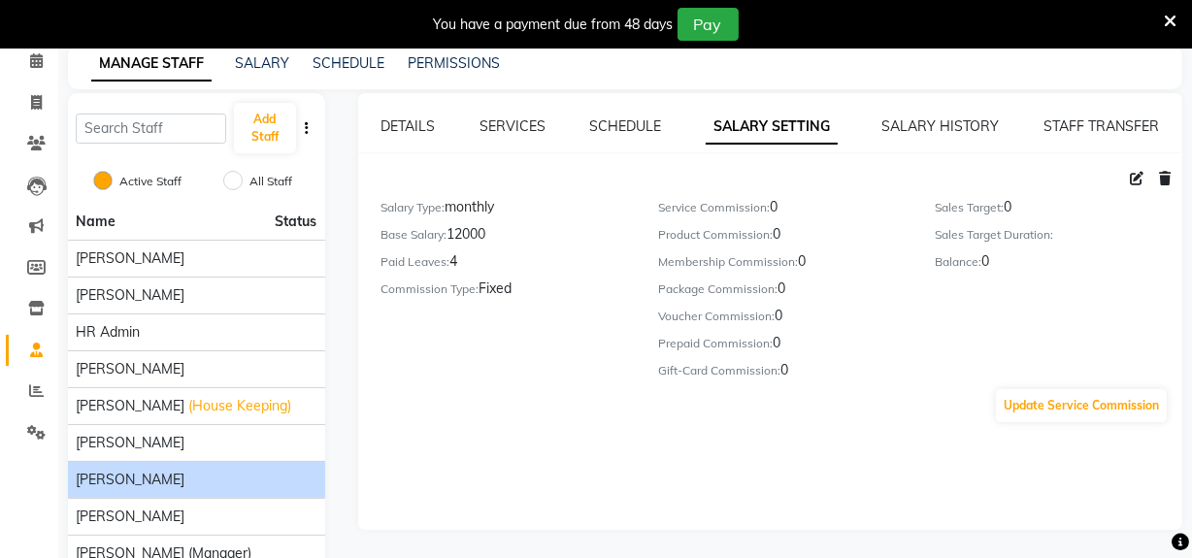
click at [637, 136] on div "SCHEDULE" at bounding box center [626, 126] width 72 height 20
click at [637, 132] on link "SCHEDULE" at bounding box center [626, 125] width 72 height 17
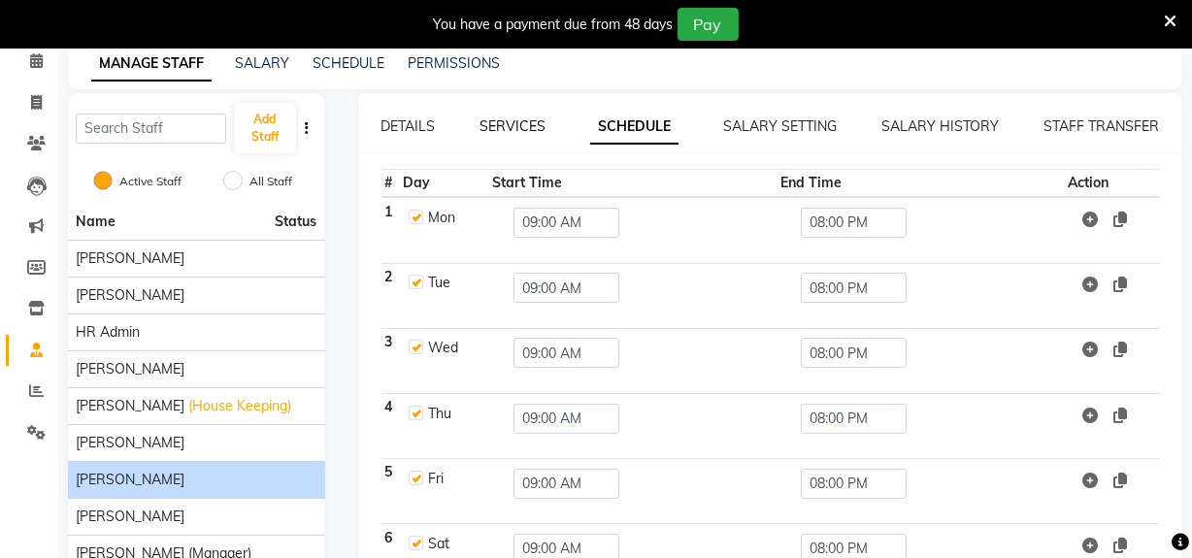
click at [487, 130] on link "SERVICES" at bounding box center [512, 125] width 66 height 17
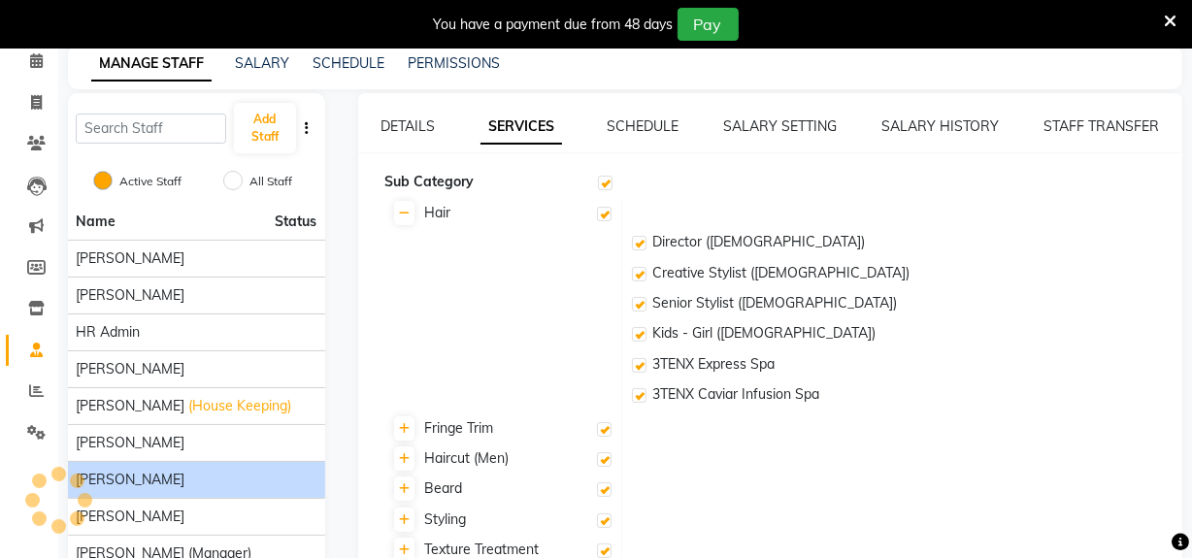
checkbox input "true"
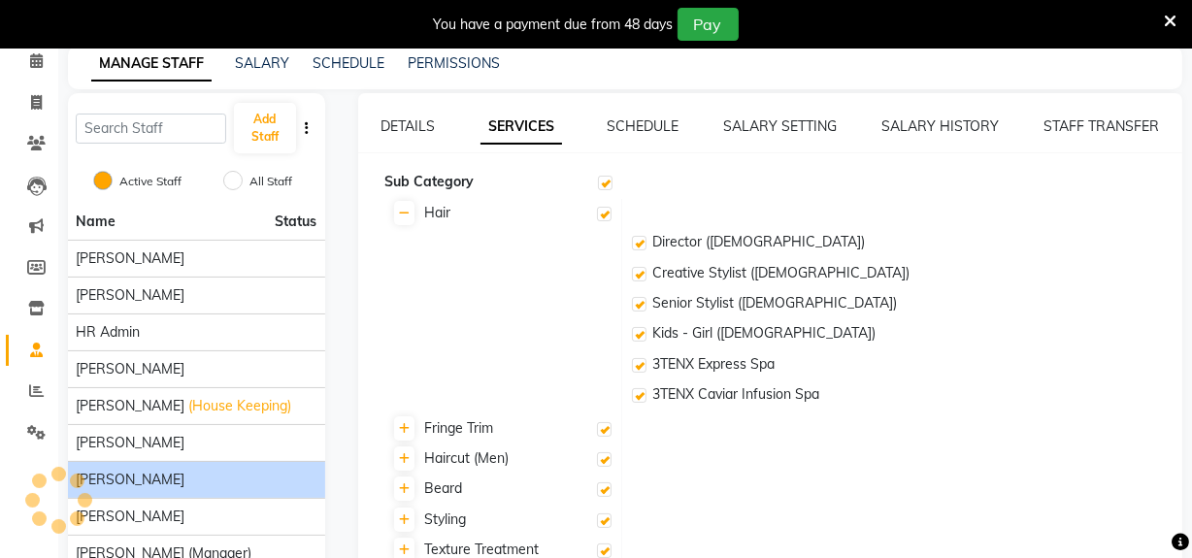
checkbox input "true"
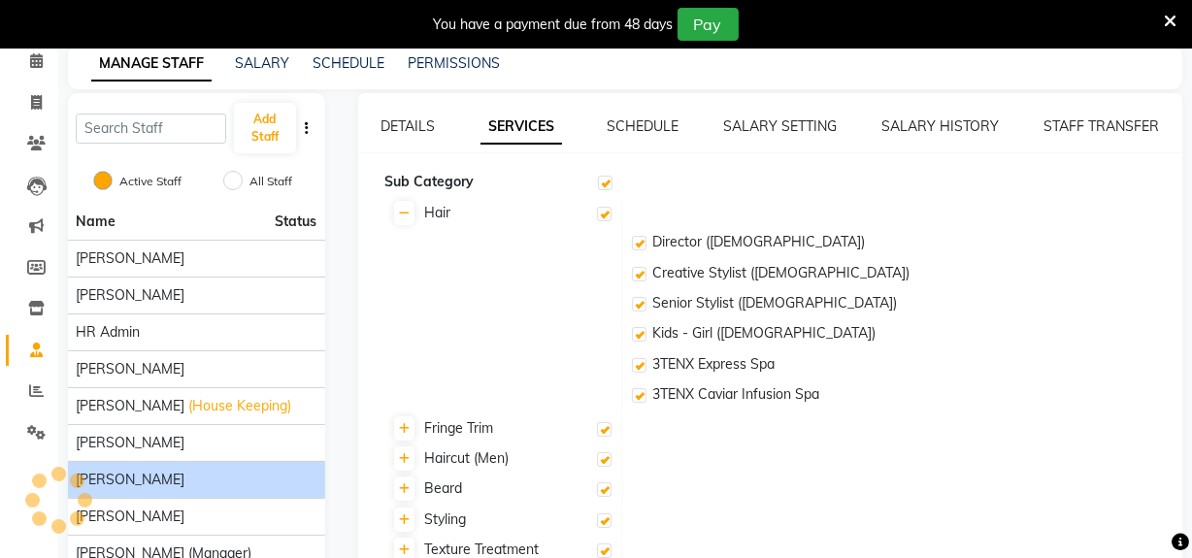
checkbox input "true"
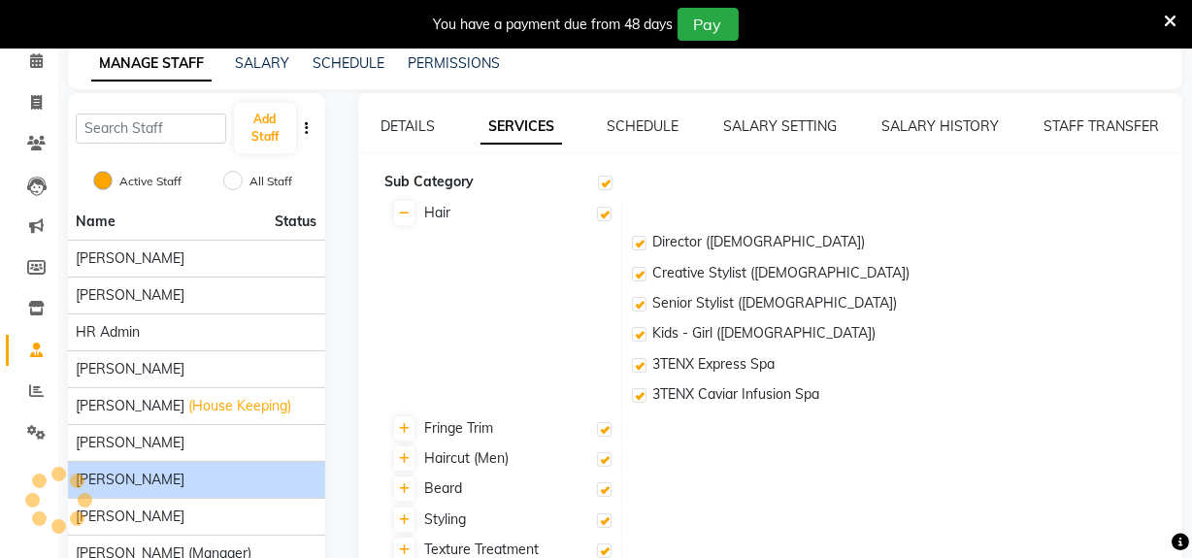
checkbox input "true"
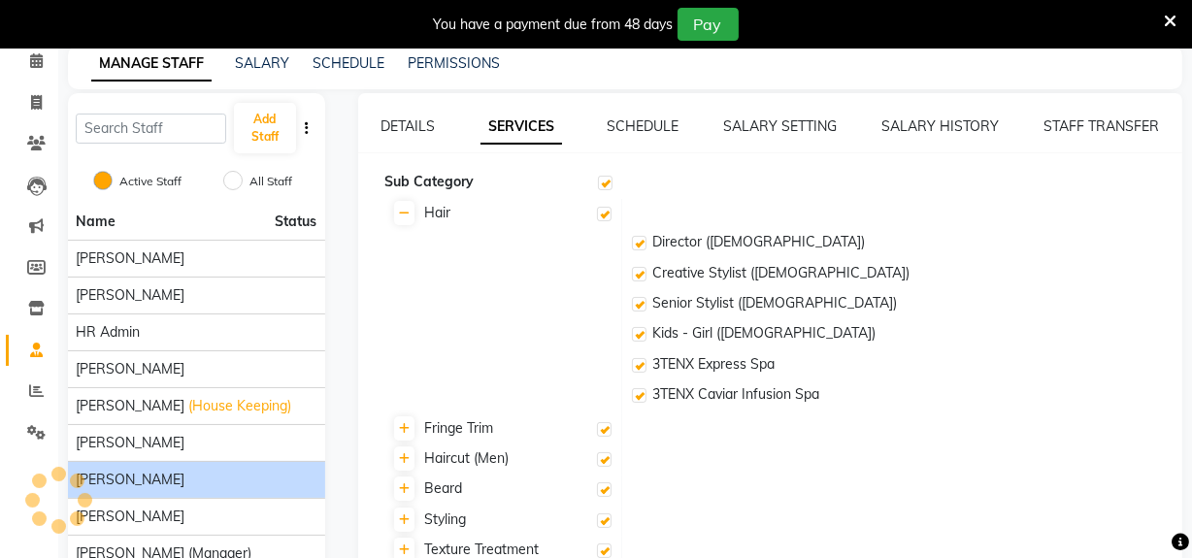
checkbox input "true"
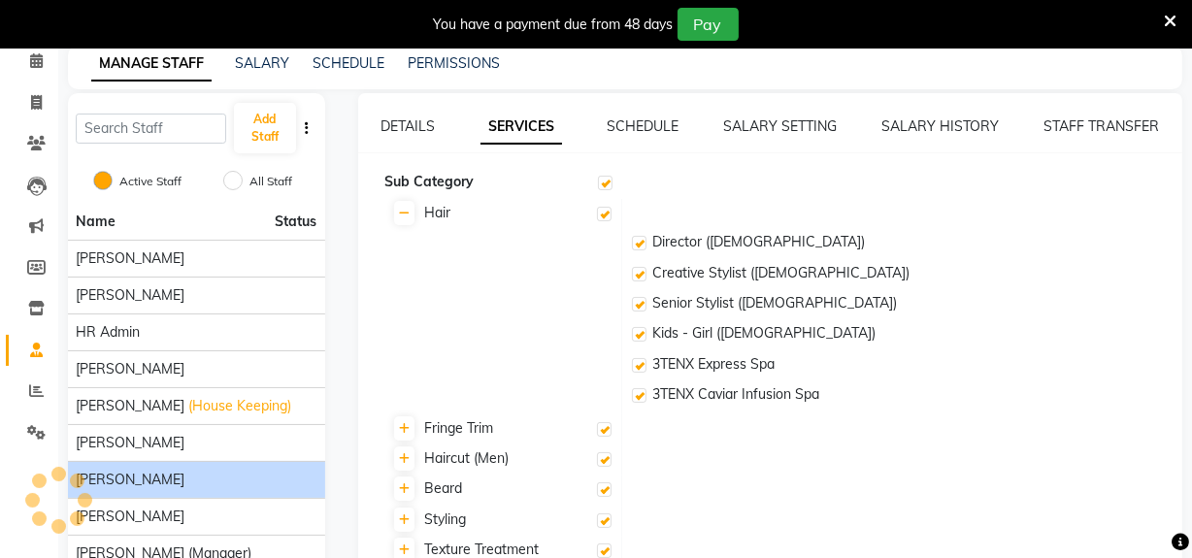
checkbox input "true"
drag, startPoint x: 148, startPoint y: 475, endPoint x: 213, endPoint y: 465, distance: 65.9
click at [212, 465] on li "[PERSON_NAME]" at bounding box center [196, 479] width 257 height 37
click at [419, 54] on link "PERMISSIONS" at bounding box center [454, 62] width 92 height 17
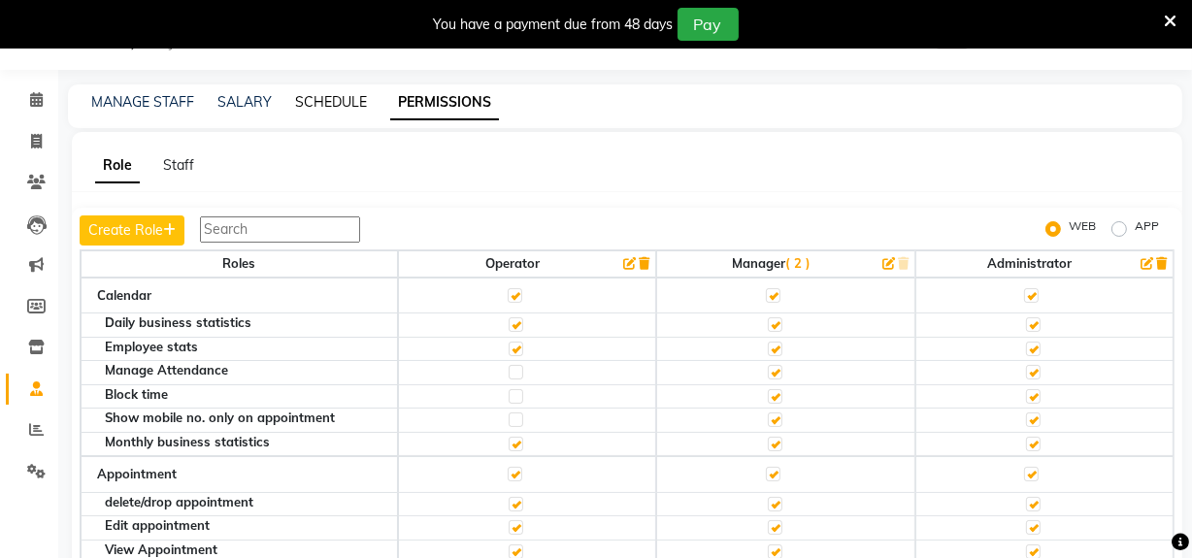
scroll to position [87, 0]
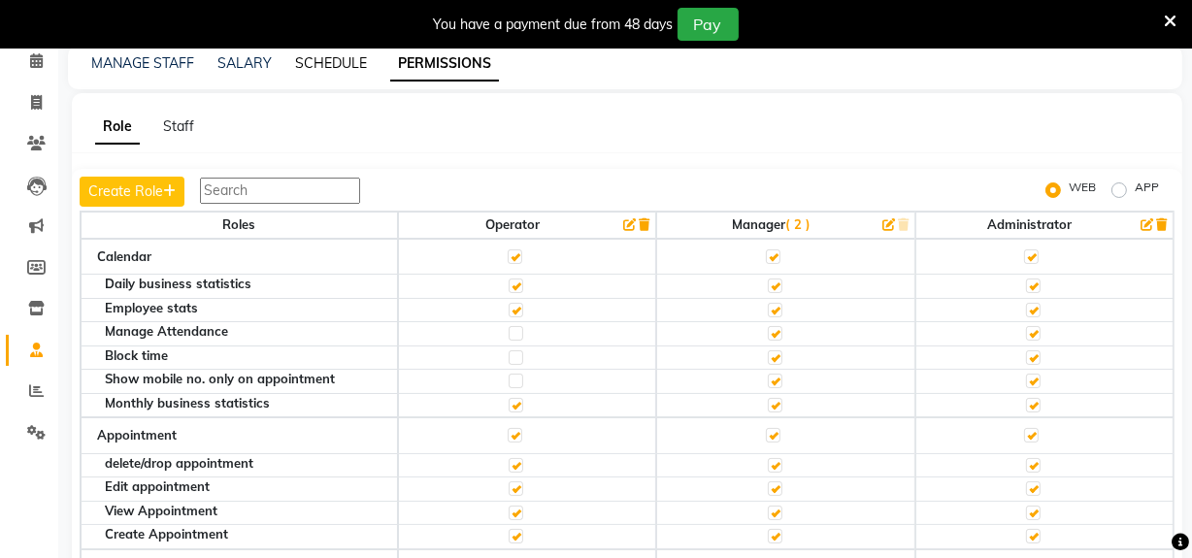
click at [343, 98] on div "Role Staff Create Role WEB APP Roles Operator Manager ( 2 ) Administrator Calen…" at bounding box center [627, 351] width 1110 height 516
drag, startPoint x: 343, startPoint y: 79, endPoint x: 354, endPoint y: 29, distance: 50.6
click at [343, 78] on div "MANAGE STAFF SALARY SCHEDULE PERMISSIONS" at bounding box center [625, 68] width 1114 height 44
click at [355, 57] on link "SCHEDULE" at bounding box center [331, 62] width 72 height 17
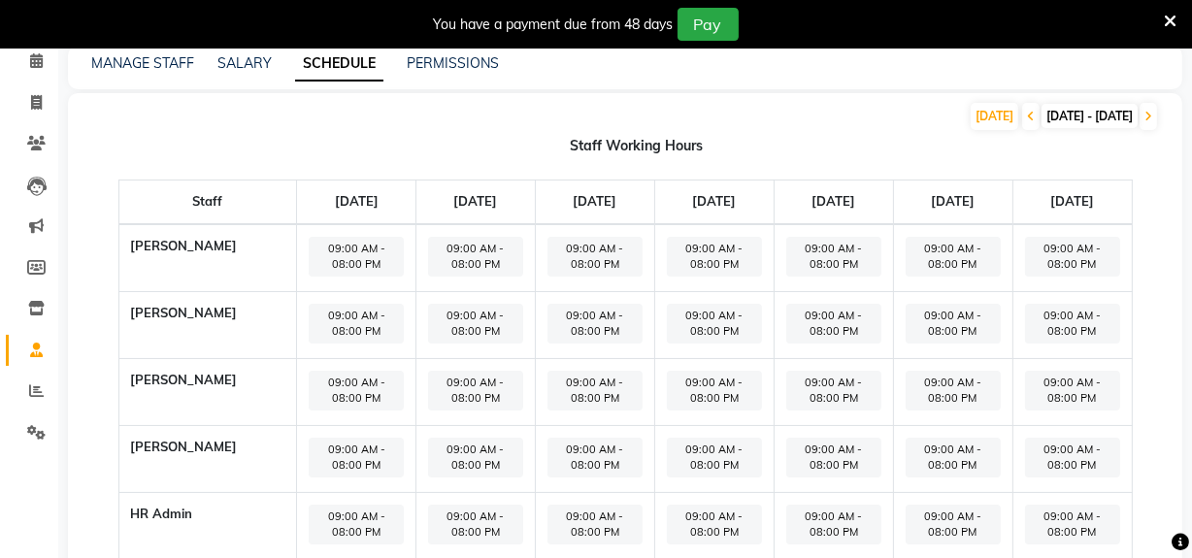
scroll to position [176, 0]
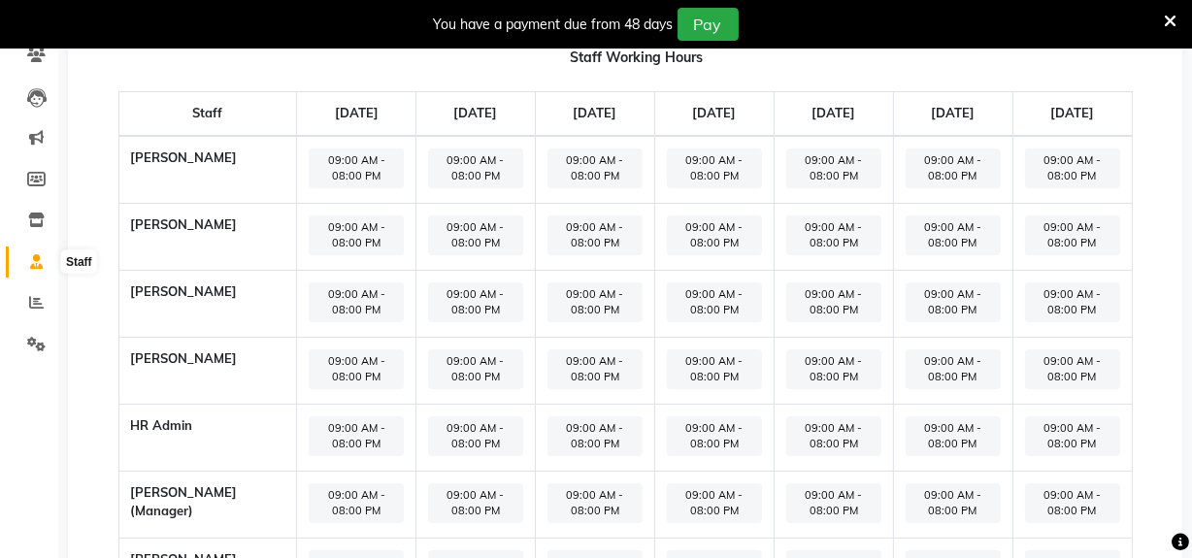
click at [37, 255] on icon at bounding box center [36, 261] width 13 height 15
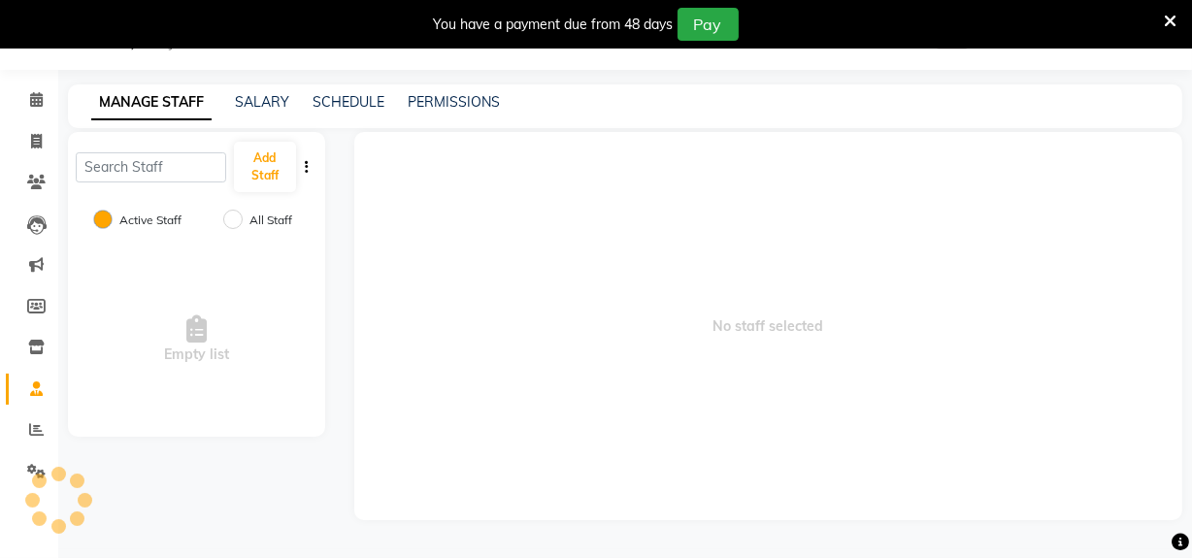
scroll to position [145, 0]
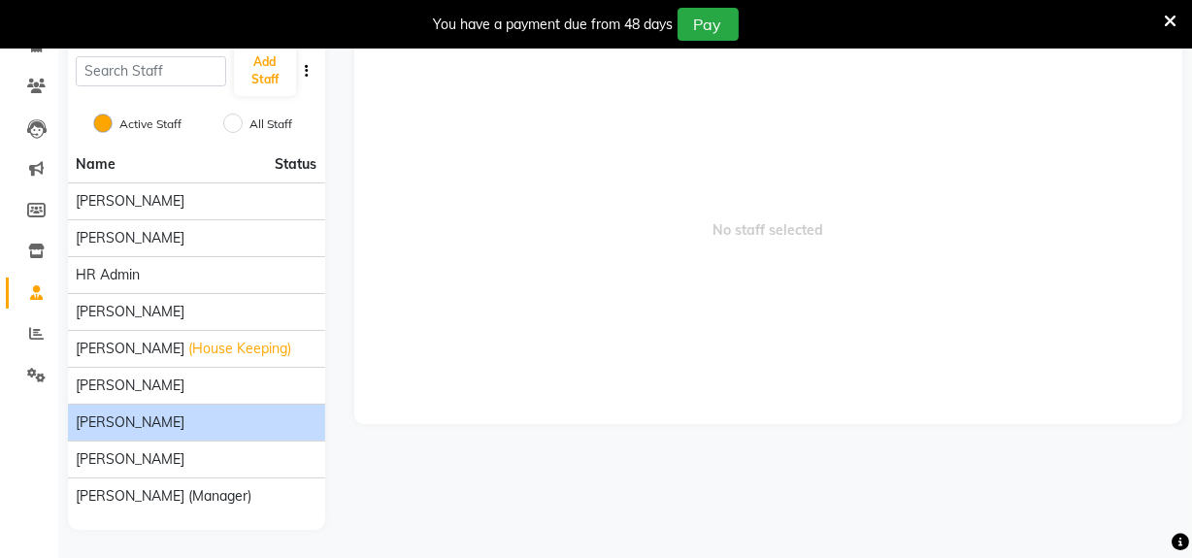
click at [228, 416] on div "[PERSON_NAME]" at bounding box center [197, 422] width 242 height 20
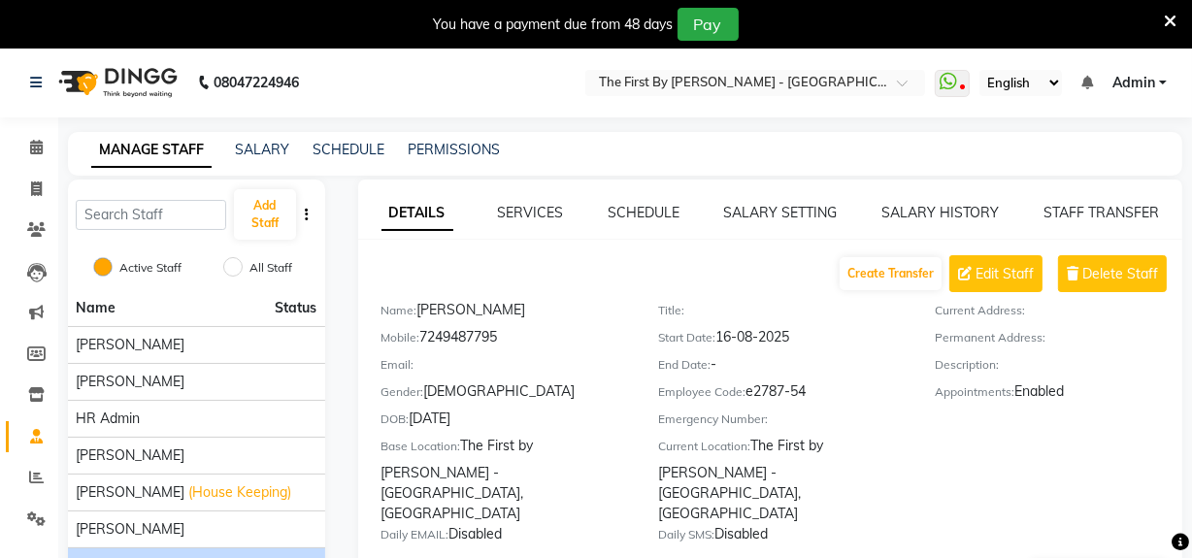
scroll to position [0, 0]
click at [23, 196] on span at bounding box center [36, 191] width 34 height 22
select select "service"
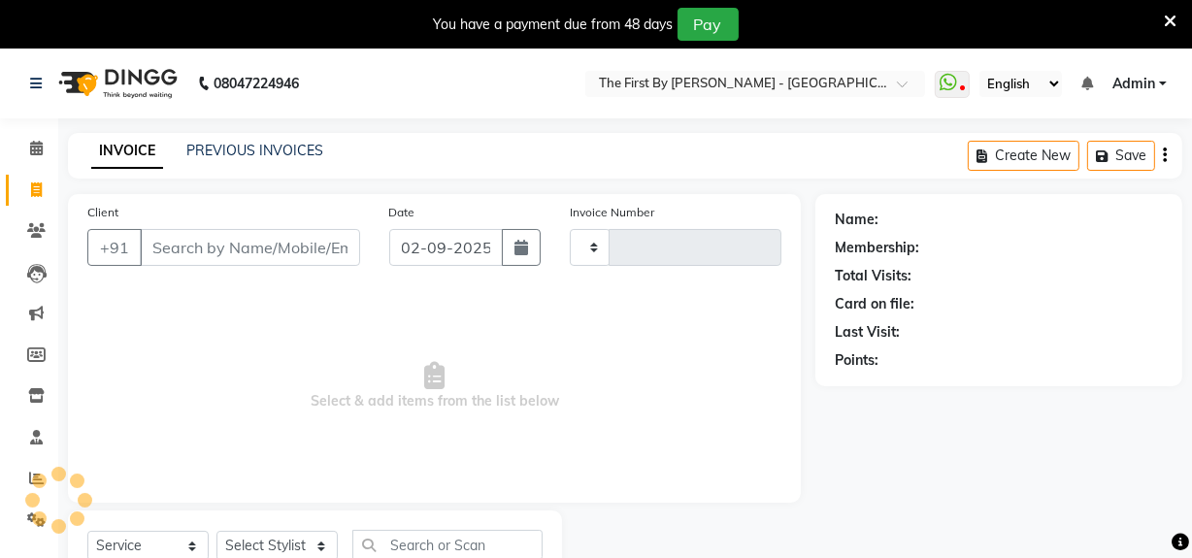
scroll to position [74, 0]
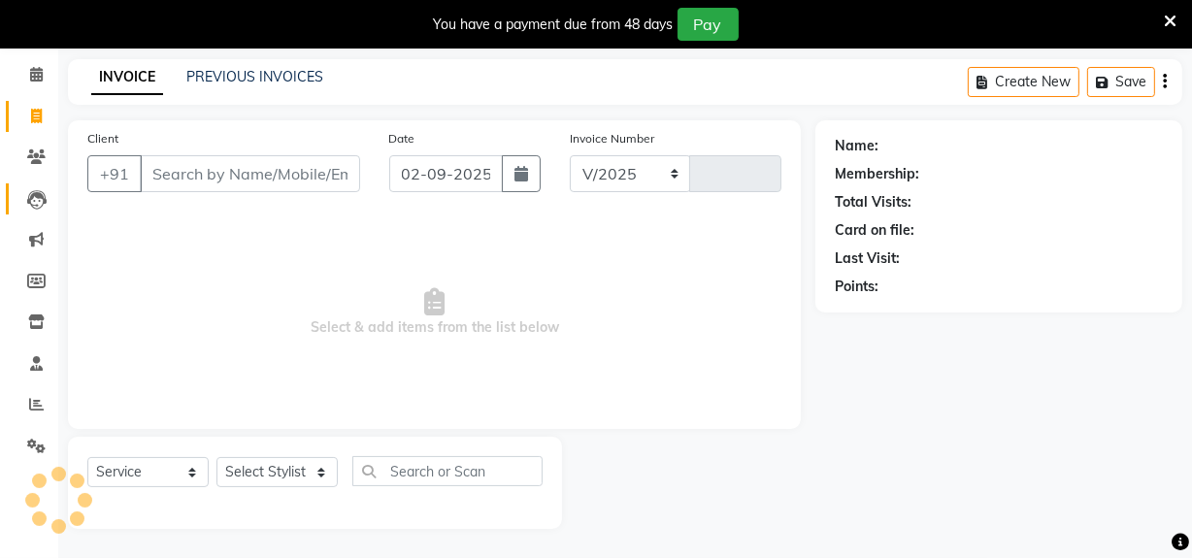
select select "6407"
type input "0525"
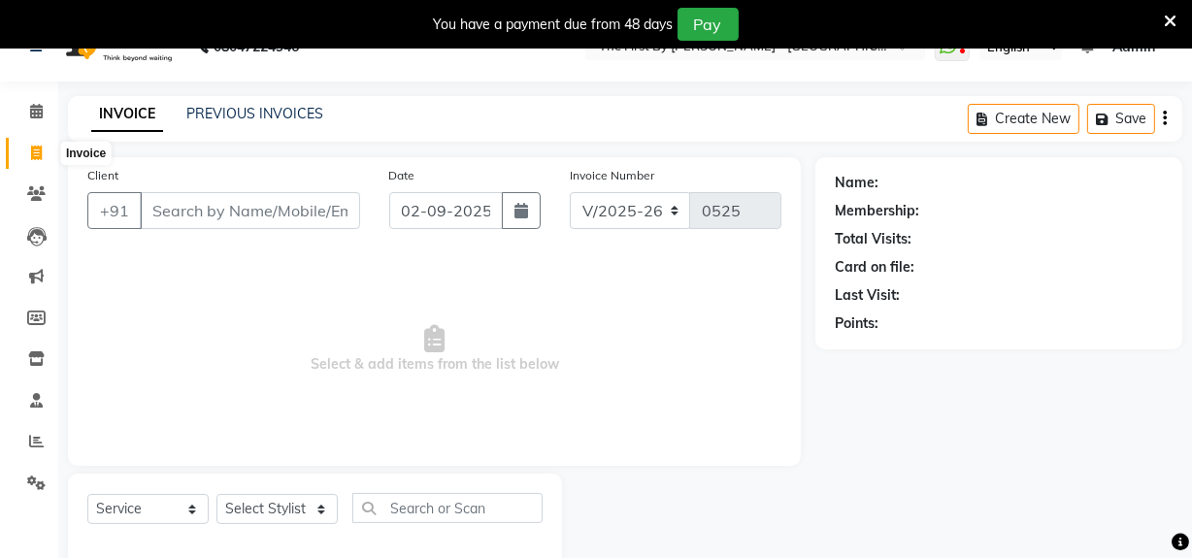
scroll to position [0, 0]
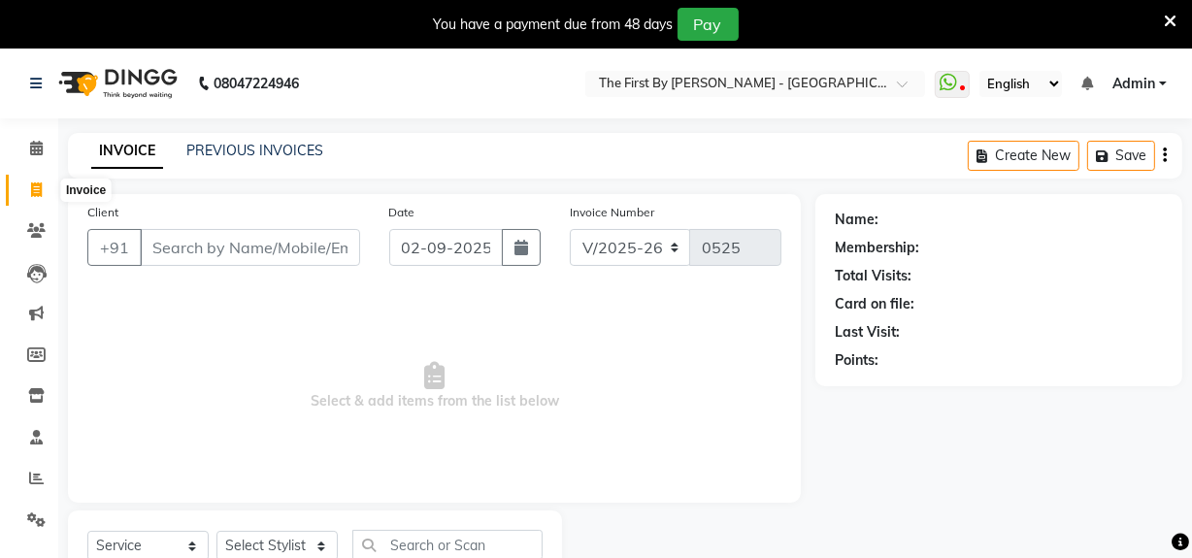
click at [40, 191] on icon at bounding box center [36, 189] width 11 height 15
select select "service"
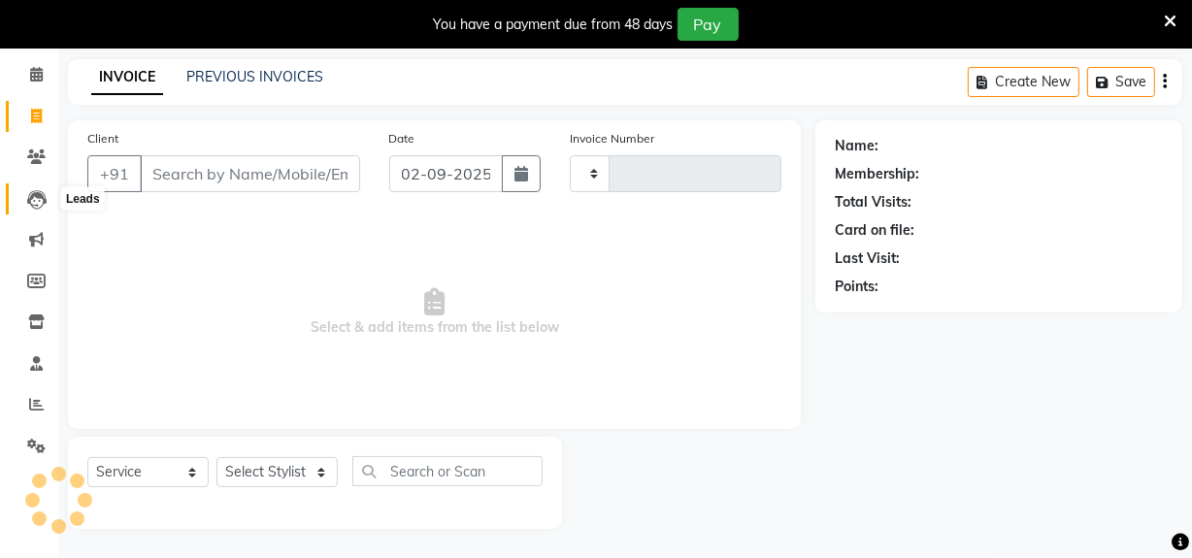
type input "0525"
select select "6407"
click at [1170, 21] on icon at bounding box center [1169, 21] width 13 height 17
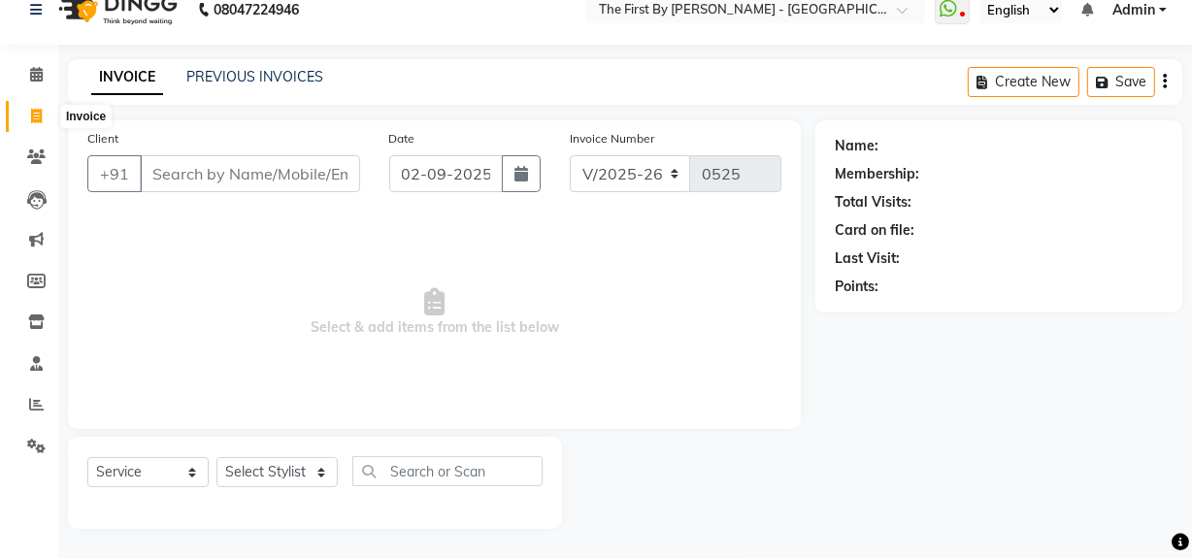
click at [39, 109] on icon at bounding box center [36, 116] width 11 height 15
select select "service"
select select "6407"
type input "0525"
click at [1156, 9] on link "Admin" at bounding box center [1139, 10] width 54 height 20
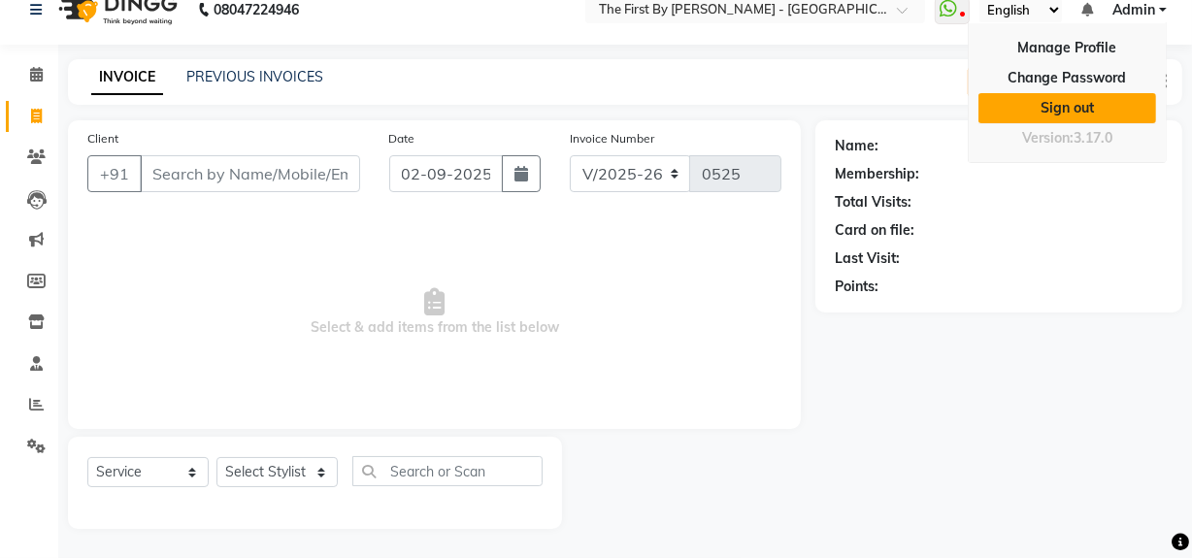
click at [1067, 105] on link "Sign out" at bounding box center [1067, 108] width 178 height 30
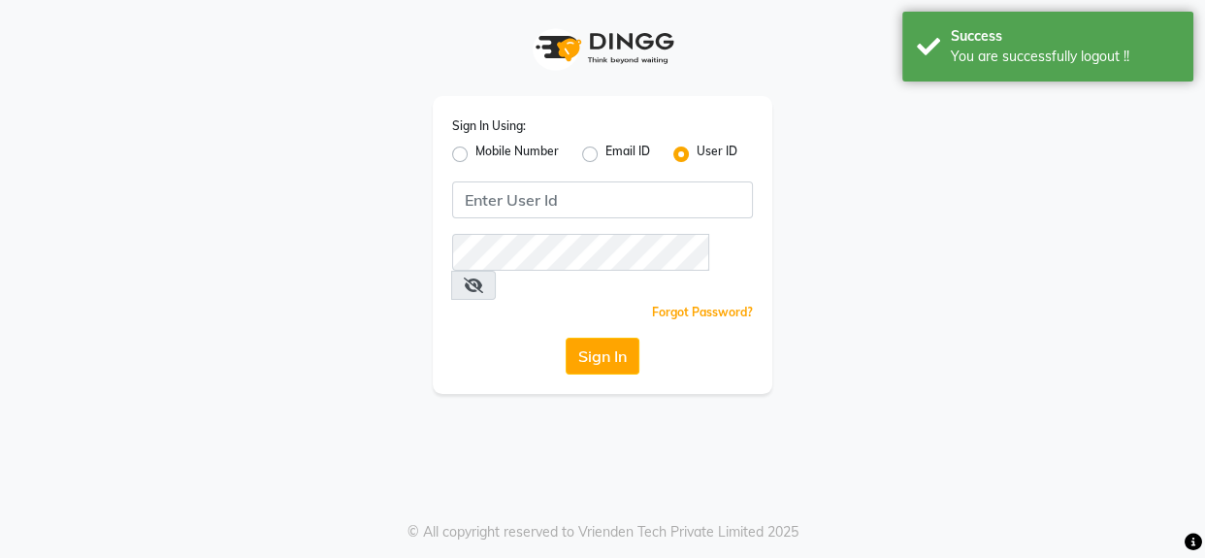
click at [963, 204] on div "Sign In Using: Mobile Number Email ID User ID Remember me Forgot Password? Sign…" at bounding box center [602, 197] width 1106 height 394
